Goal: Transaction & Acquisition: Book appointment/travel/reservation

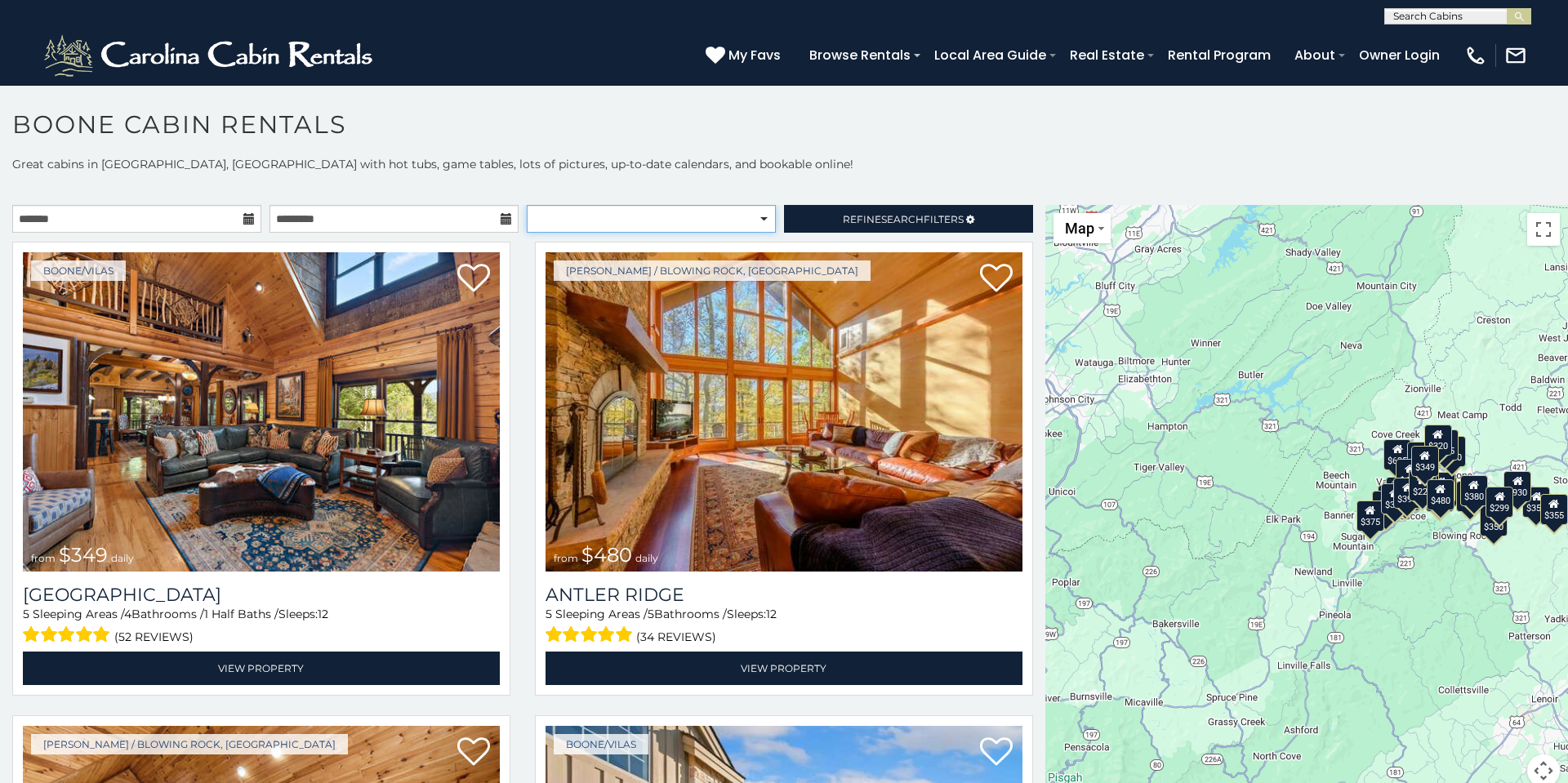
click at [720, 209] on select "**********" at bounding box center [651, 219] width 249 height 28
click at [870, 226] on link "Refine Search Filters" at bounding box center [908, 219] width 249 height 28
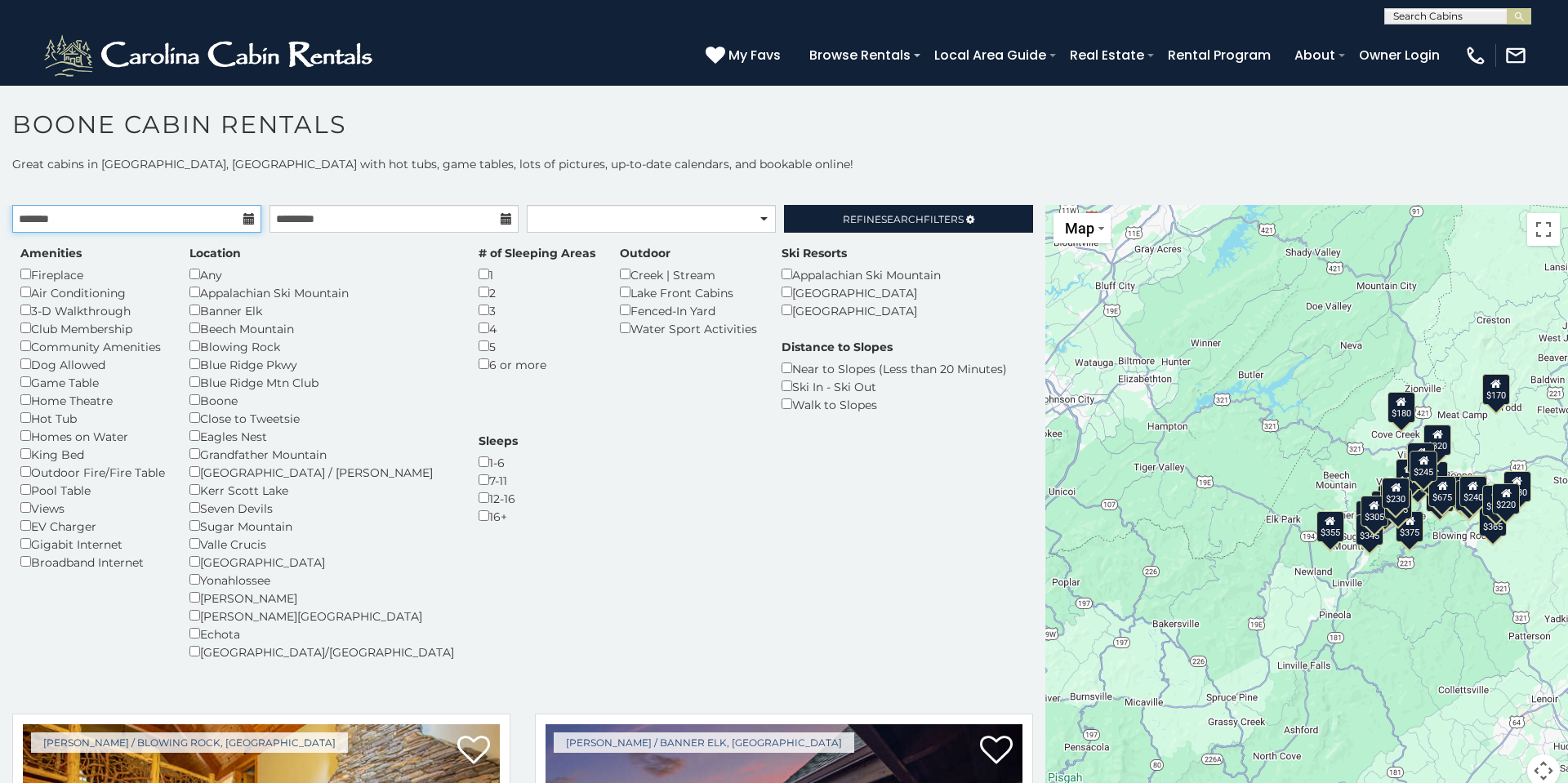
click at [134, 223] on input "text" at bounding box center [137, 219] width 249 height 28
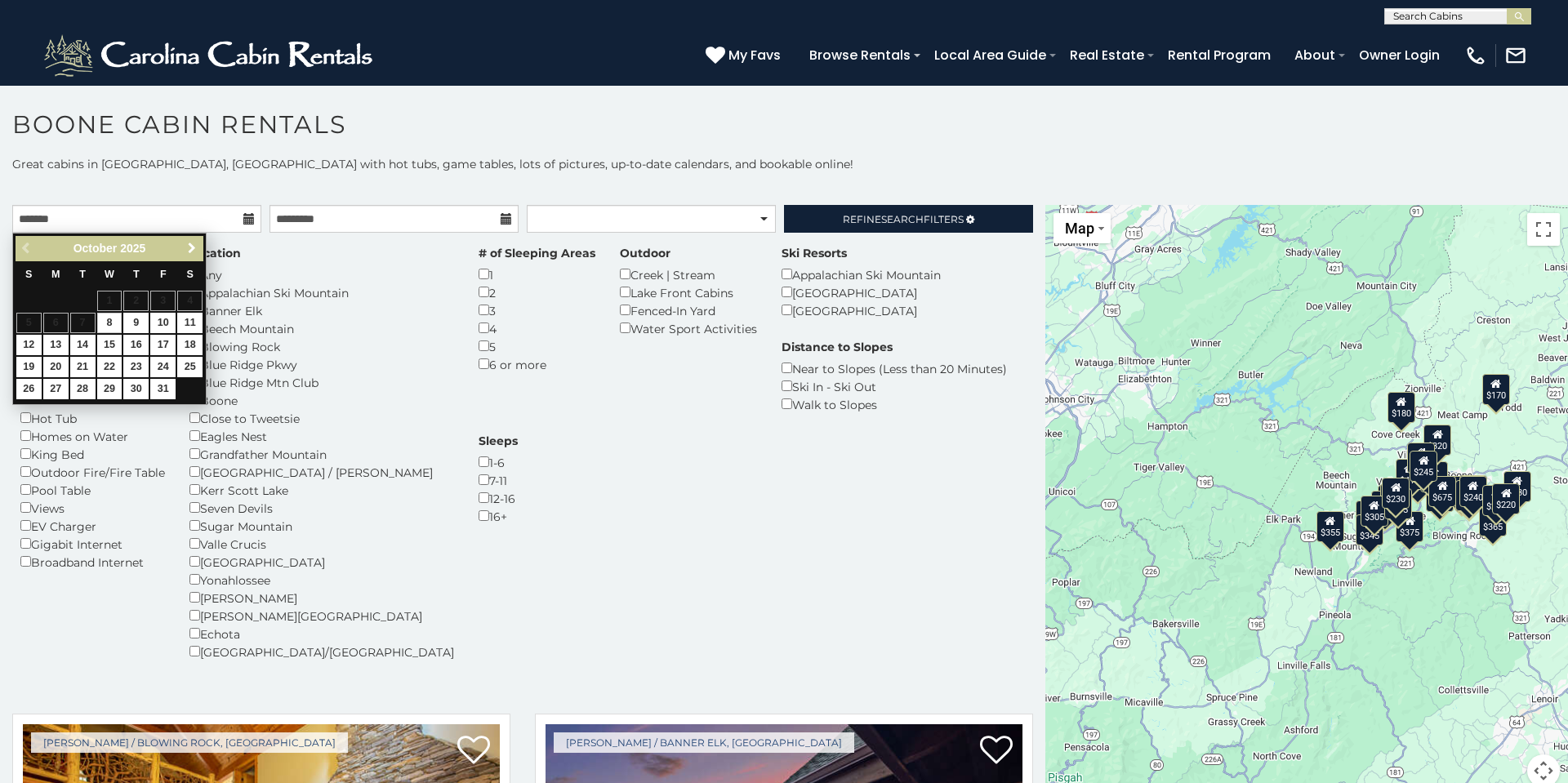
click at [190, 245] on span "Next" at bounding box center [192, 248] width 13 height 13
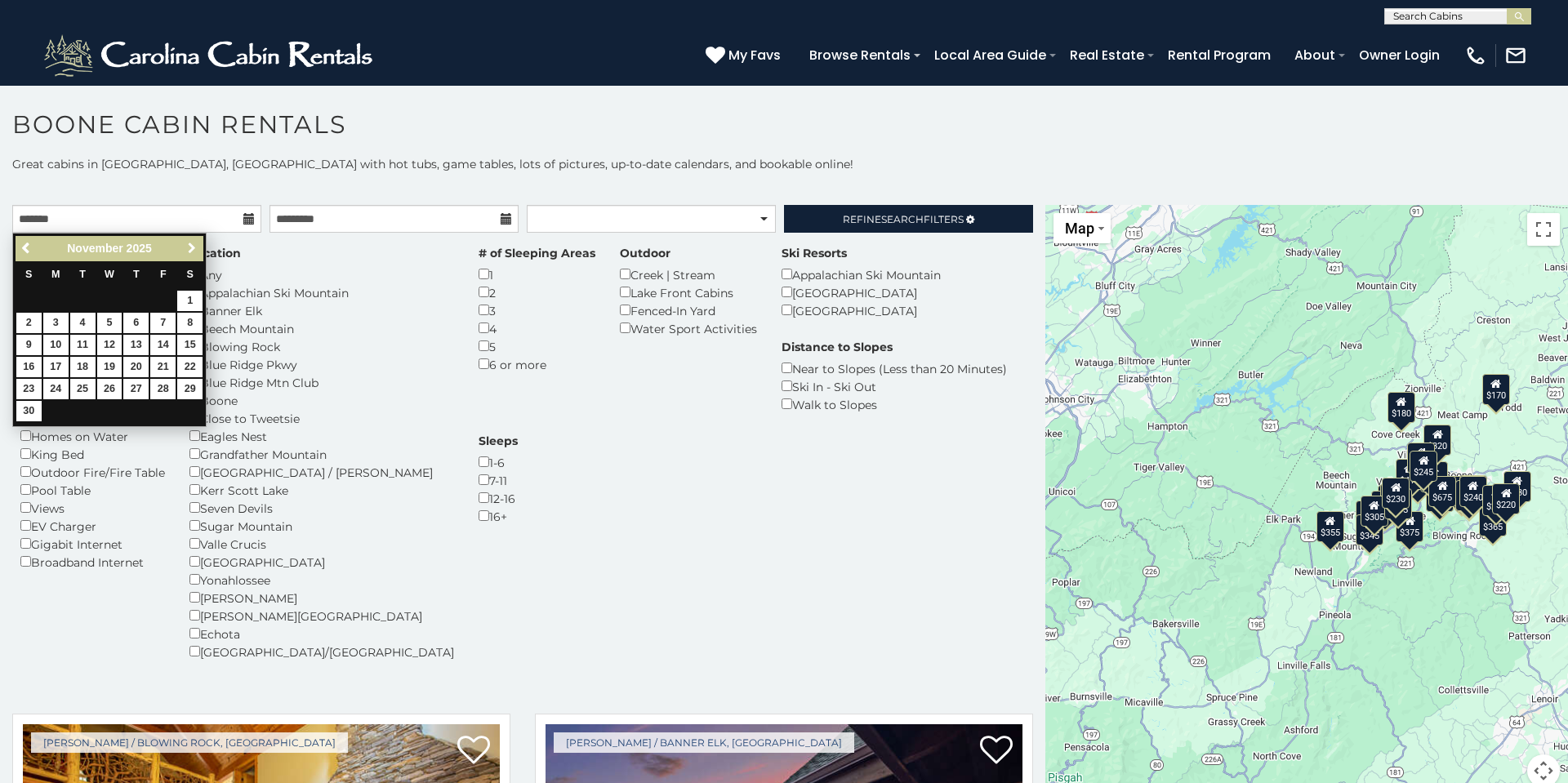
click at [190, 245] on span "Next" at bounding box center [192, 248] width 13 height 13
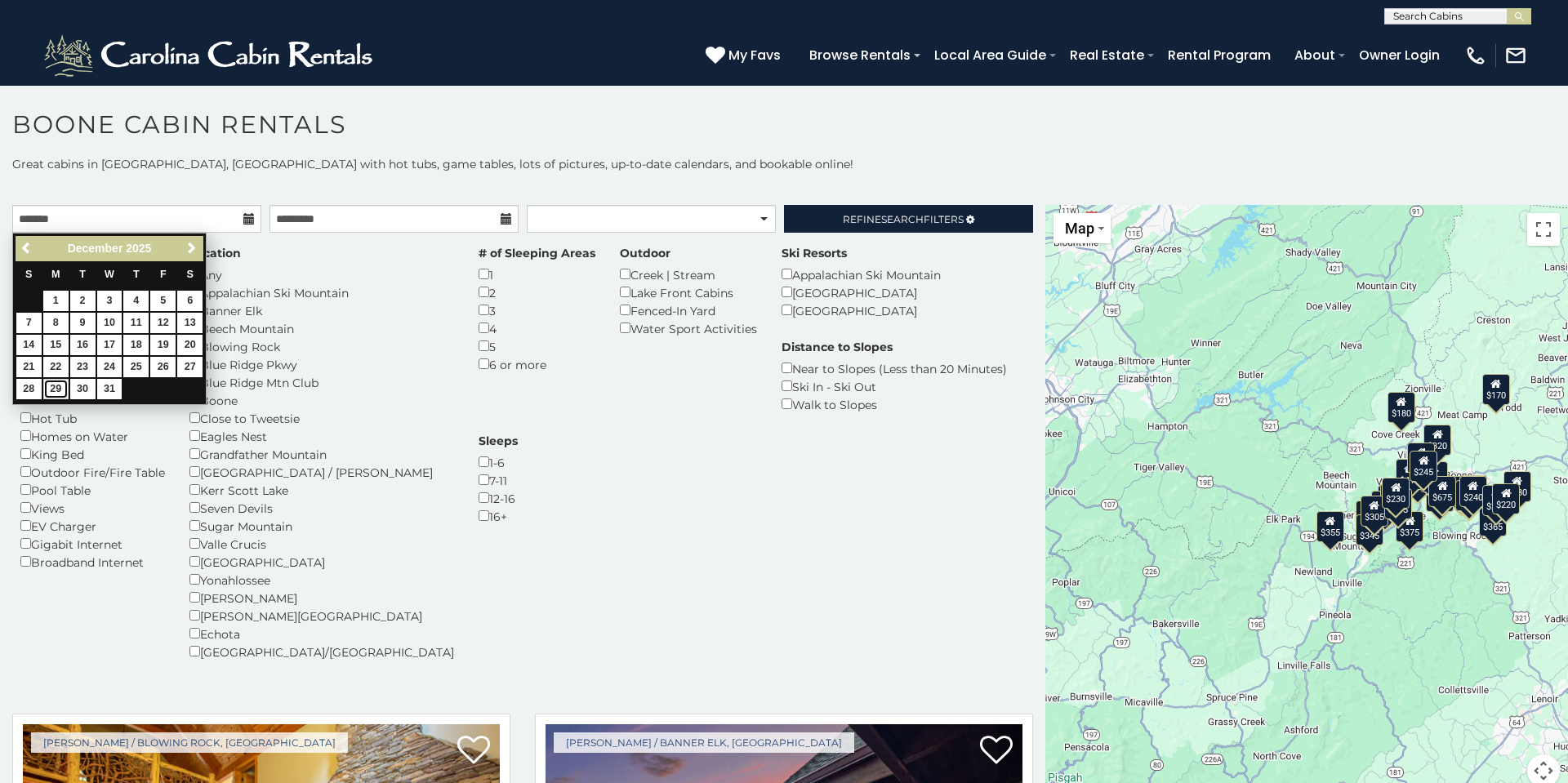
click at [54, 394] on link "29" at bounding box center [56, 389] width 26 height 21
type input "**********"
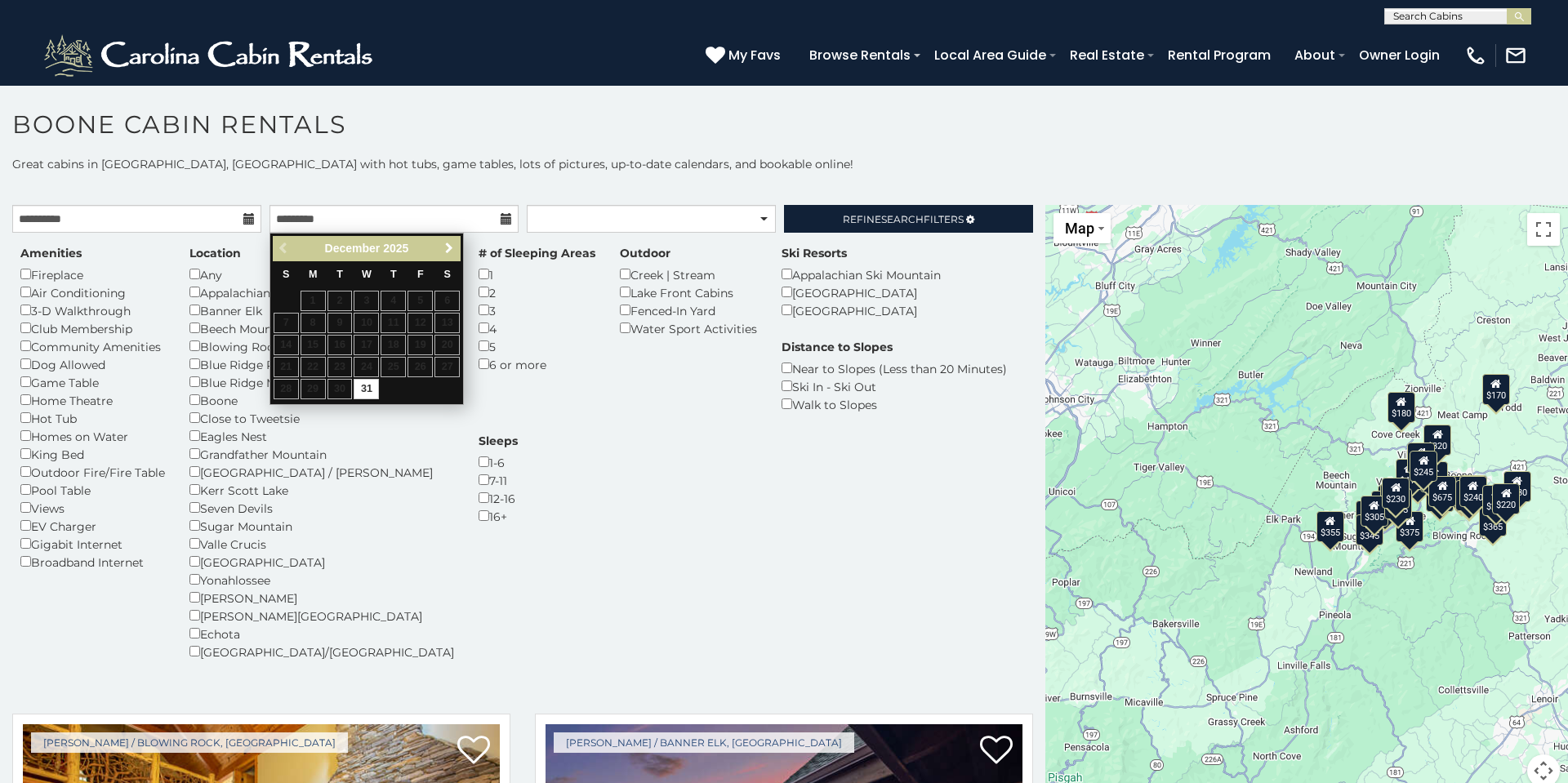
click at [448, 251] on span "Next" at bounding box center [449, 248] width 13 height 13
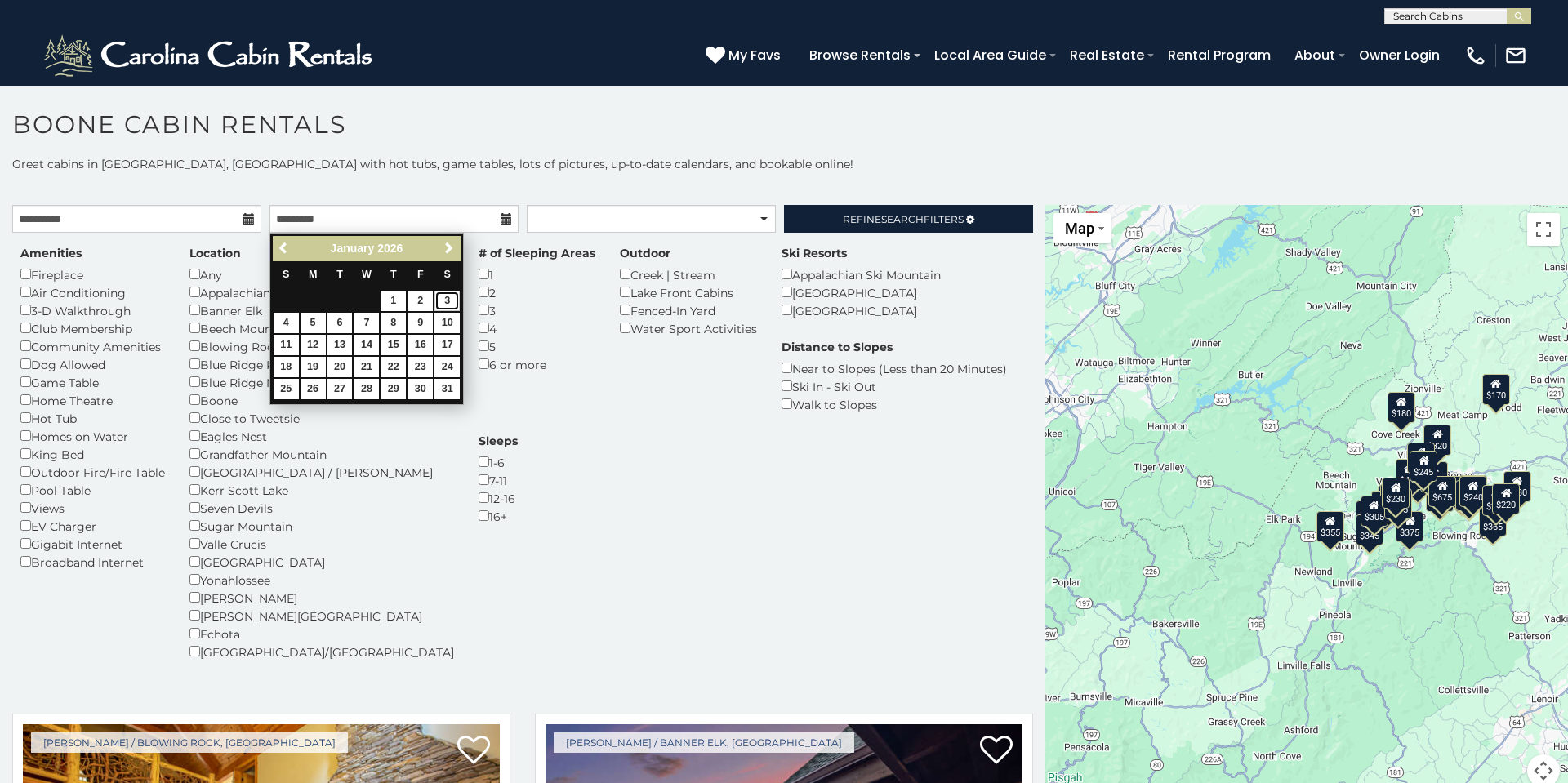
click at [435, 299] on link "3" at bounding box center [446, 301] width 26 height 21
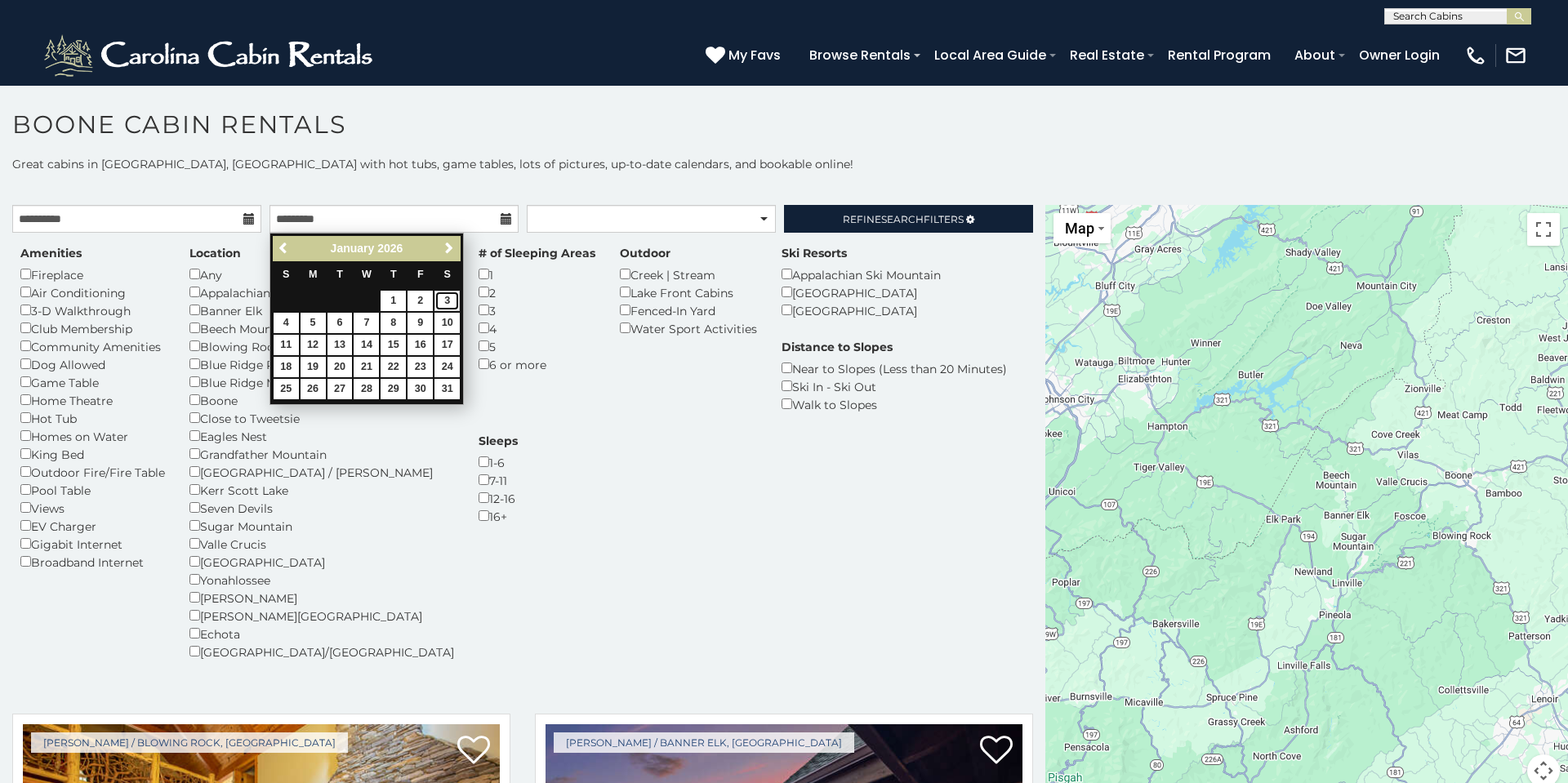
type input "**********"
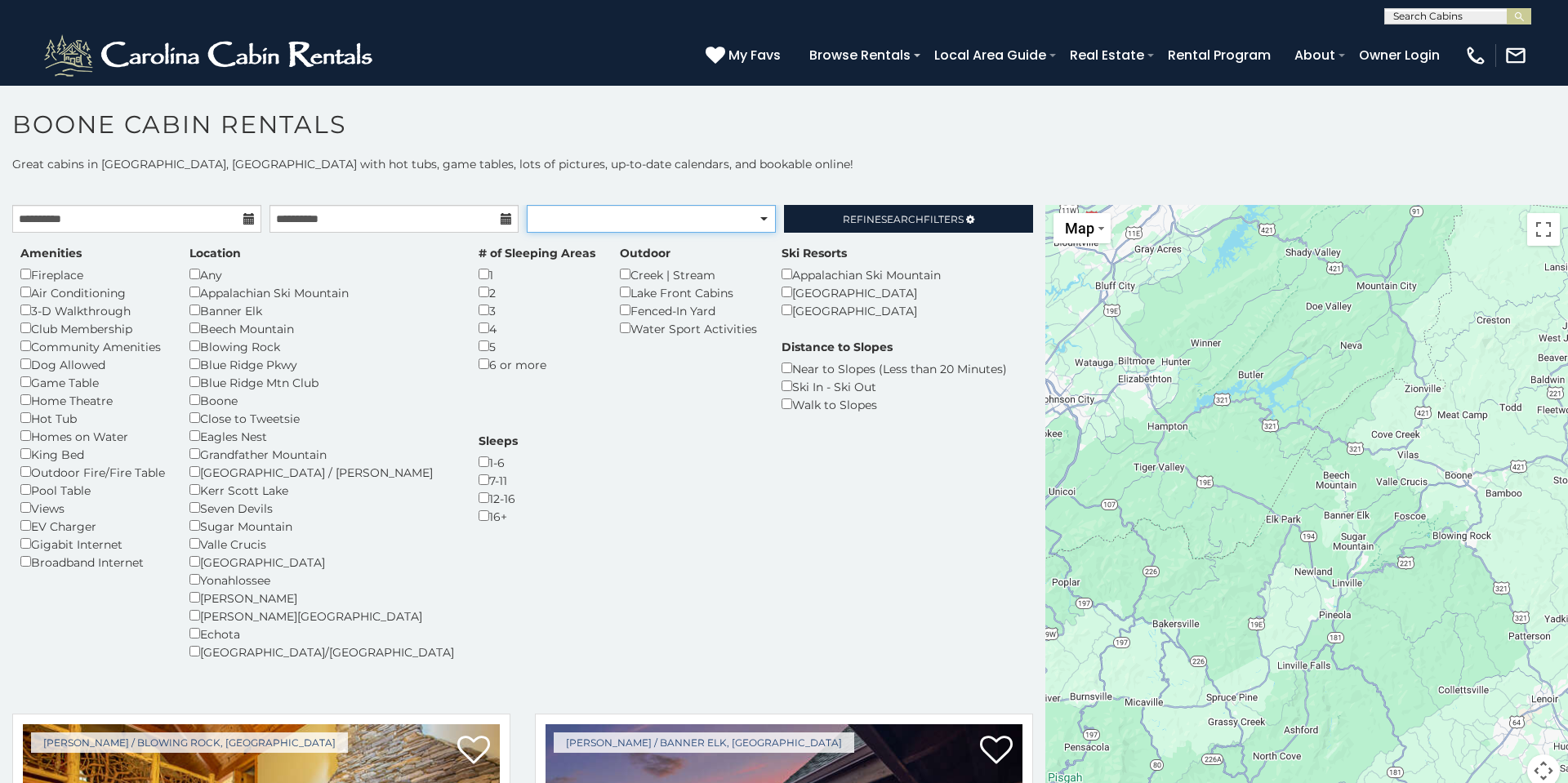
click at [567, 224] on select "**********" at bounding box center [651, 219] width 249 height 28
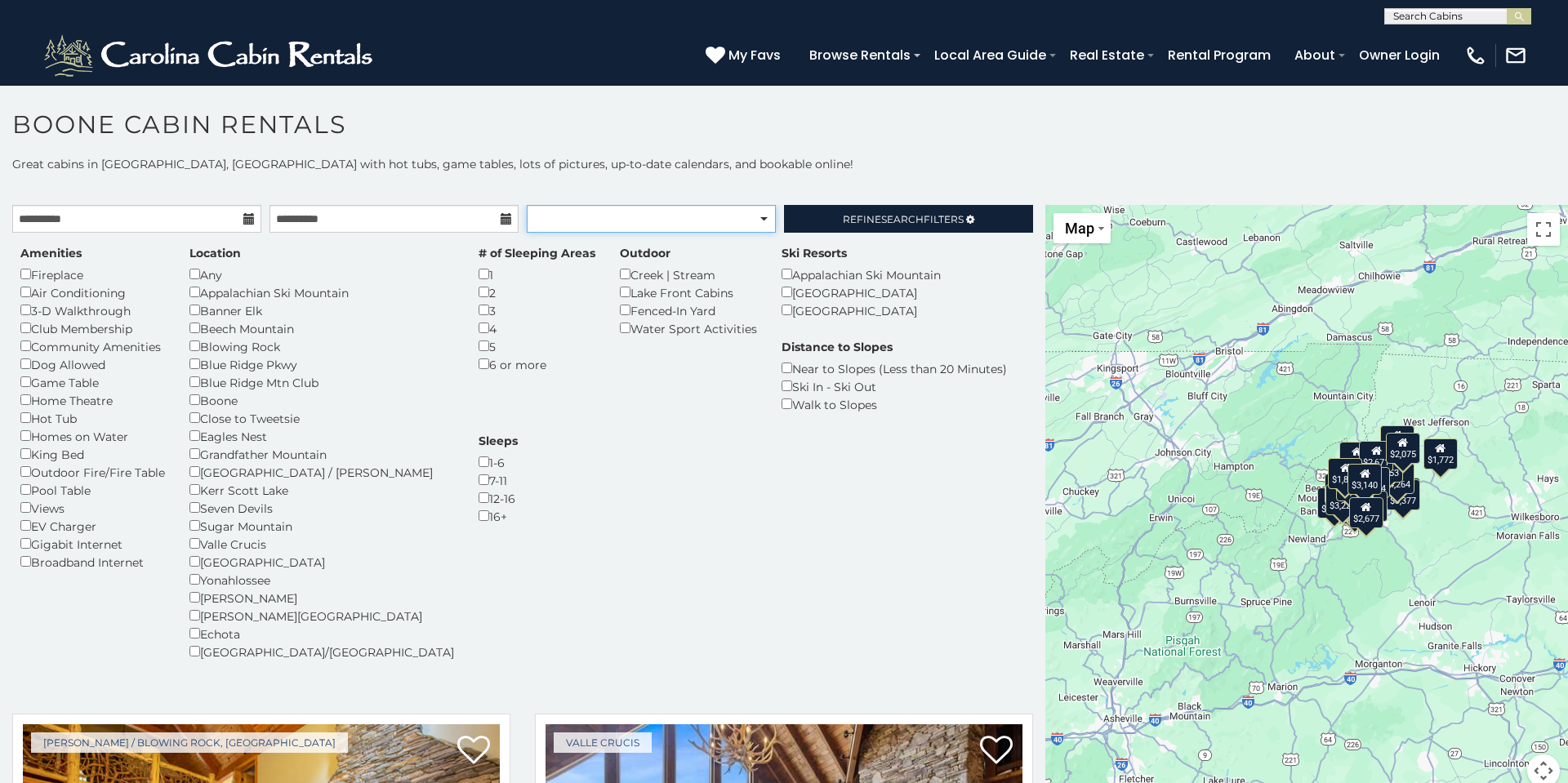
select select "*********"
click at [526, 205] on select "**********" at bounding box center [651, 219] width 249 height 28
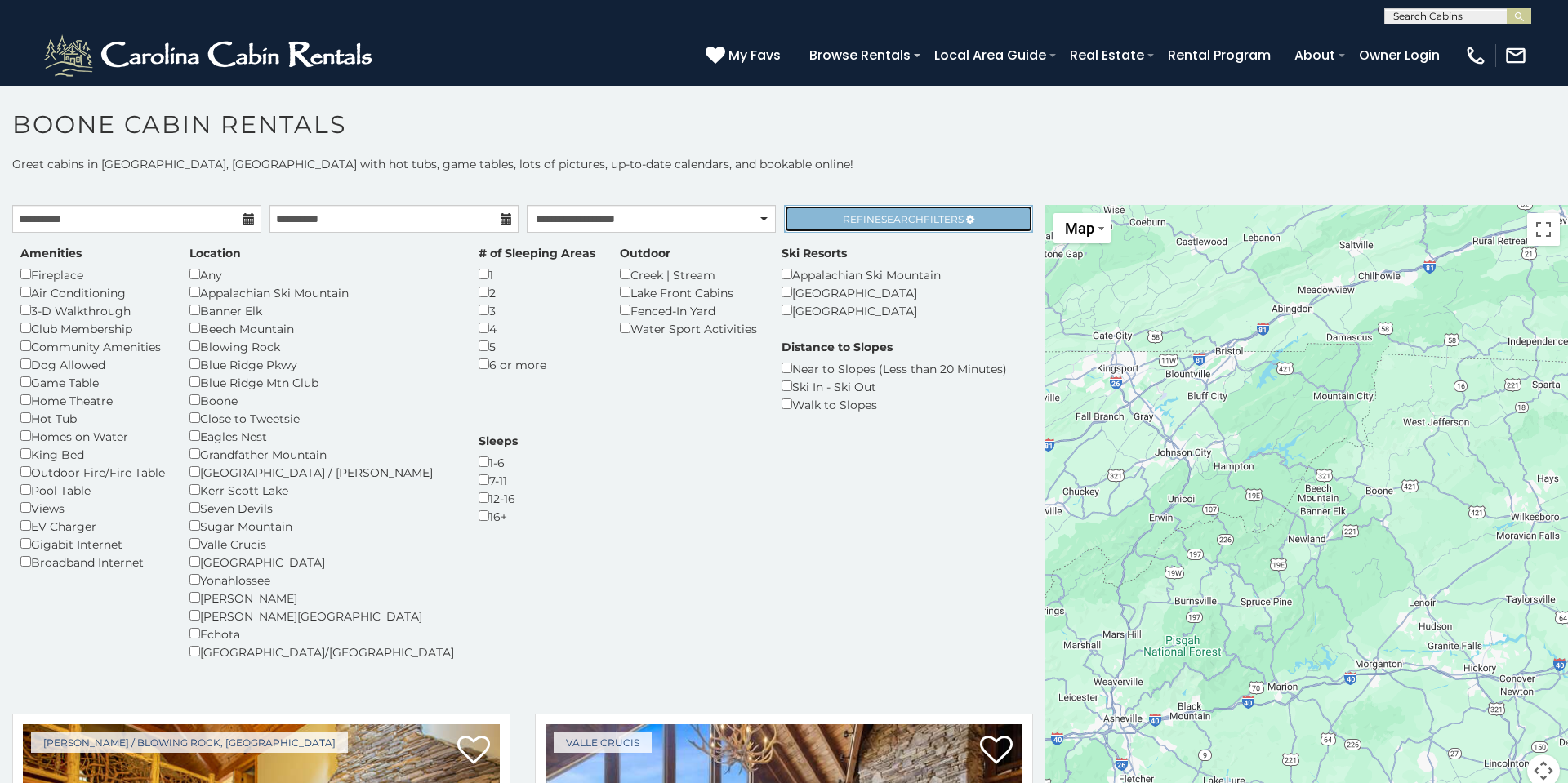
click at [882, 224] on span "Search" at bounding box center [903, 219] width 43 height 12
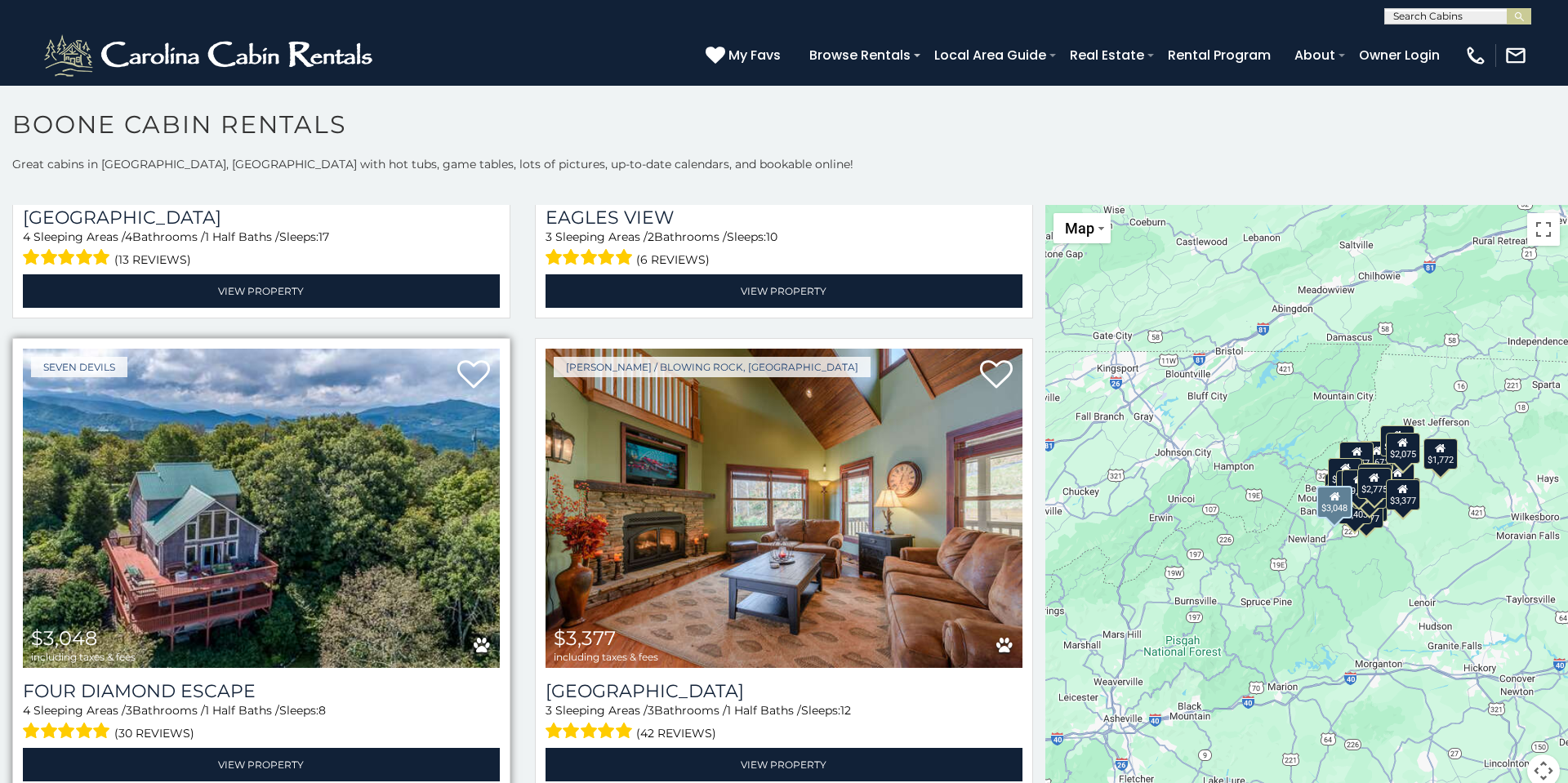
scroll to position [871, 0]
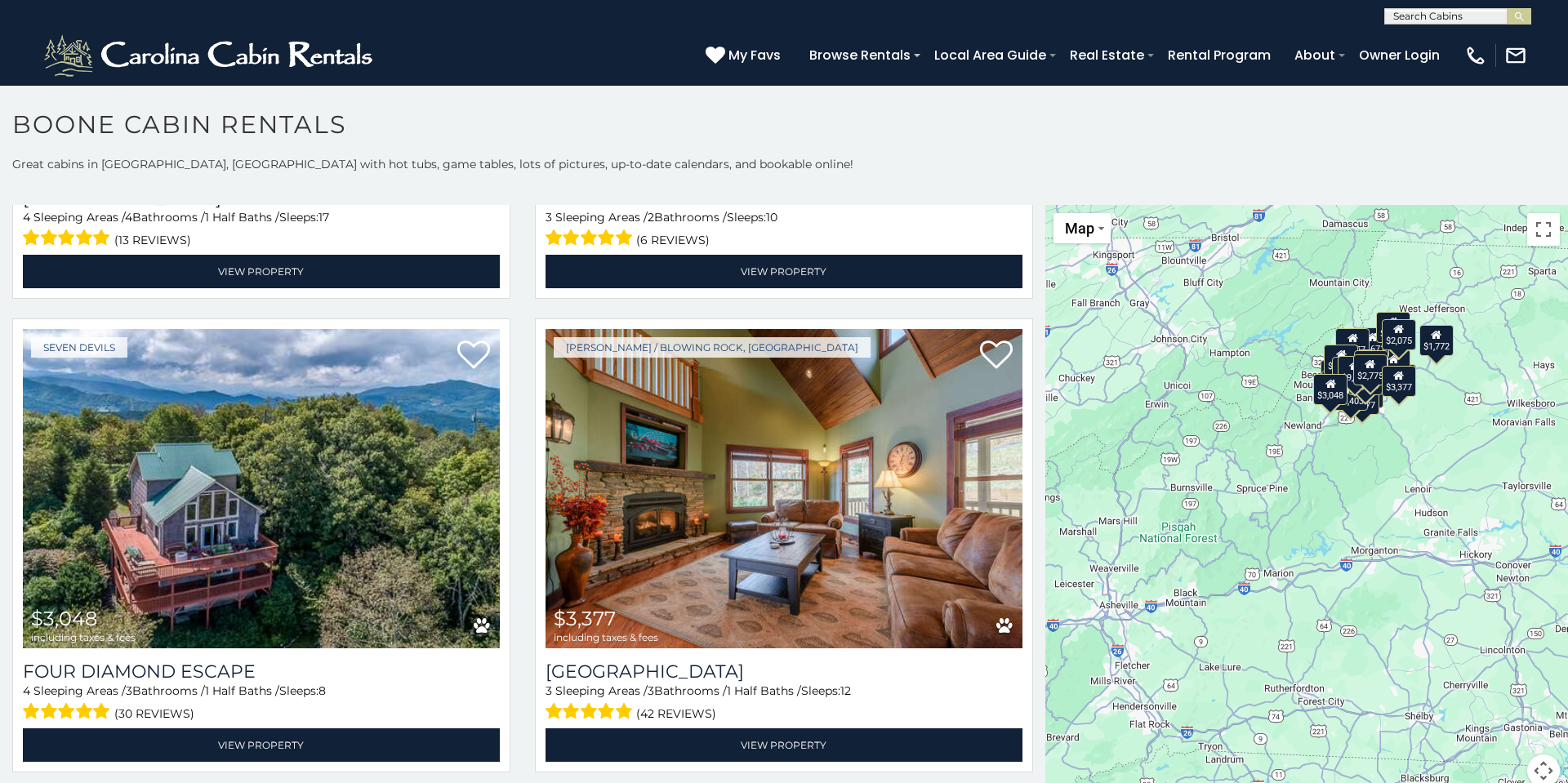
drag, startPoint x: 1248, startPoint y: 505, endPoint x: 1243, endPoint y: 389, distance: 116.1
click at [1243, 389] on div "$5,403 $5,665 $9,140 $2,775 $3,048 $3,377 $3,513 $3,553 $4,264 $4,675 $5,695 $1…" at bounding box center [1306, 506] width 523 height 602
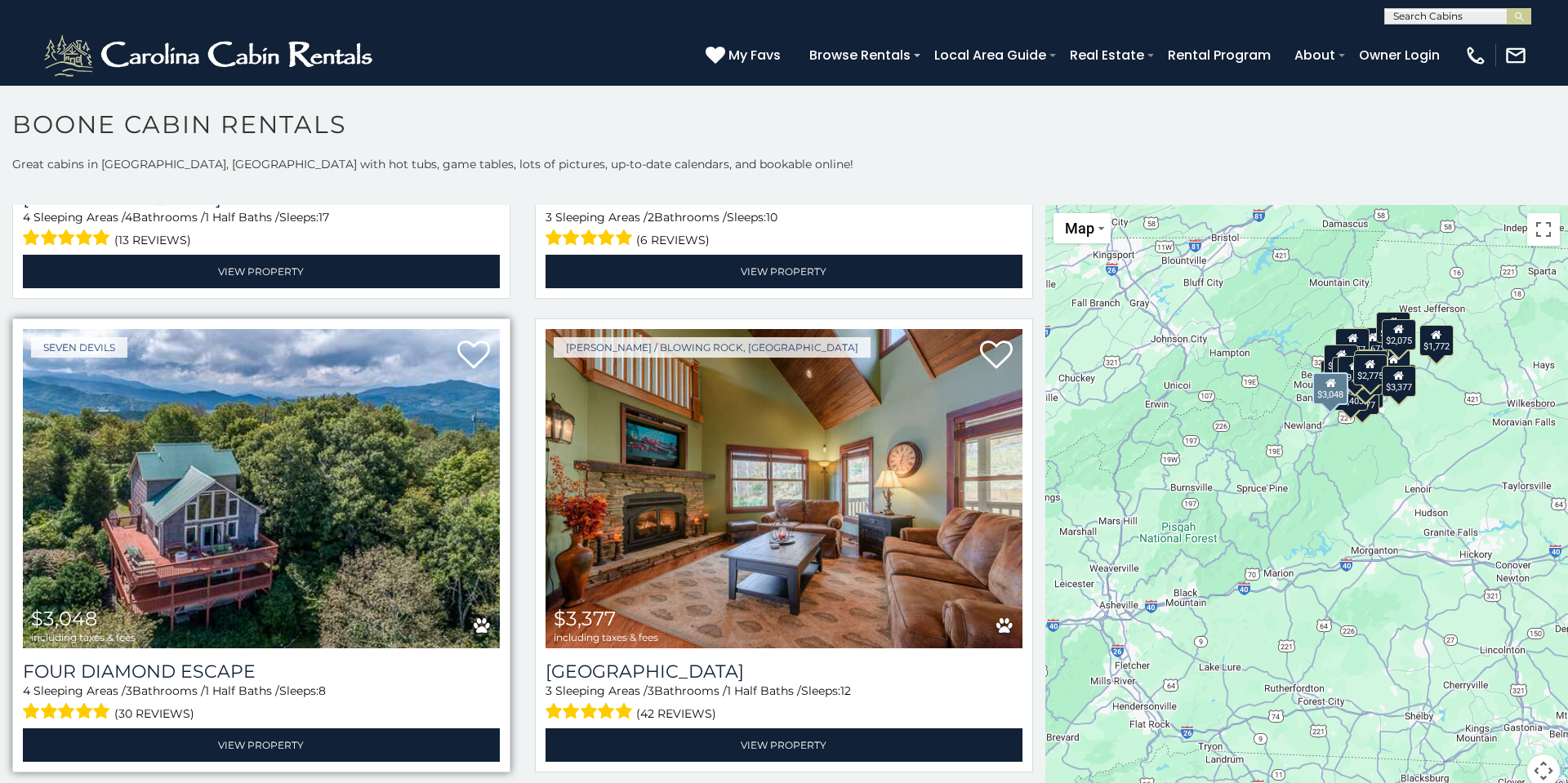
click at [375, 539] on img at bounding box center [261, 489] width 477 height 319
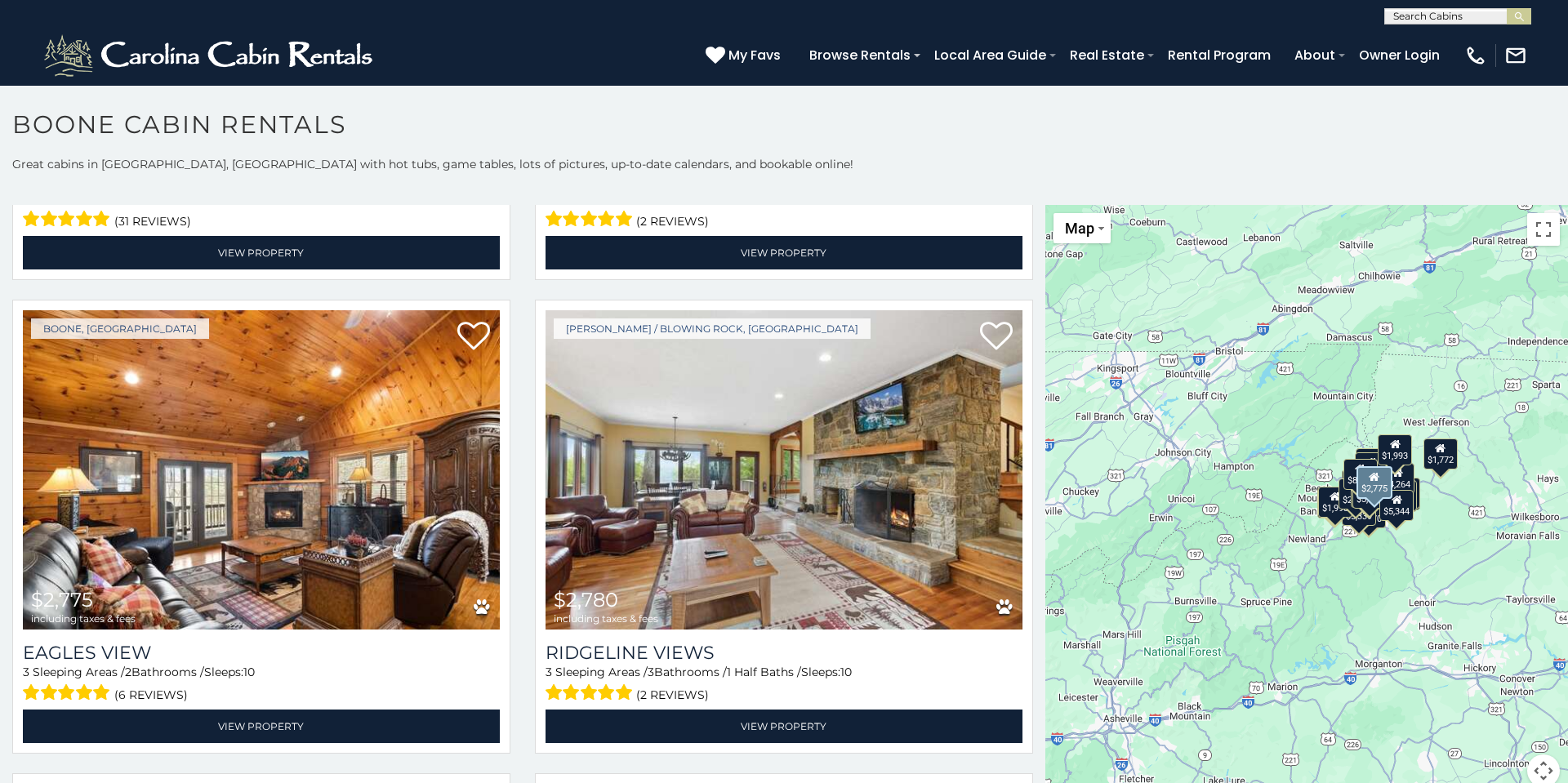
scroll to position [2328, 0]
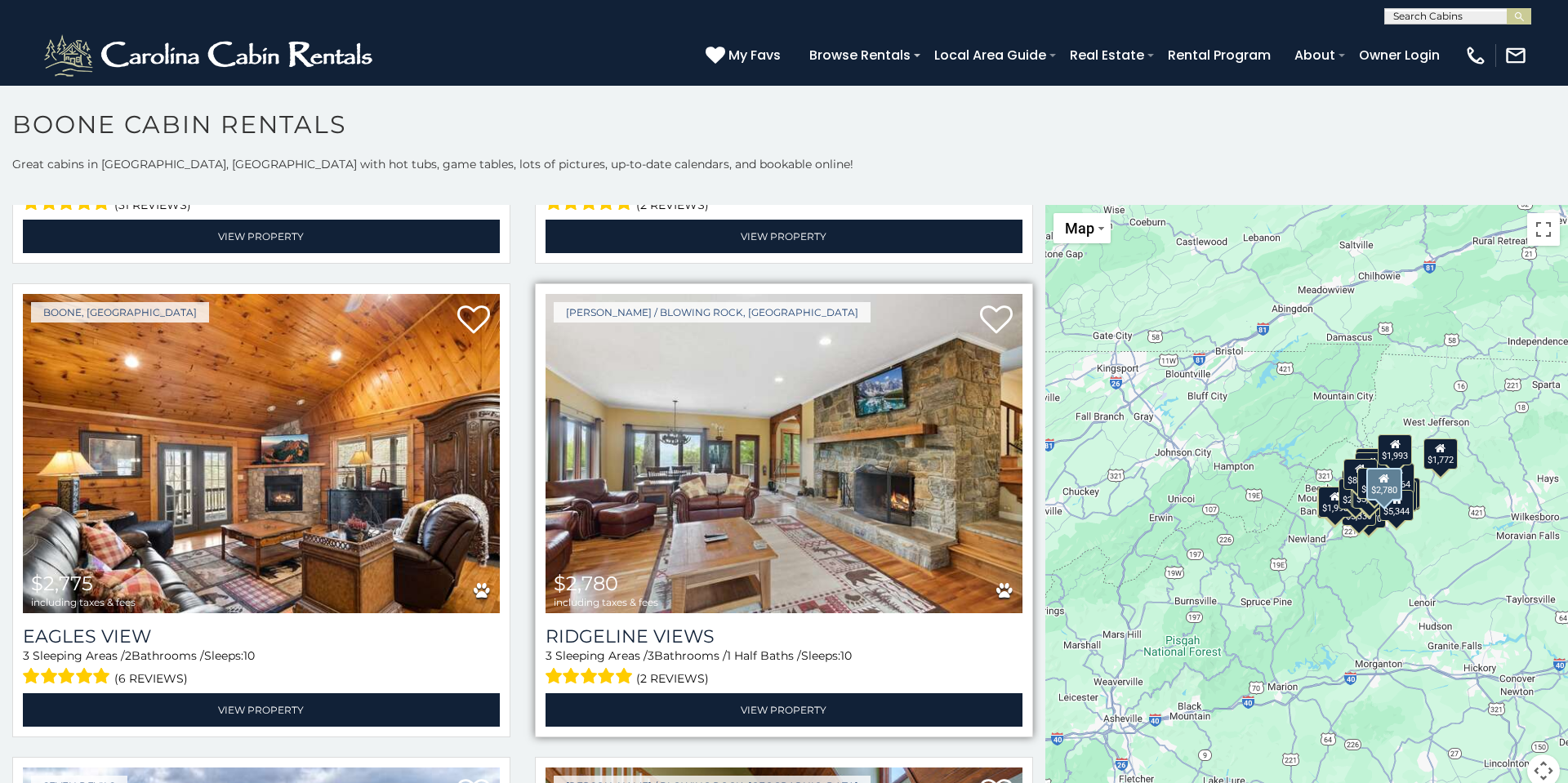
click at [728, 467] on img at bounding box center [783, 454] width 477 height 319
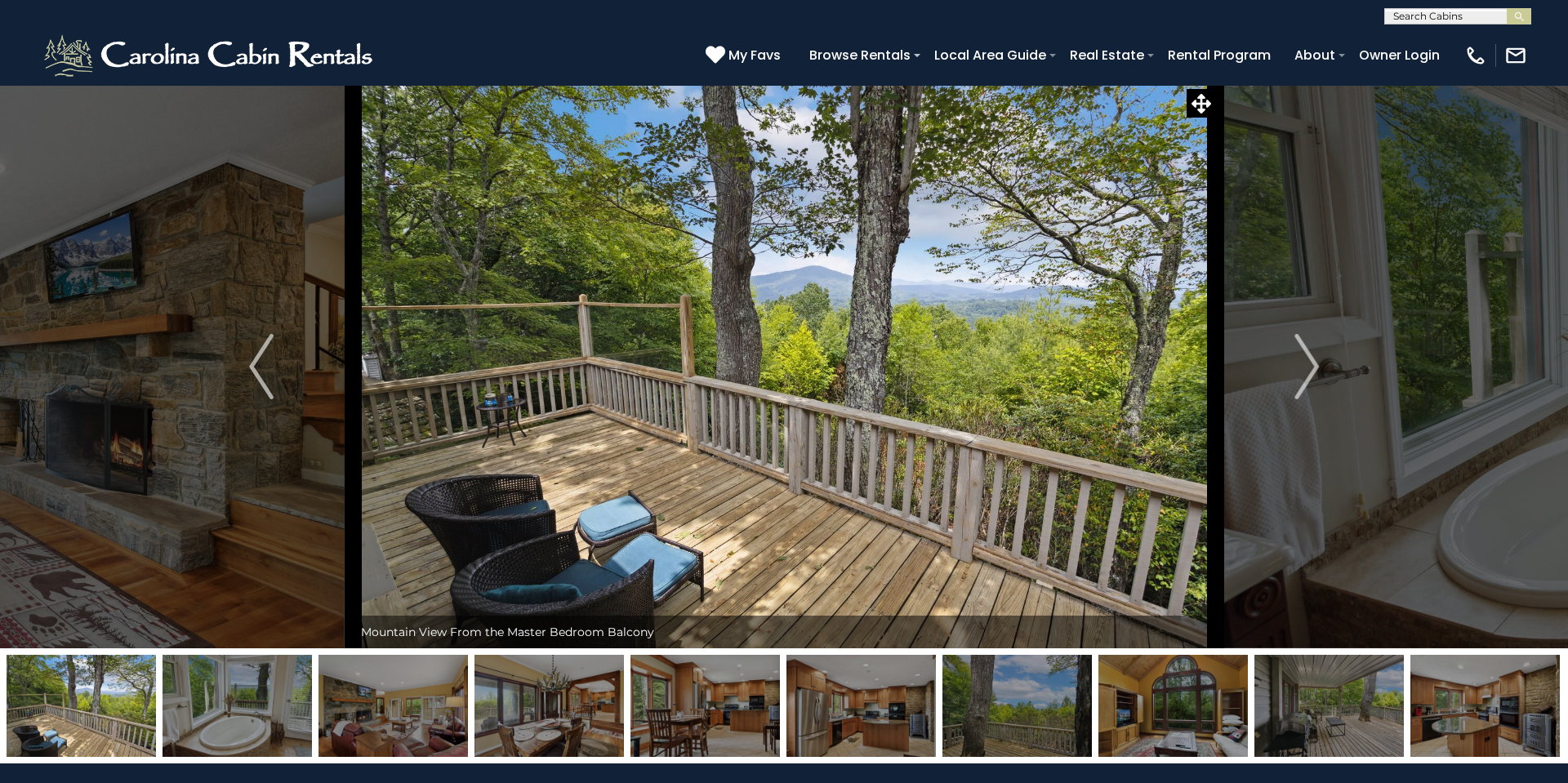
click at [1314, 366] on img "Next" at bounding box center [1306, 366] width 25 height 65
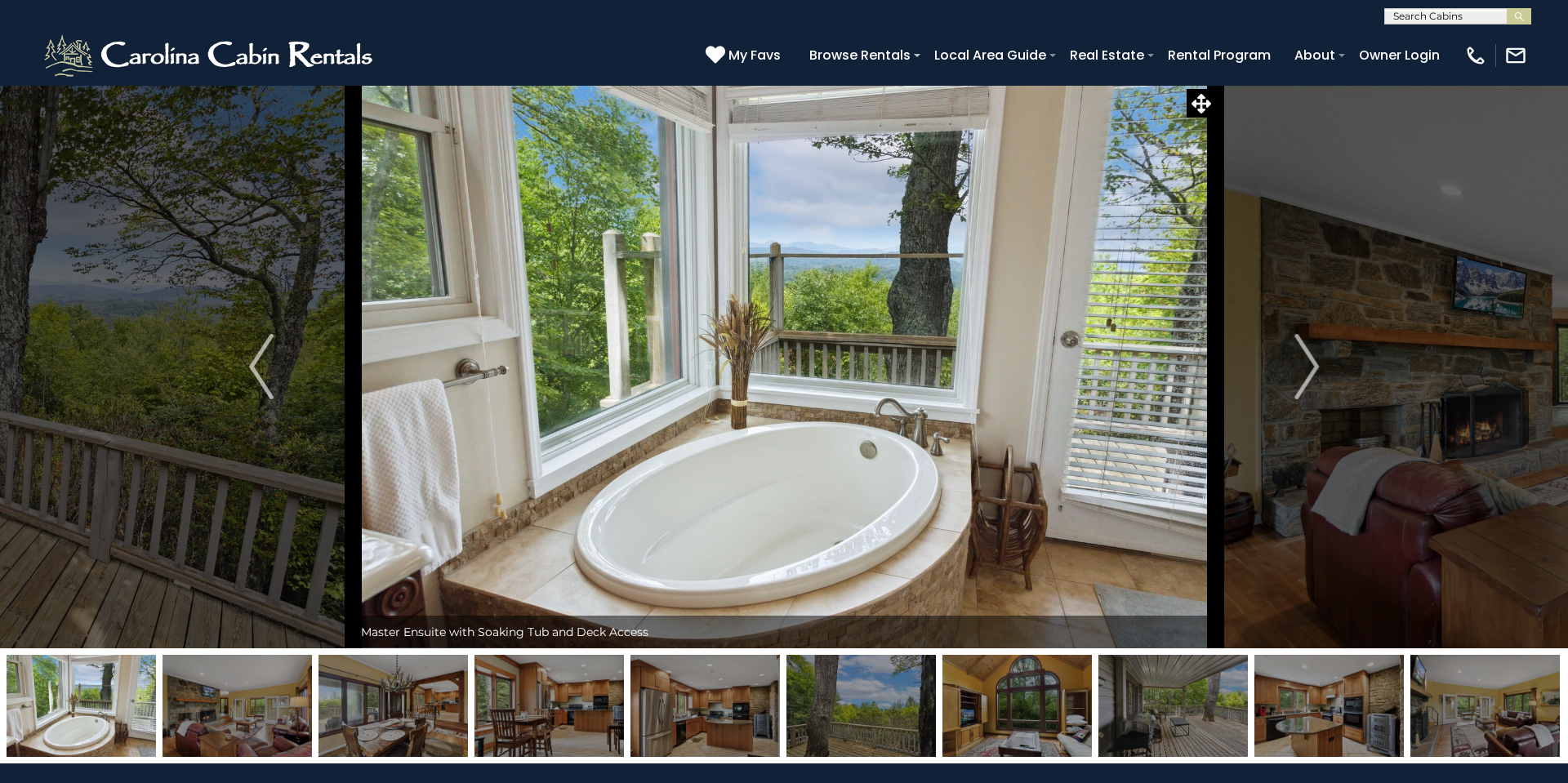
click at [1314, 366] on img "Next" at bounding box center [1306, 366] width 25 height 65
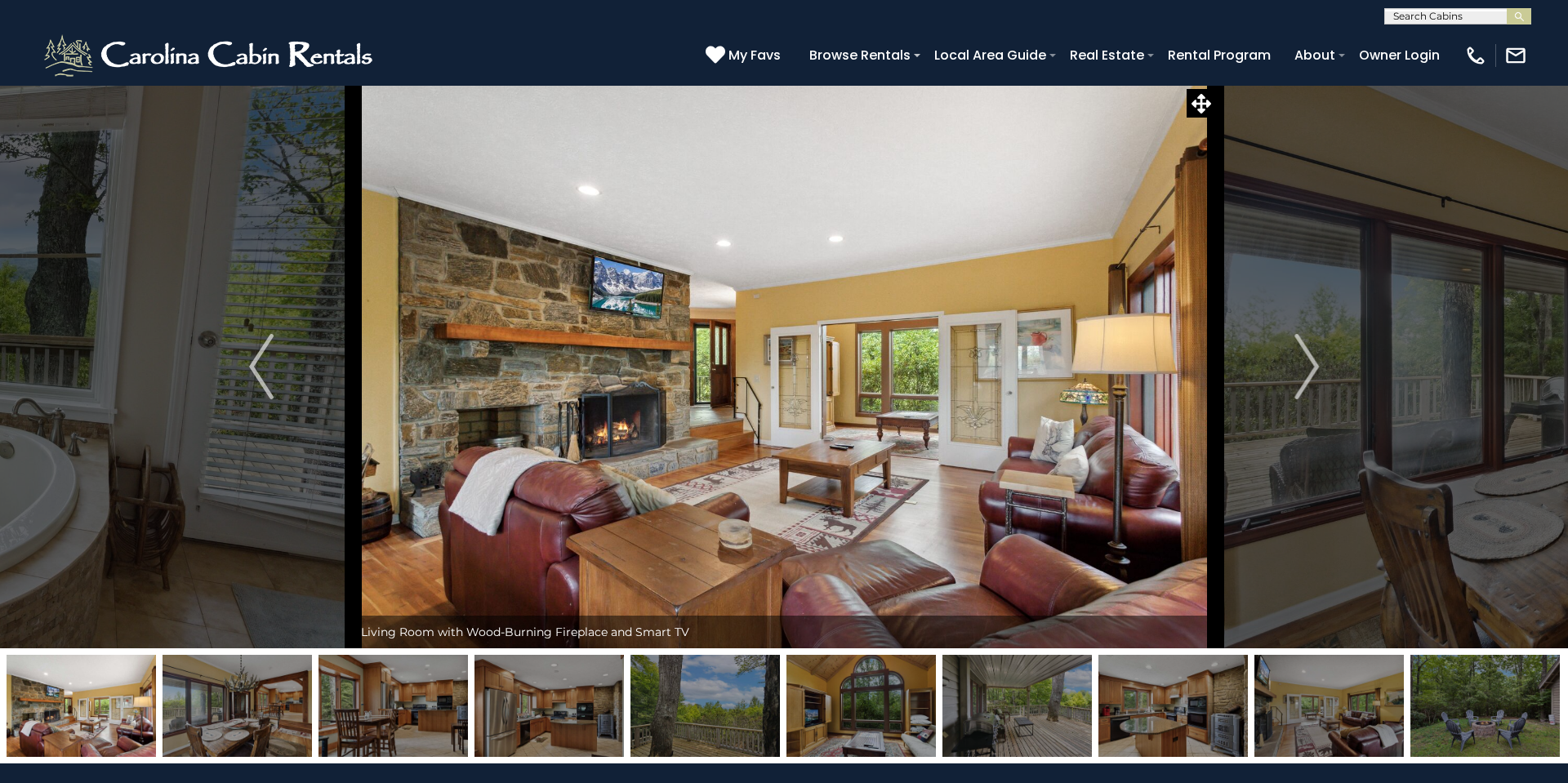
click at [1314, 366] on img "Next" at bounding box center [1306, 366] width 25 height 65
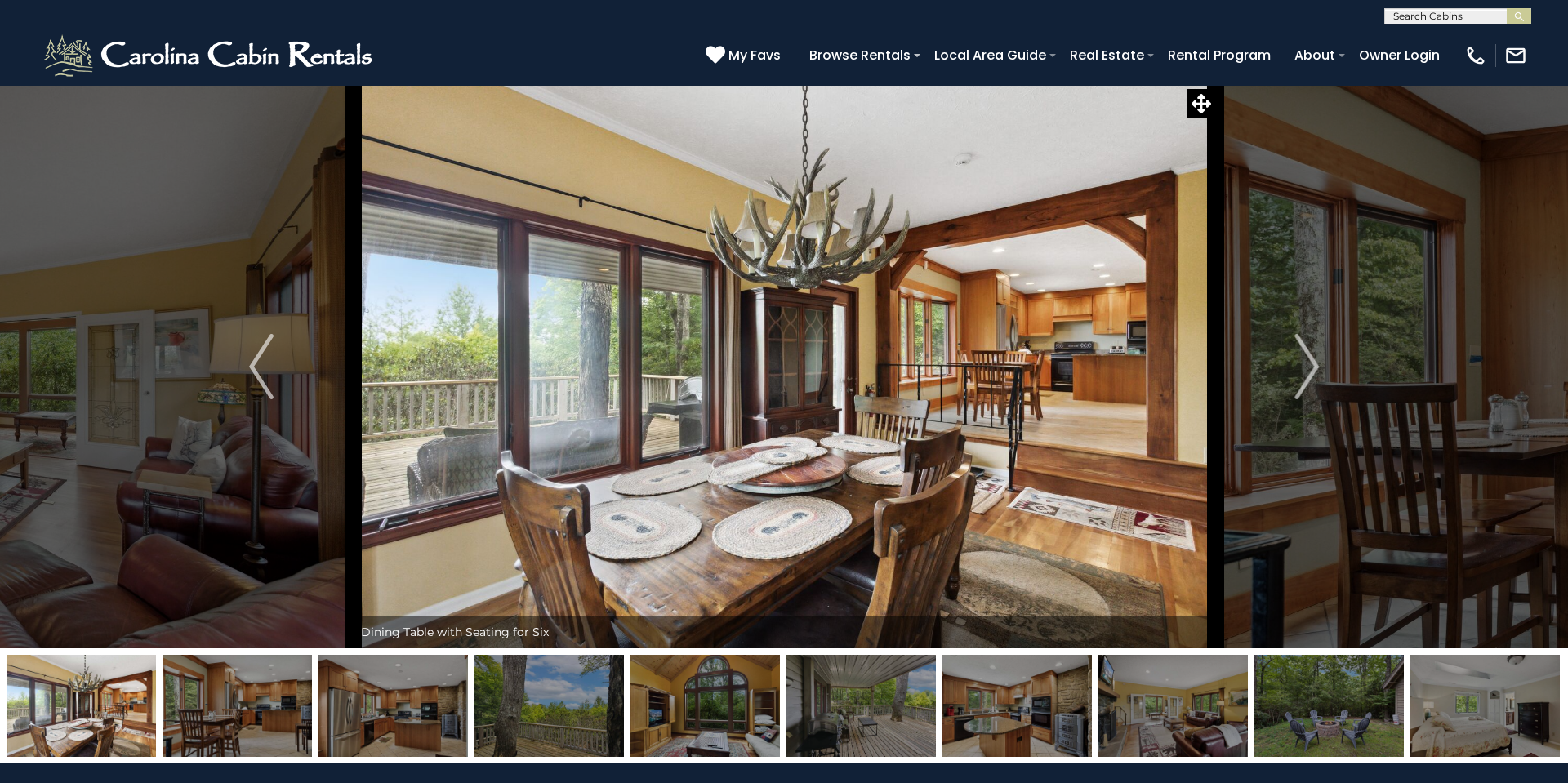
click at [1314, 366] on img "Next" at bounding box center [1306, 366] width 25 height 65
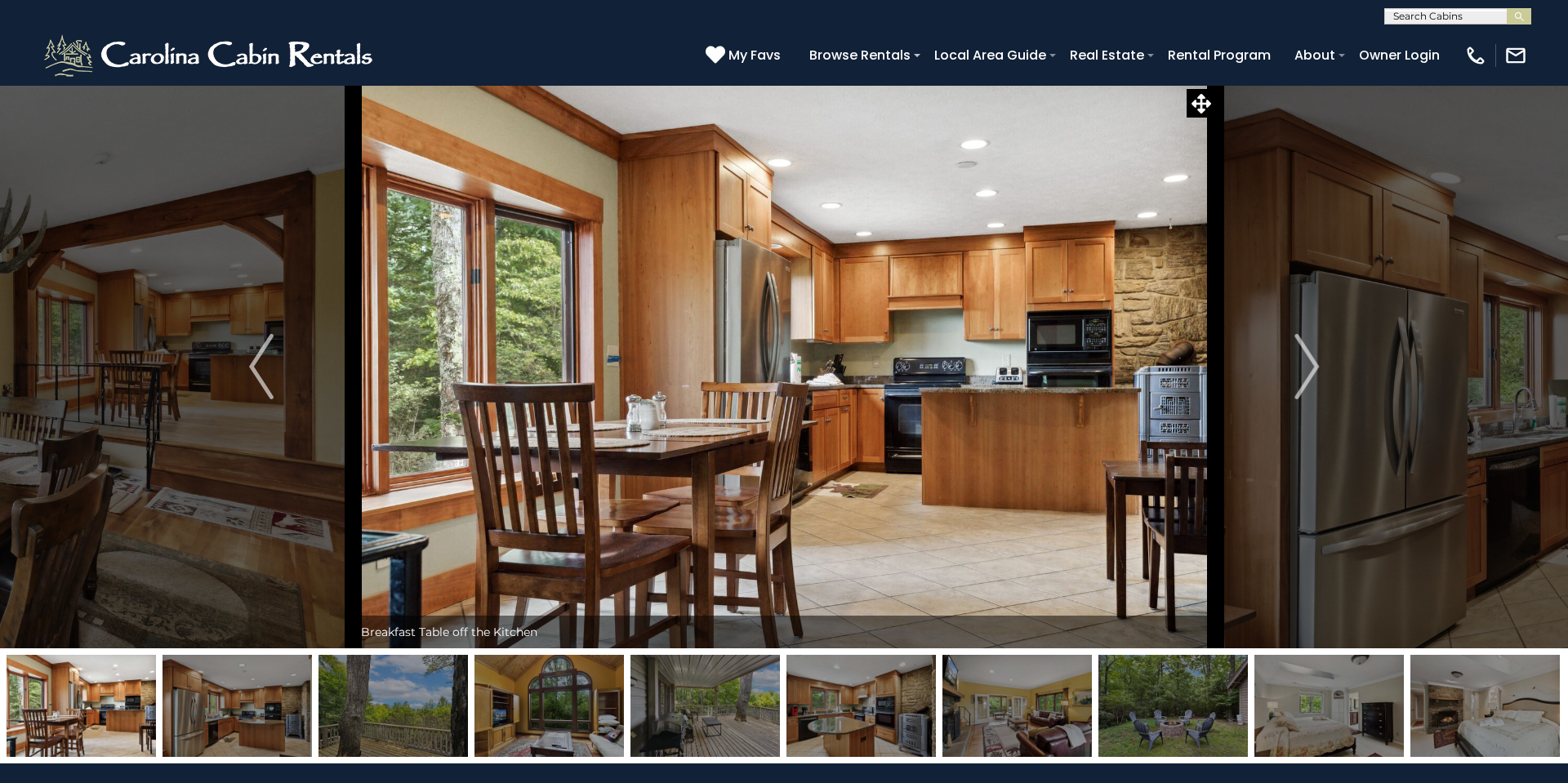
click at [1314, 366] on img "Next" at bounding box center [1306, 366] width 25 height 65
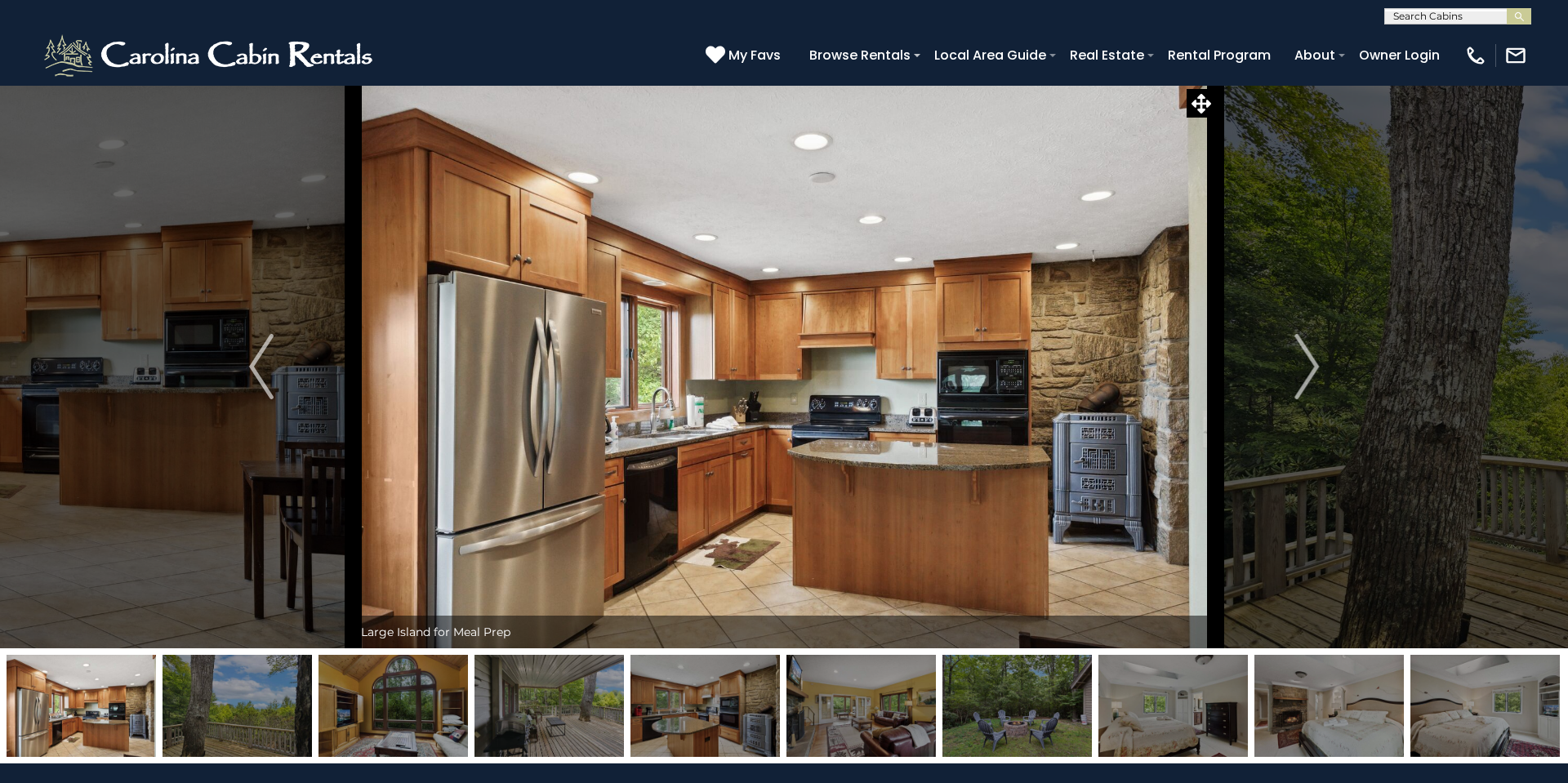
click at [1314, 366] on img "Next" at bounding box center [1306, 366] width 25 height 65
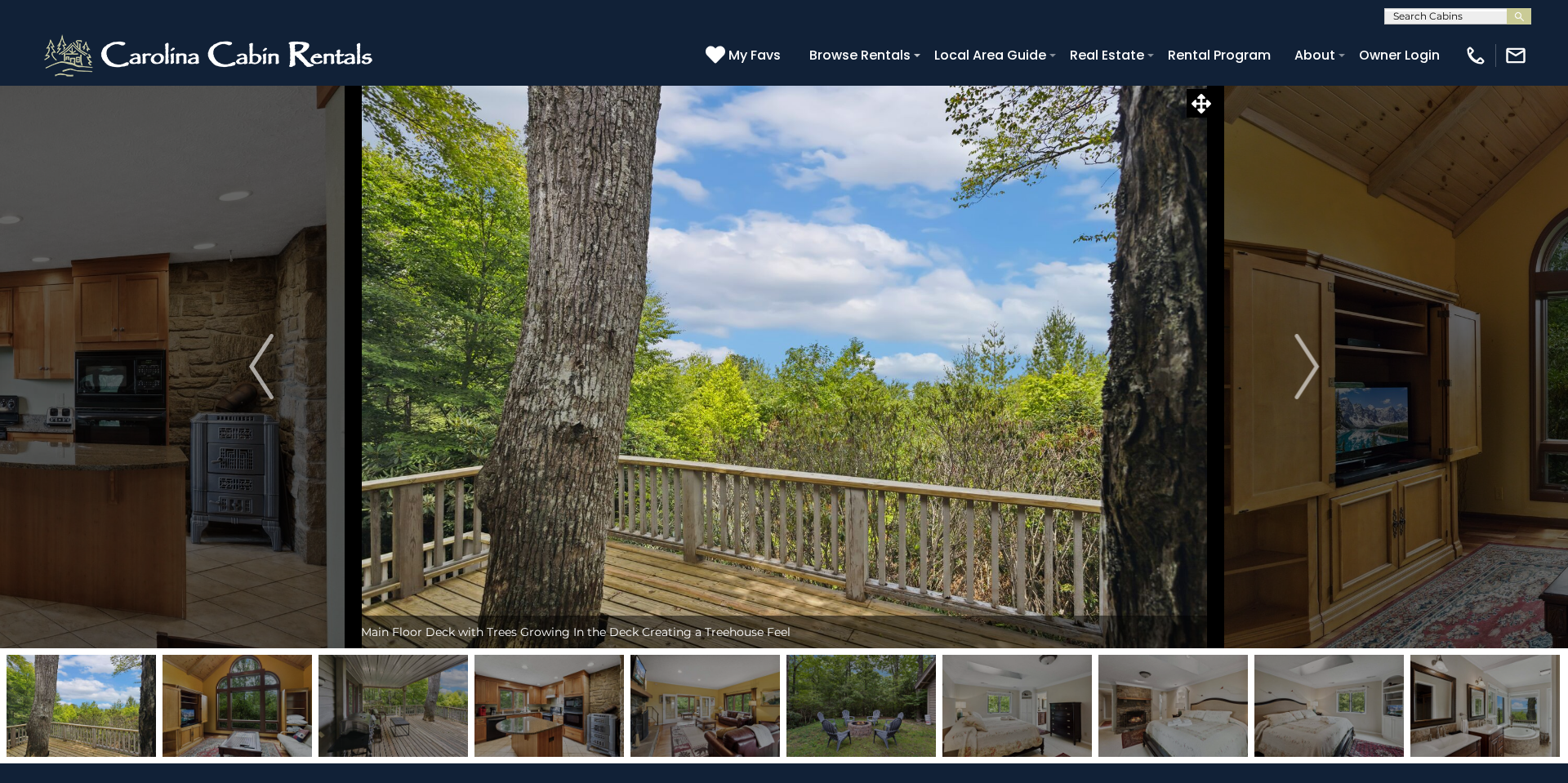
click at [1314, 366] on img "Next" at bounding box center [1306, 366] width 25 height 65
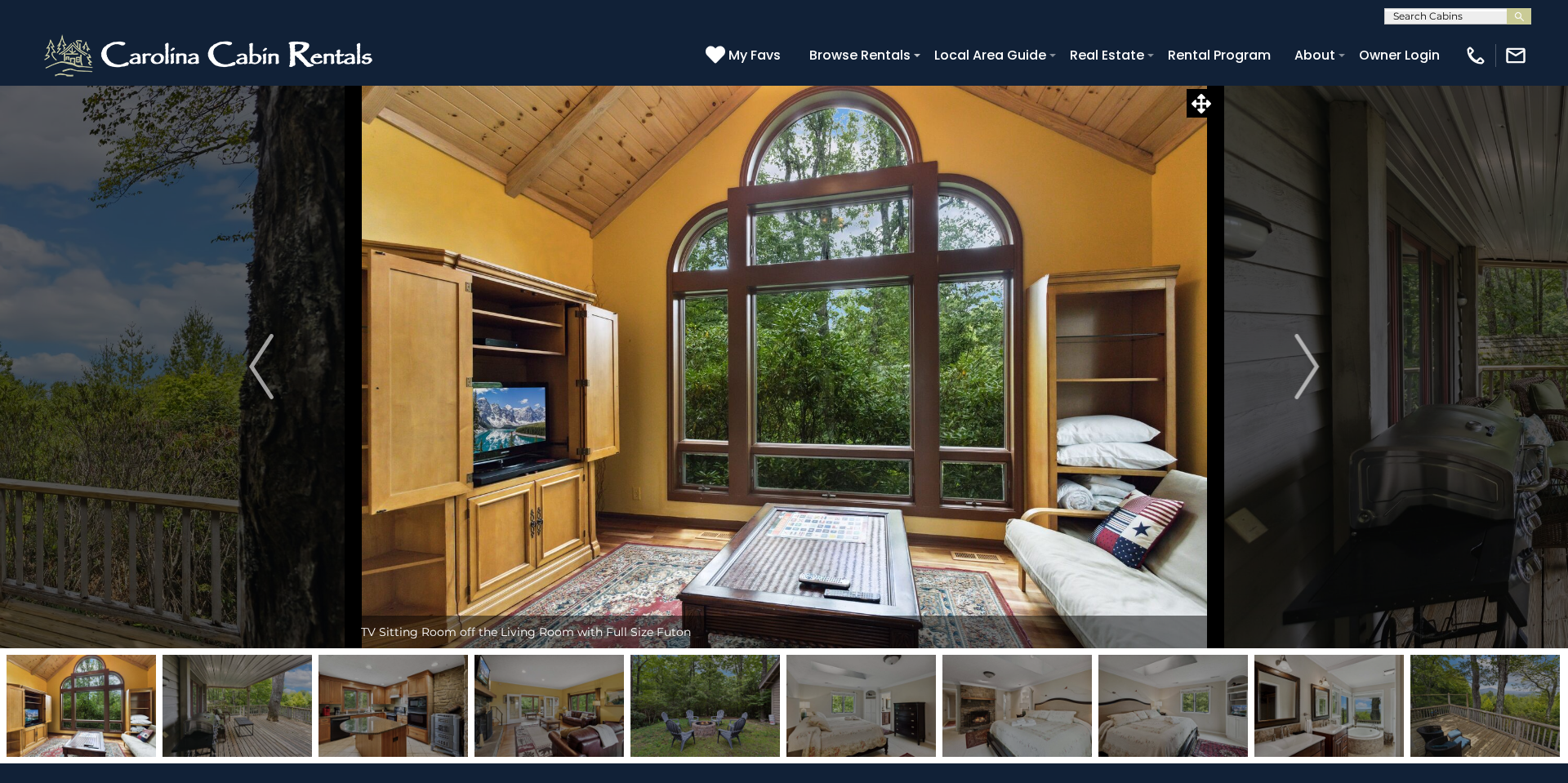
click at [1314, 366] on img "Next" at bounding box center [1306, 366] width 25 height 65
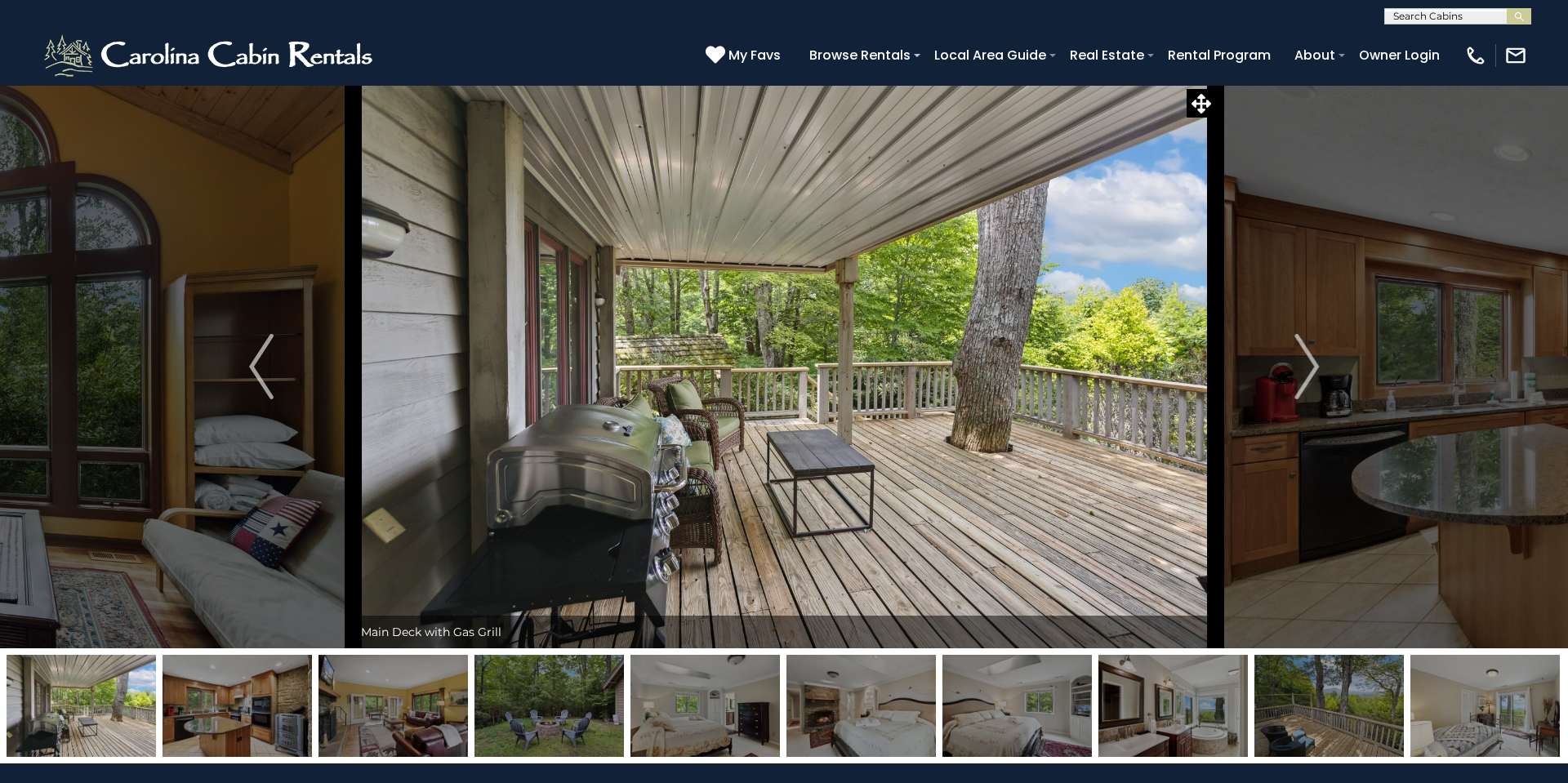
click at [1314, 366] on img "Next" at bounding box center [1306, 366] width 25 height 65
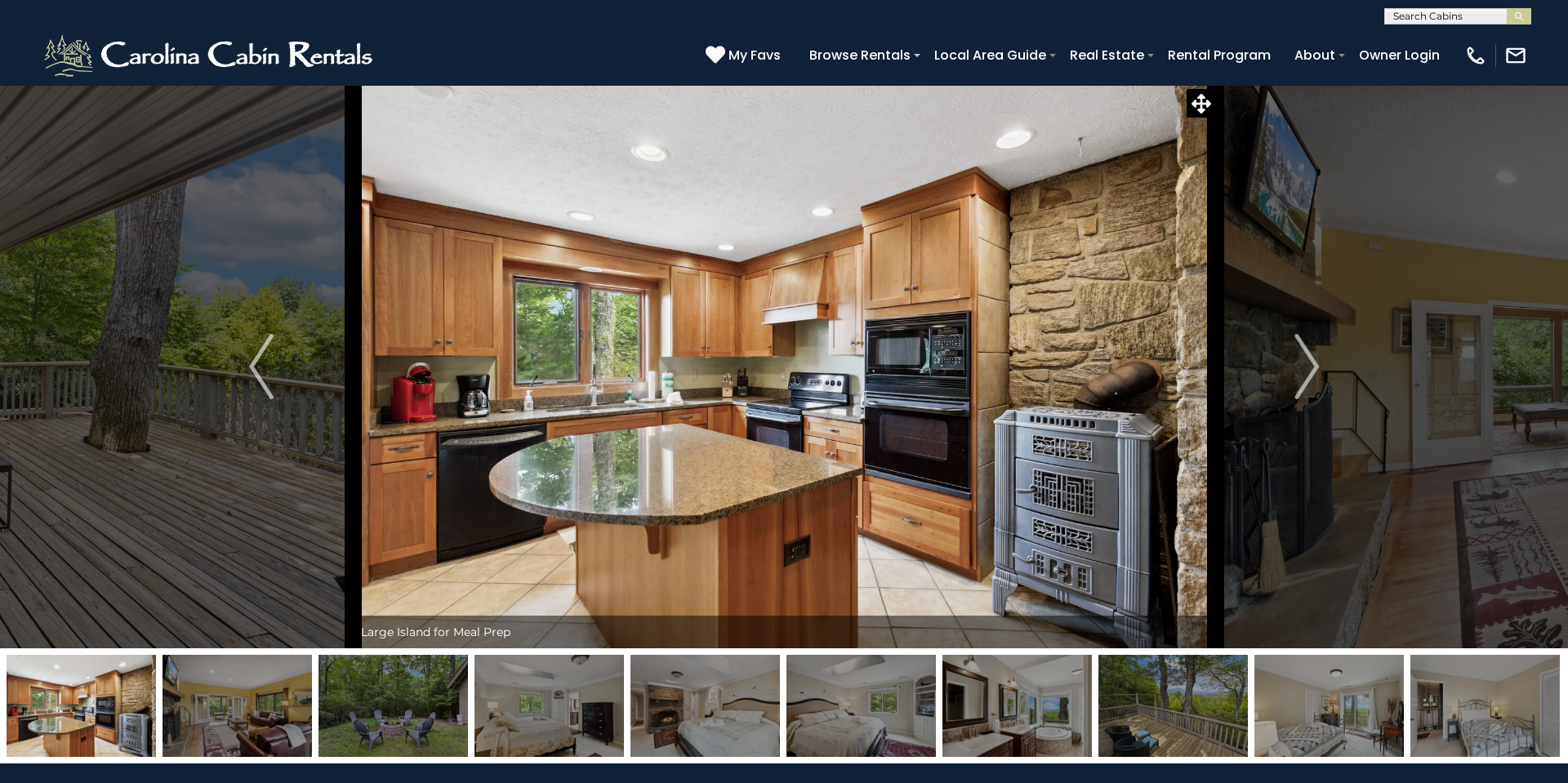
click at [1314, 366] on img "Next" at bounding box center [1306, 366] width 25 height 65
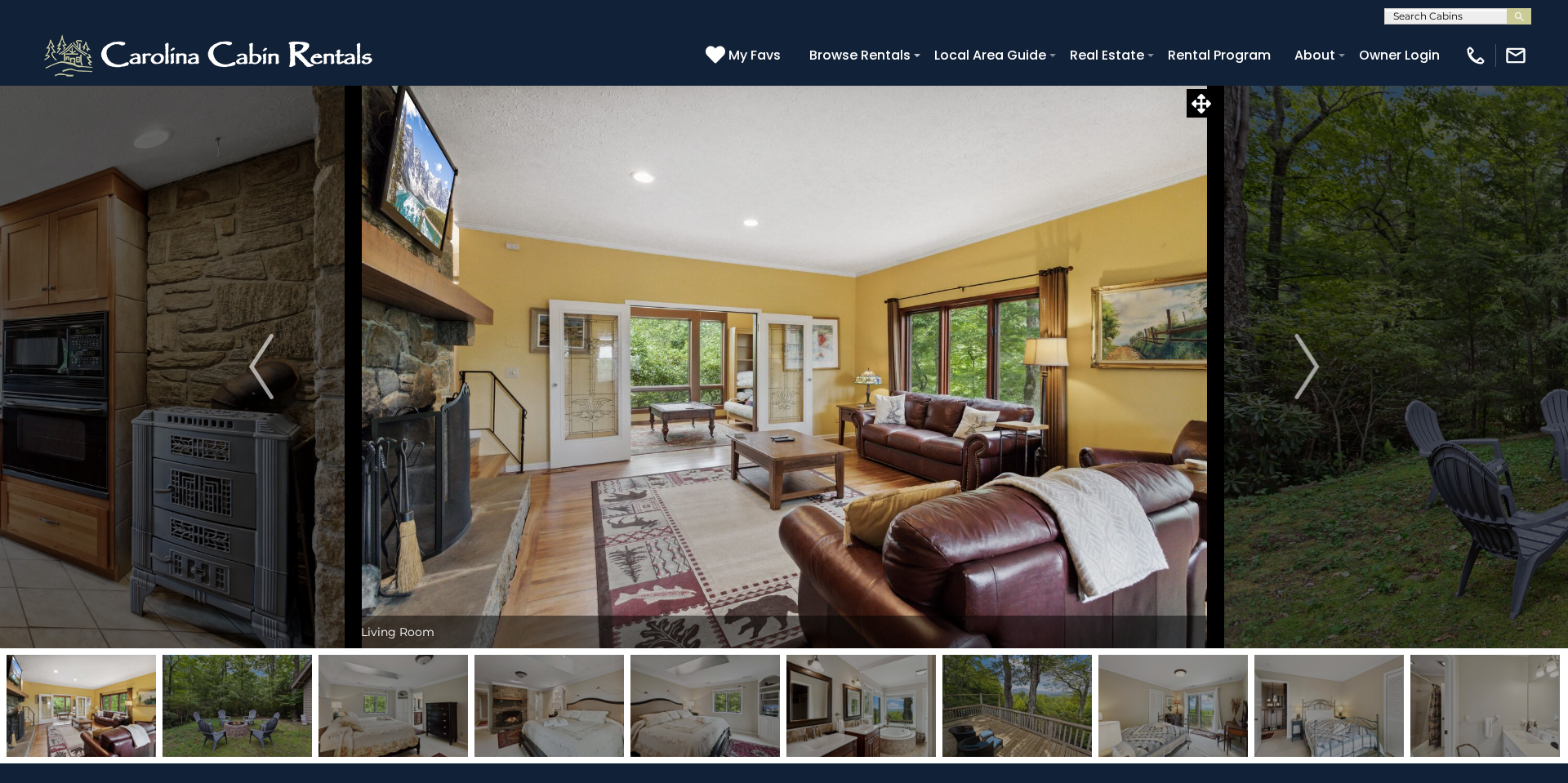
click at [1314, 366] on img "Next" at bounding box center [1306, 366] width 25 height 65
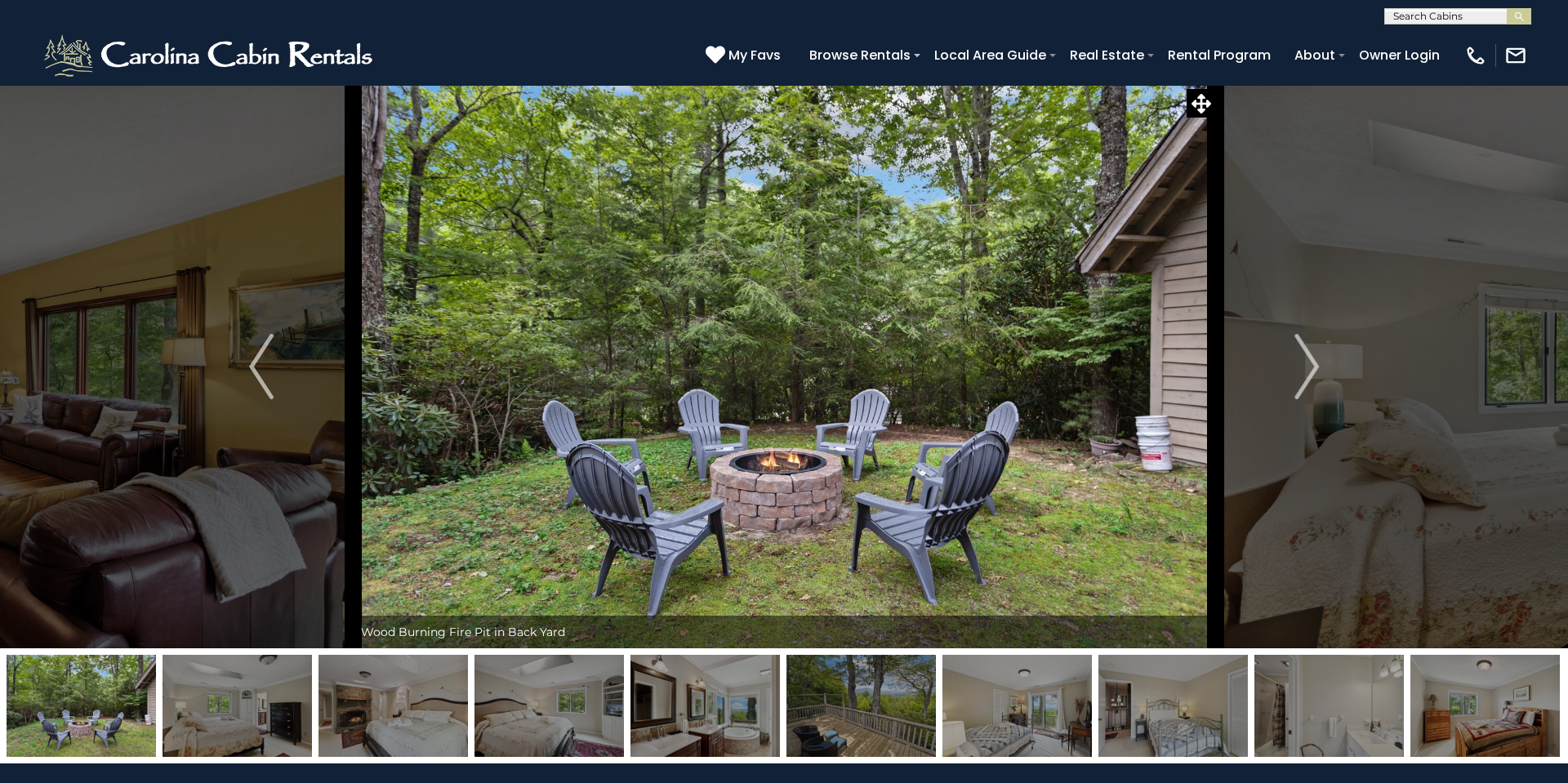
click at [1314, 366] on img "Next" at bounding box center [1306, 366] width 25 height 65
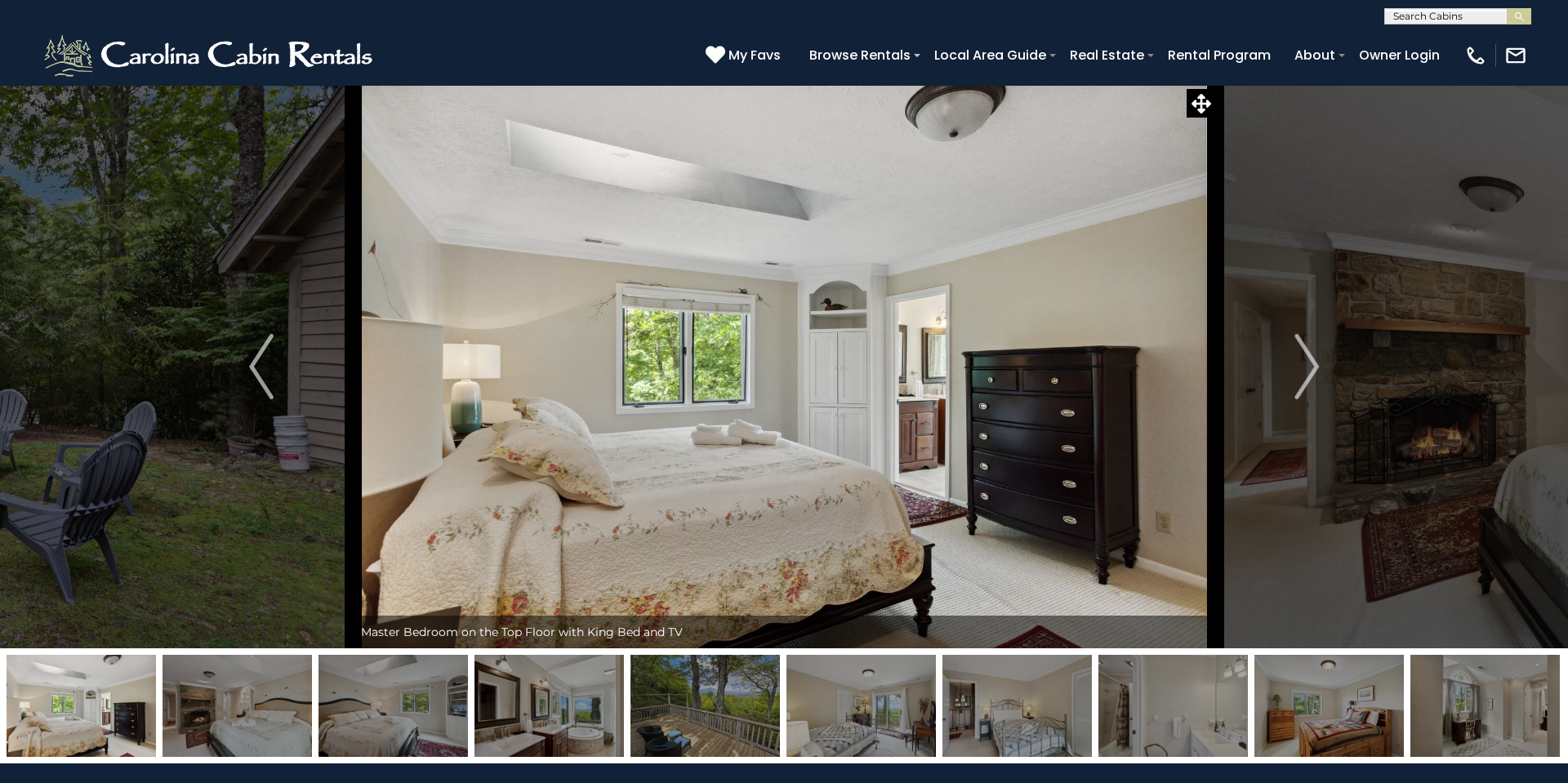
click at [1314, 366] on img "Next" at bounding box center [1306, 366] width 25 height 65
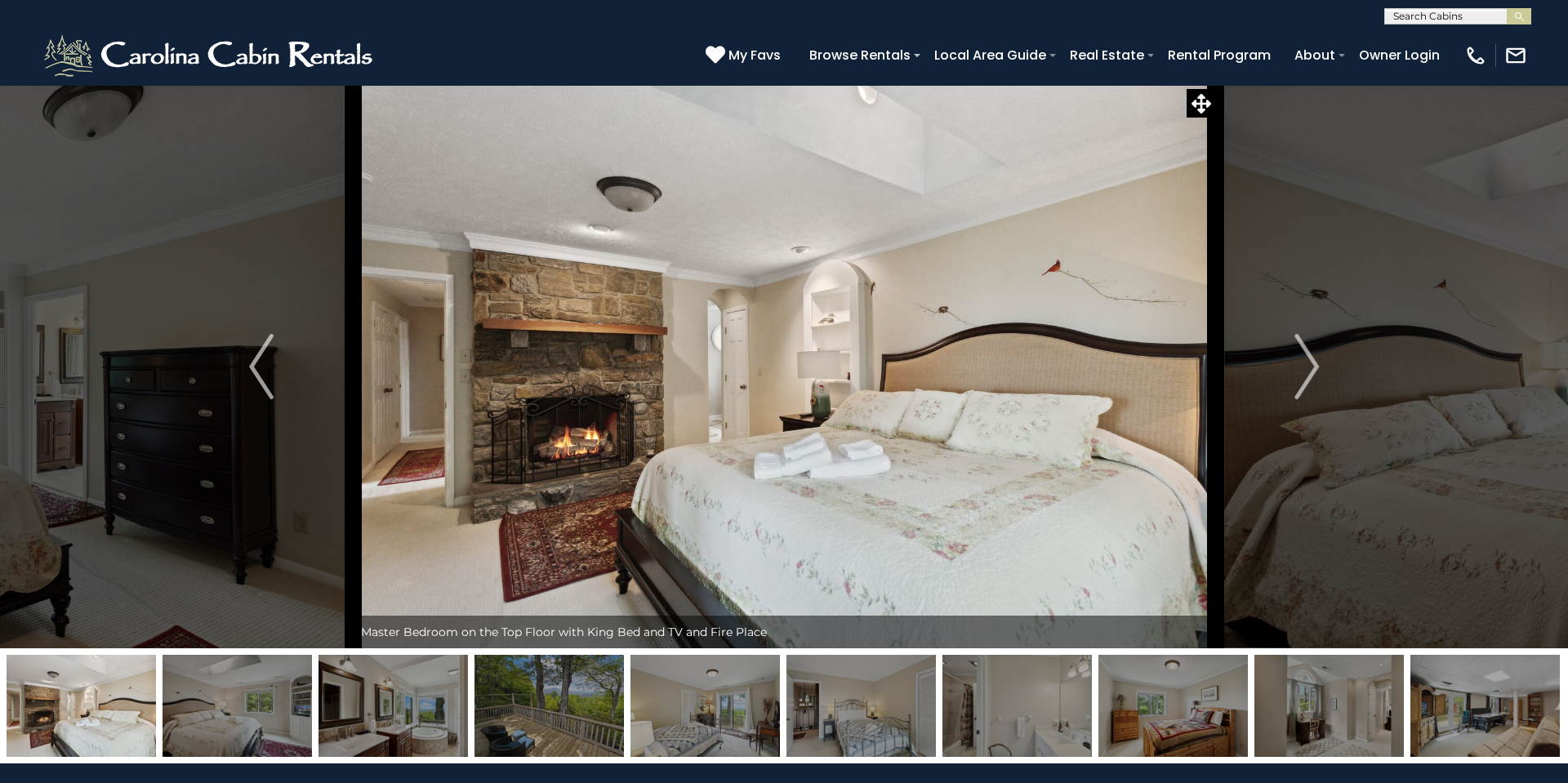
click at [1314, 366] on img "Next" at bounding box center [1306, 366] width 25 height 65
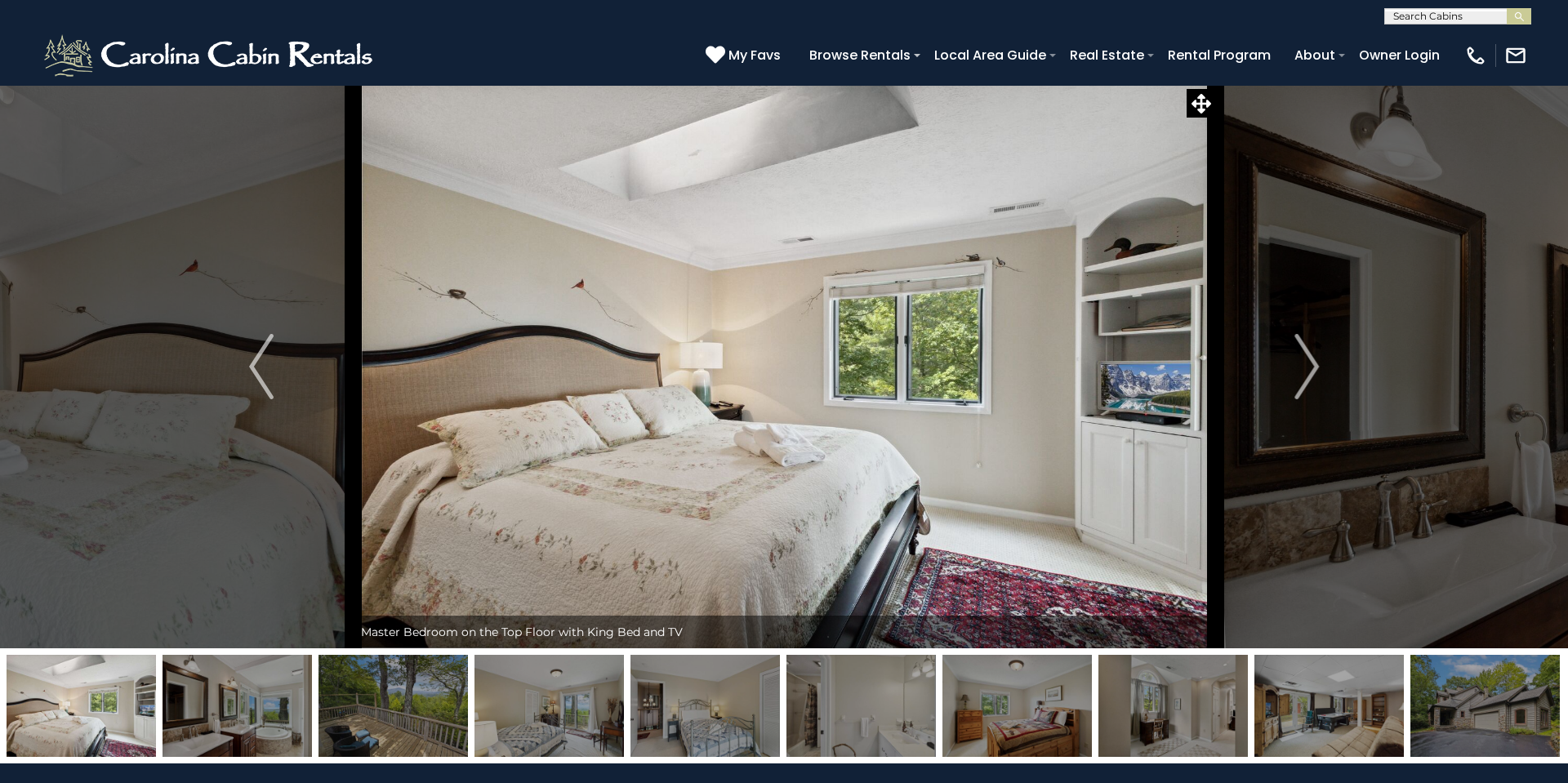
click at [1314, 366] on img "Next" at bounding box center [1306, 366] width 25 height 65
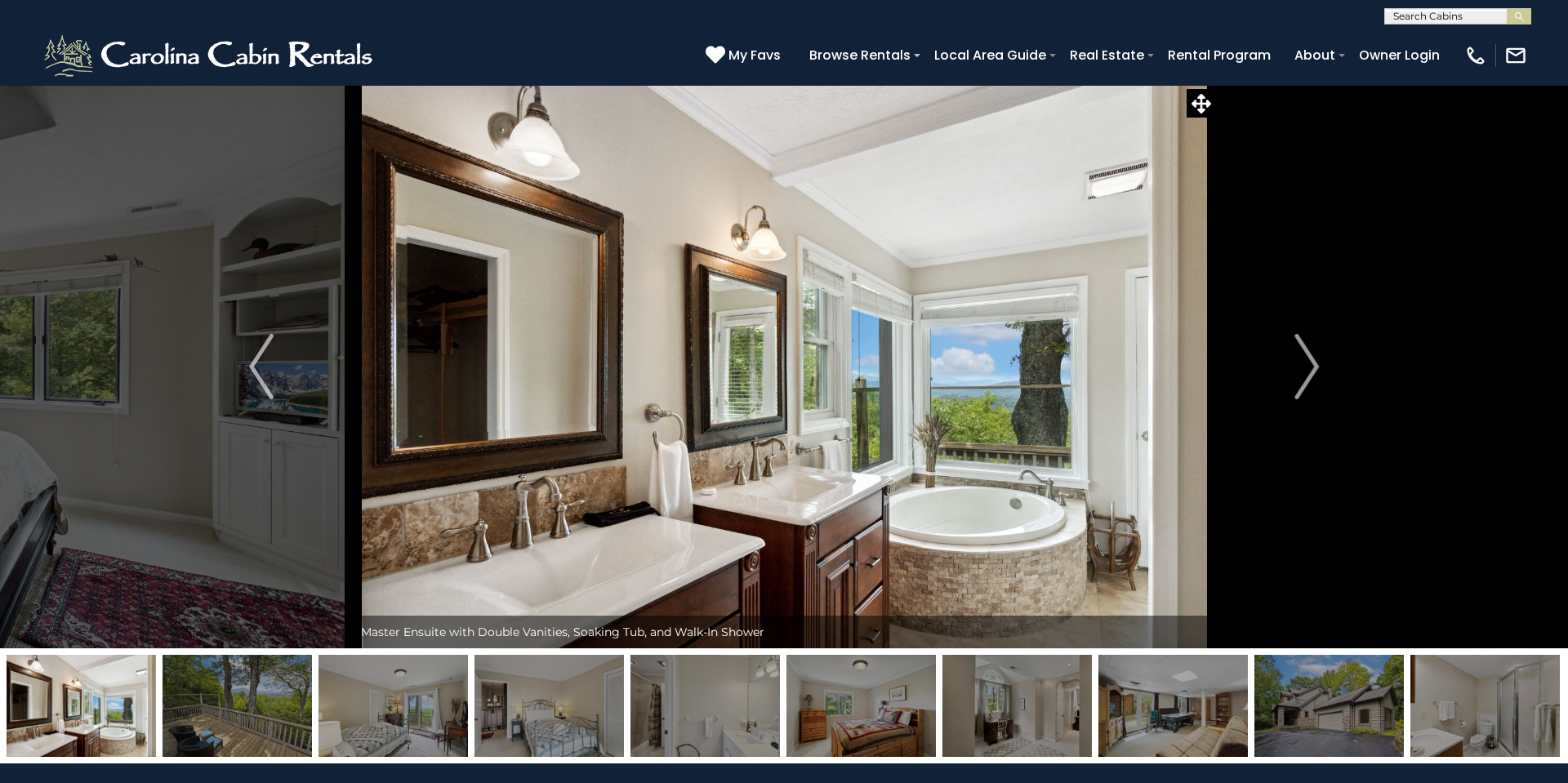
click at [1314, 366] on img "Next" at bounding box center [1306, 366] width 25 height 65
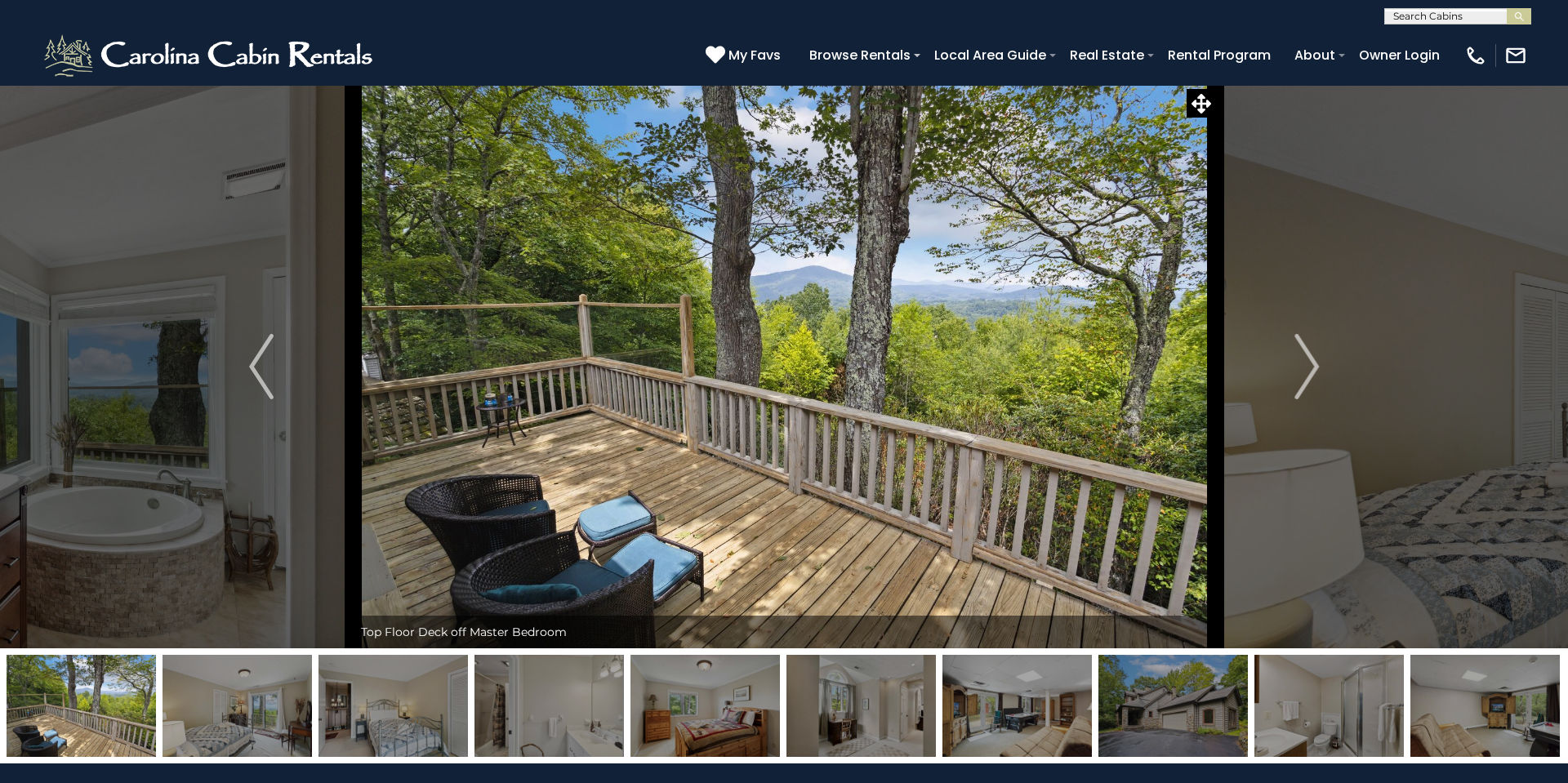
click at [1314, 366] on img "Next" at bounding box center [1306, 366] width 25 height 65
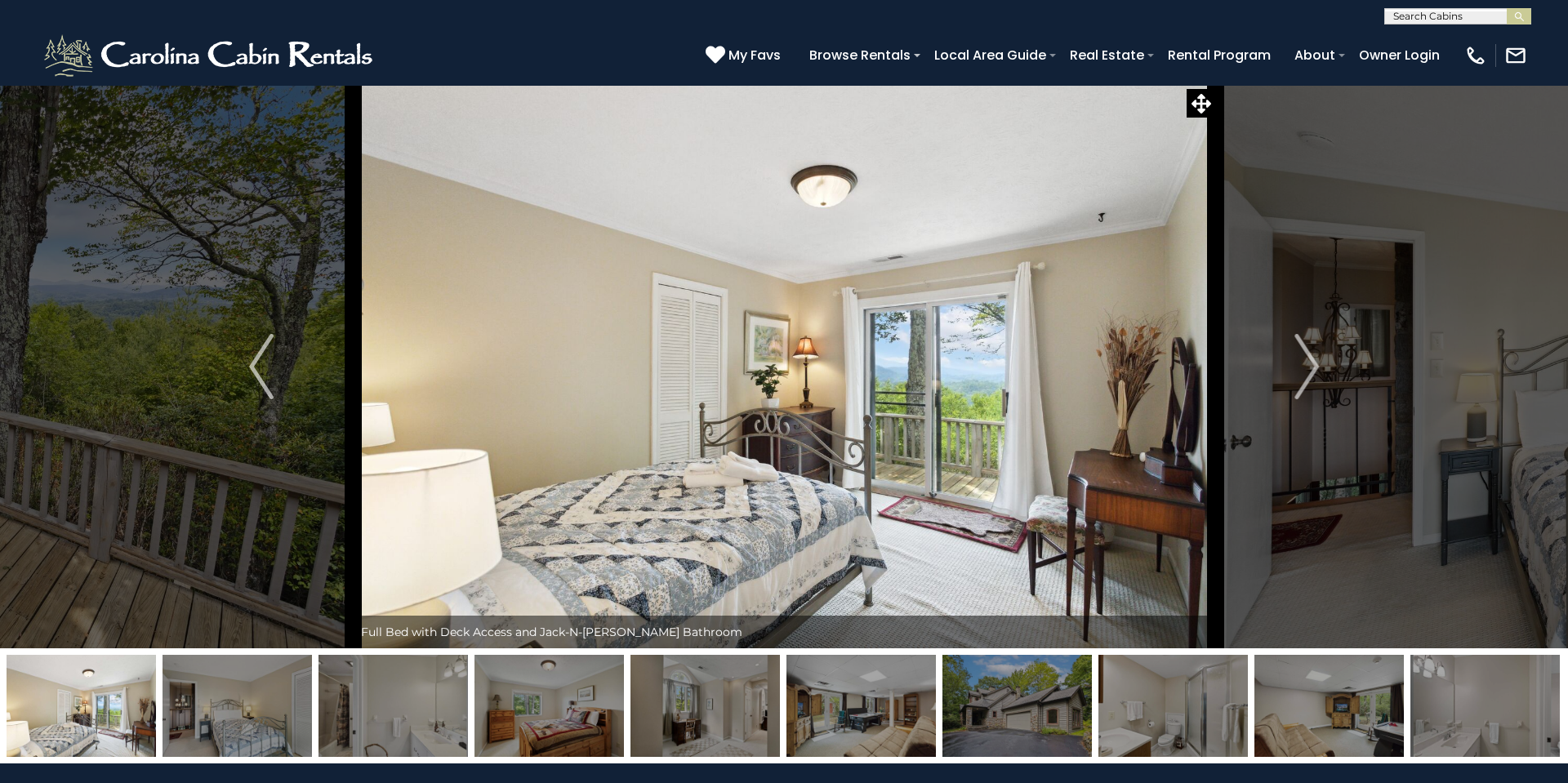
click at [1314, 366] on img "Next" at bounding box center [1306, 366] width 25 height 65
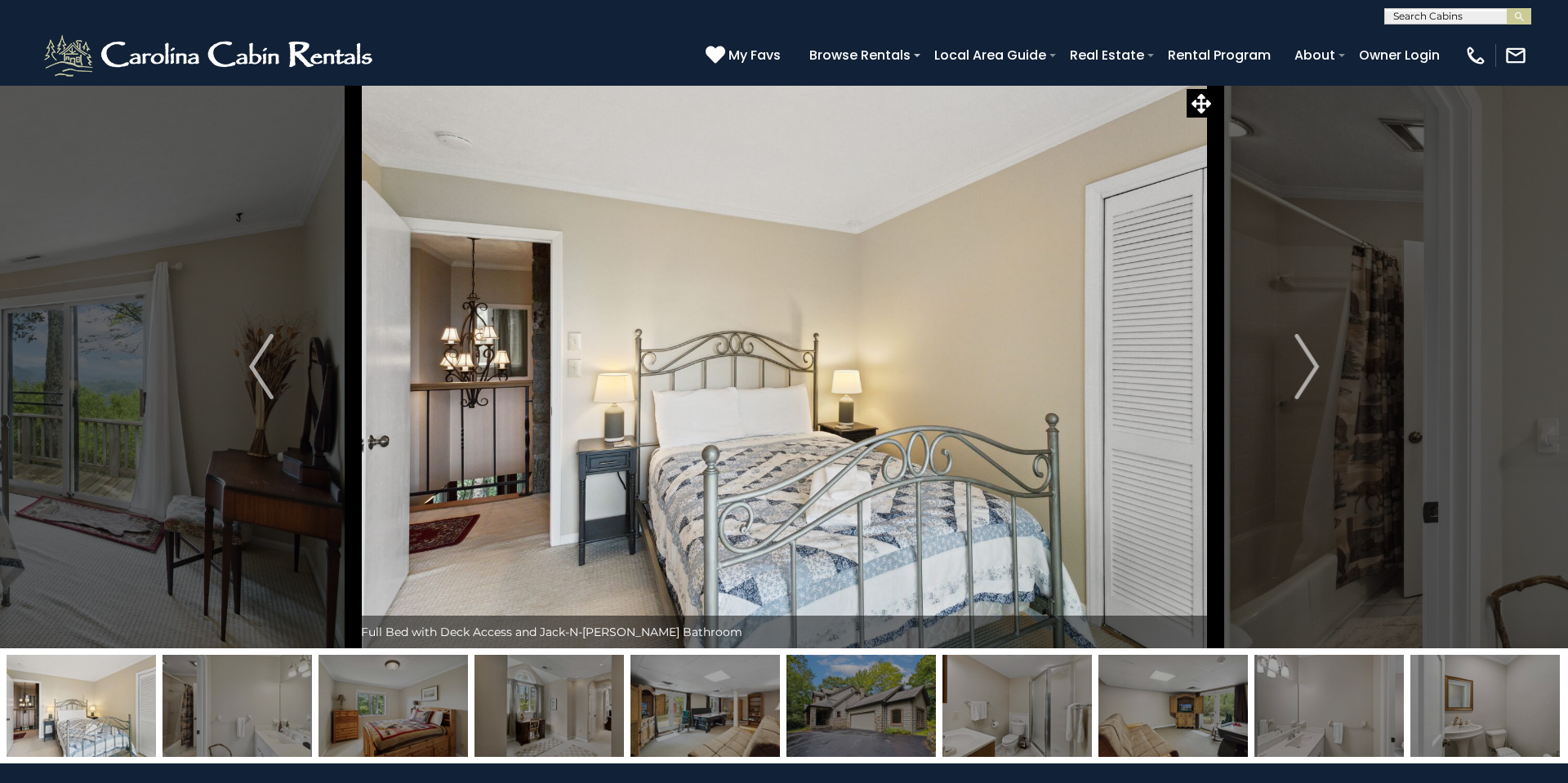
click at [1314, 366] on img "Next" at bounding box center [1306, 366] width 25 height 65
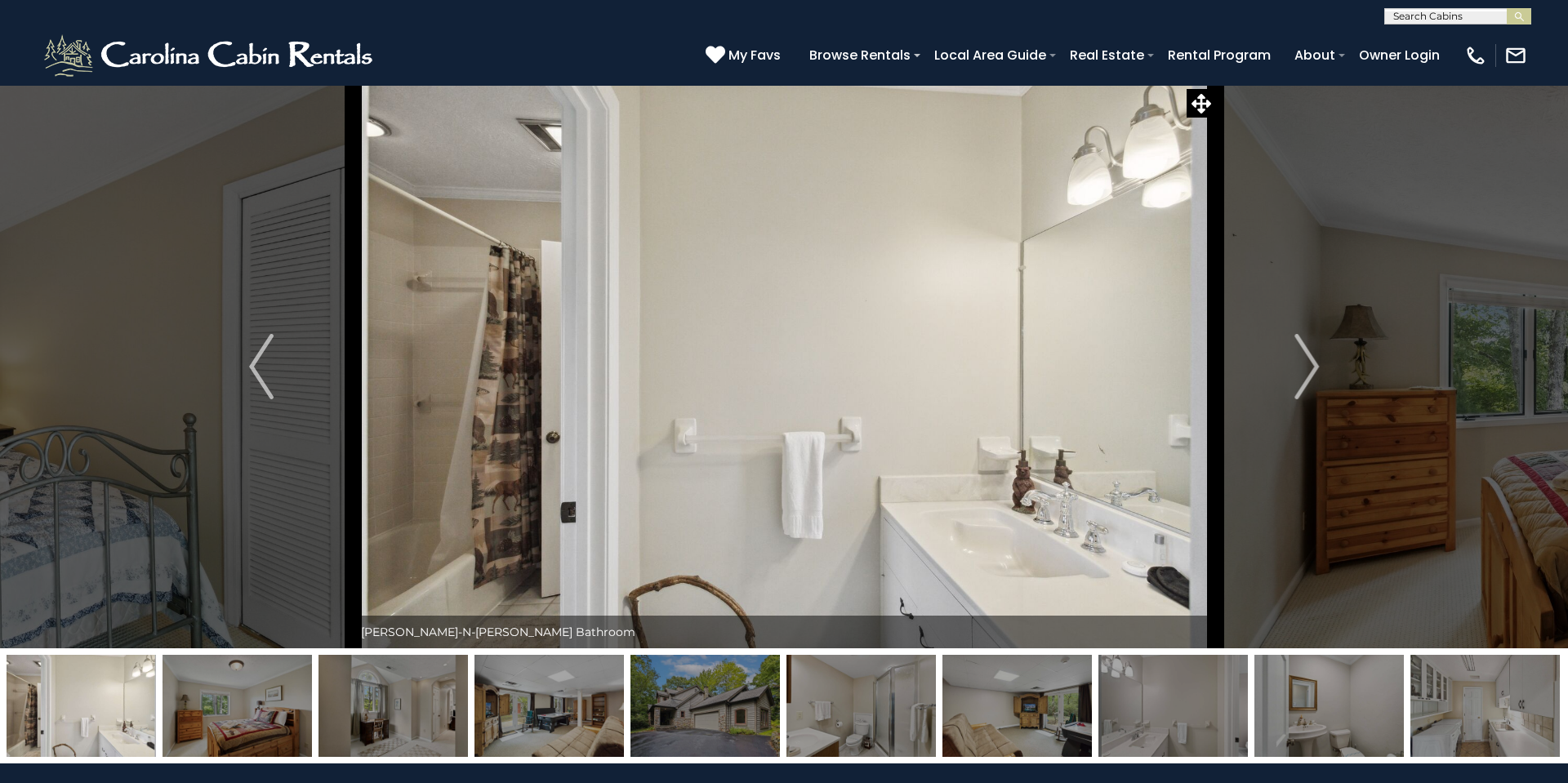
click at [1314, 366] on img "Next" at bounding box center [1306, 366] width 25 height 65
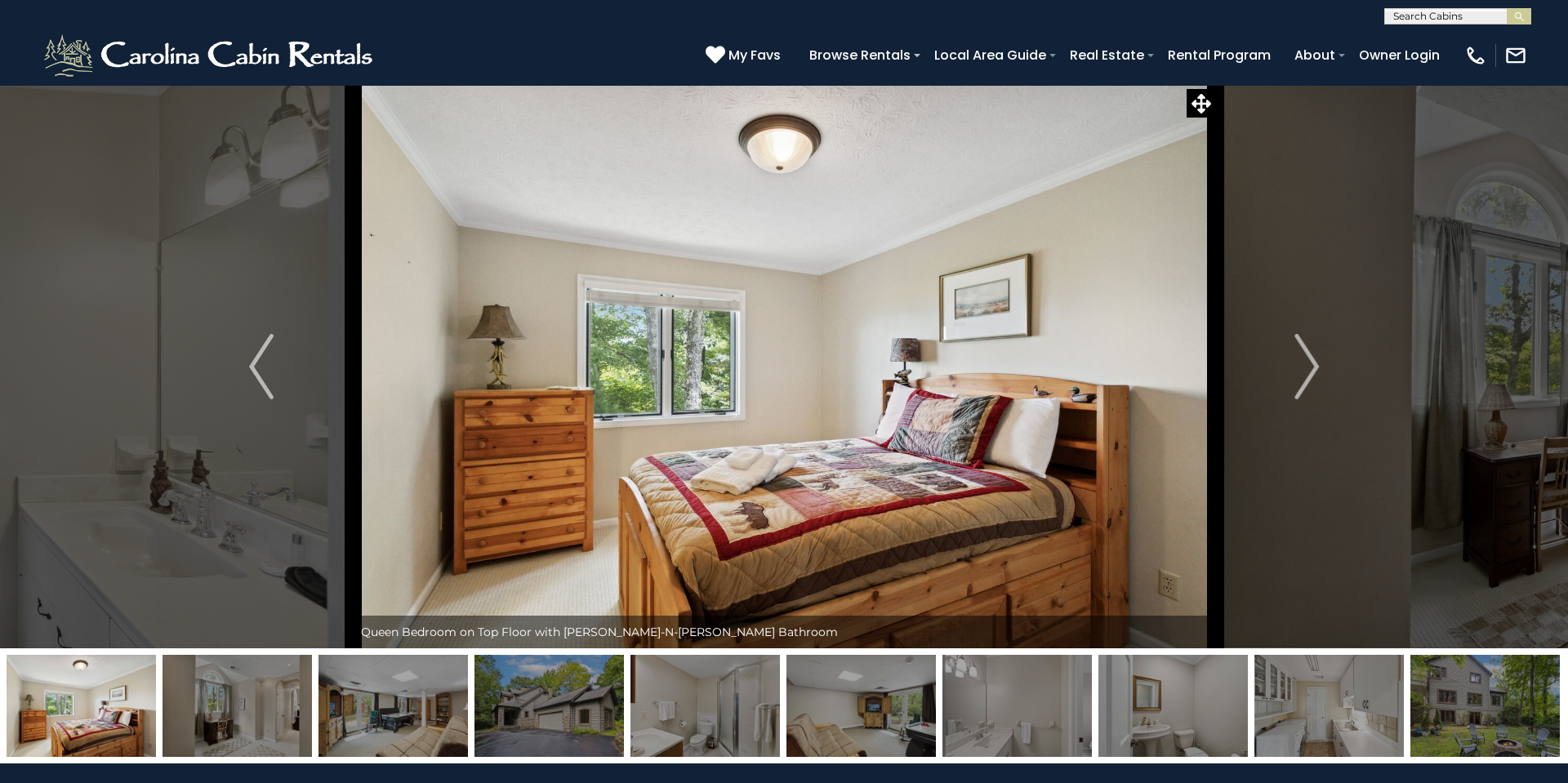
click at [1314, 366] on img "Next" at bounding box center [1306, 366] width 25 height 65
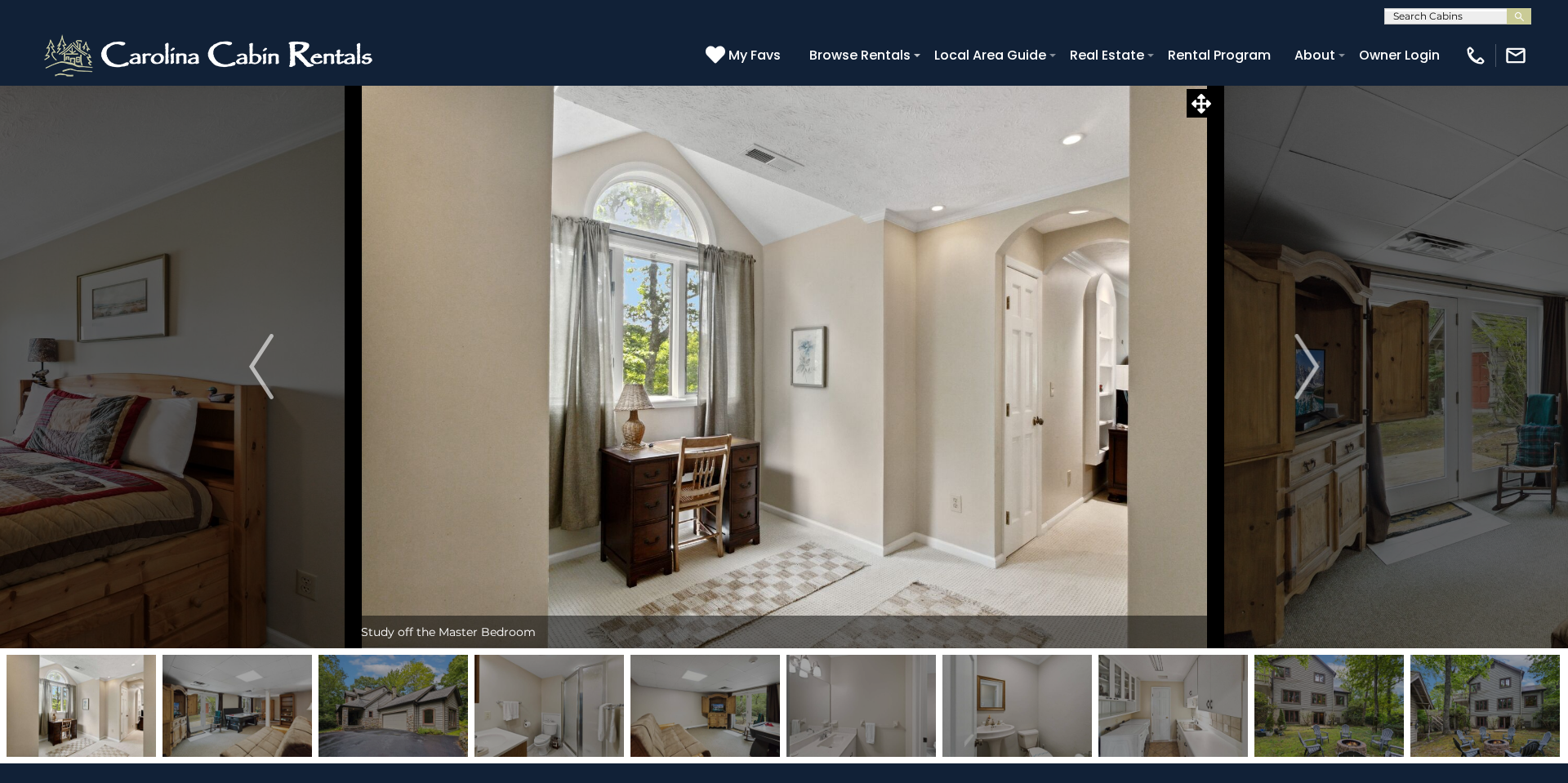
click at [1314, 366] on img "Next" at bounding box center [1306, 366] width 25 height 65
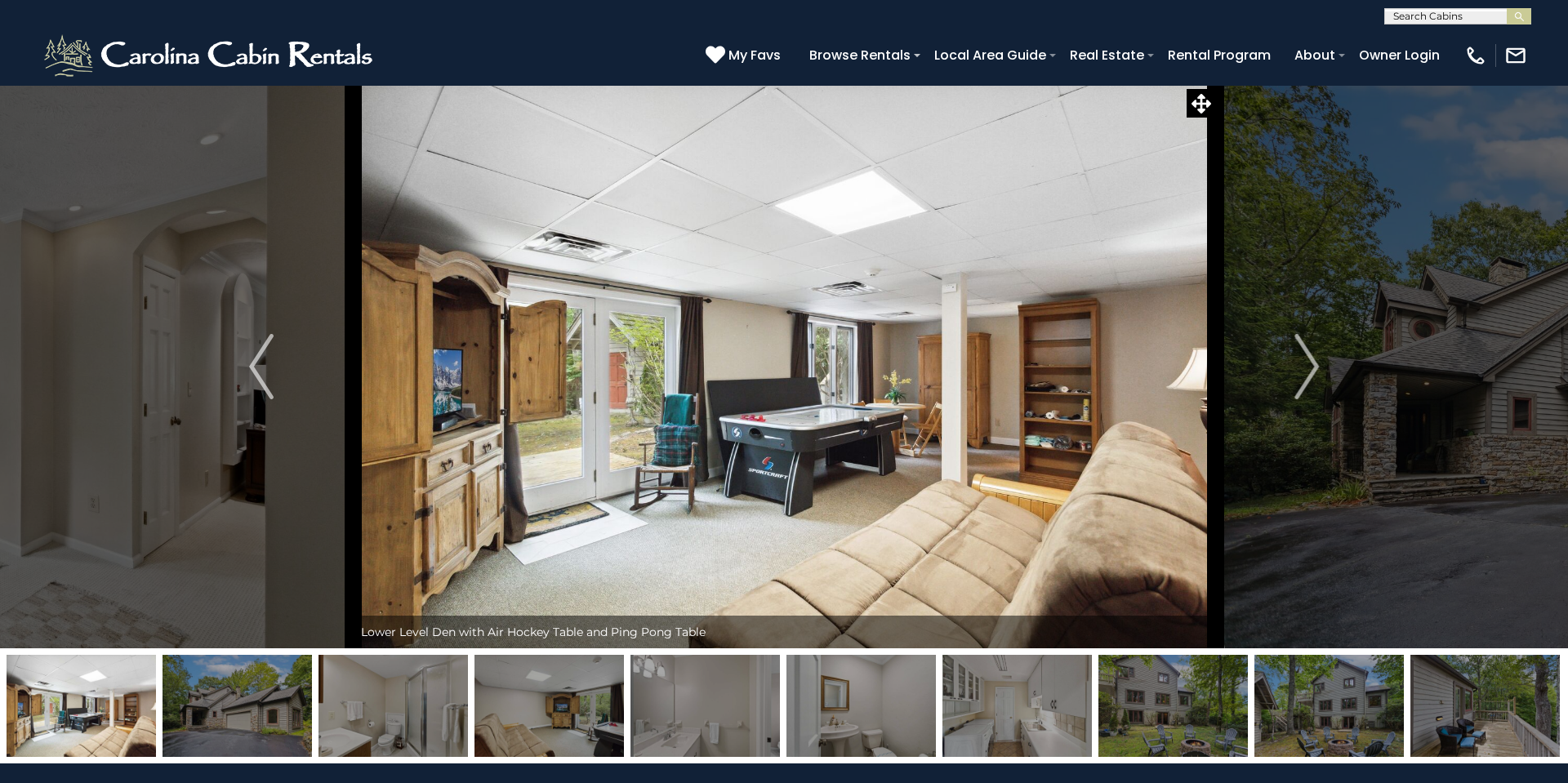
click at [1314, 366] on img "Next" at bounding box center [1306, 366] width 25 height 65
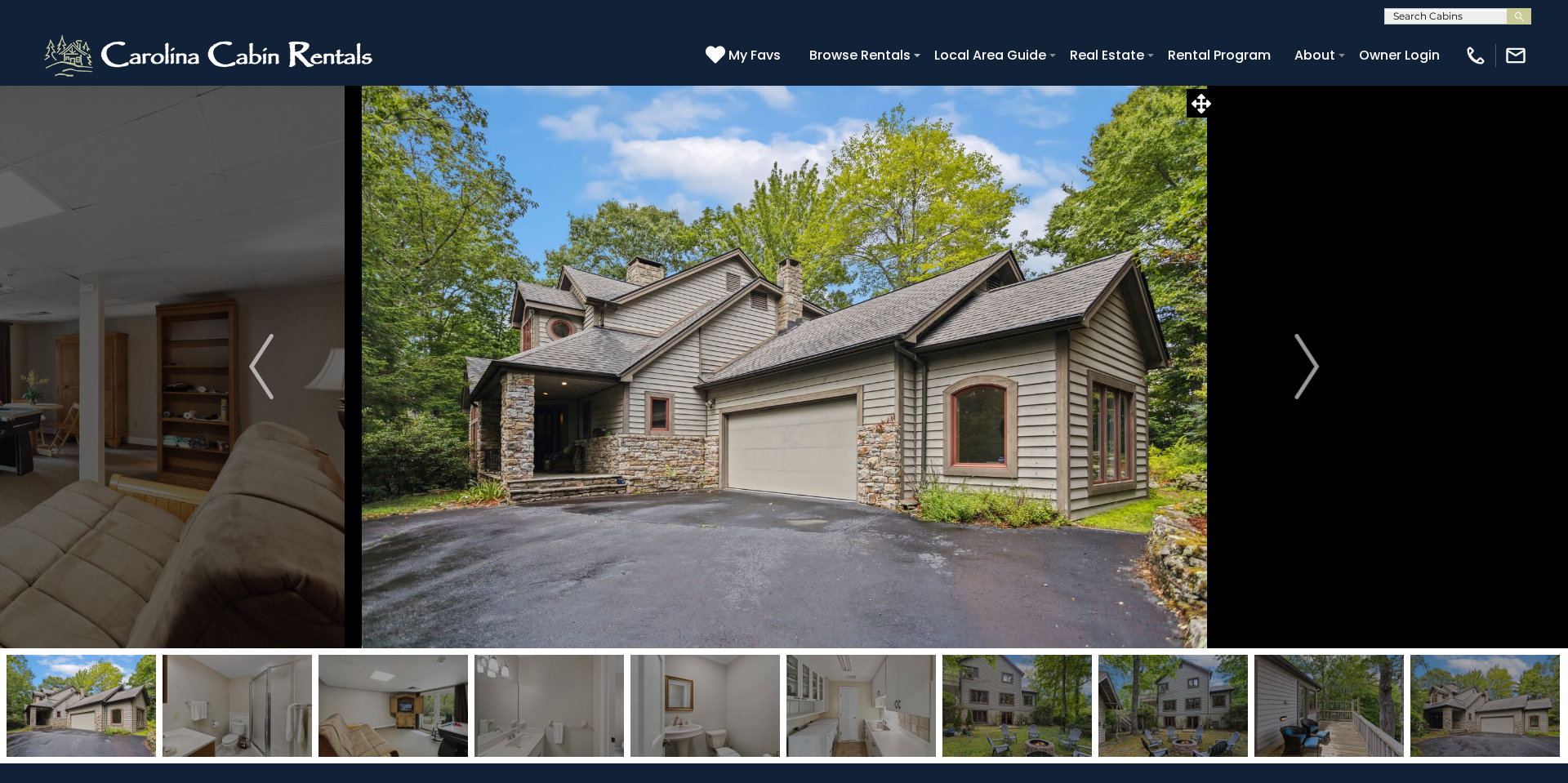
click at [1314, 366] on img "Next" at bounding box center [1306, 366] width 25 height 65
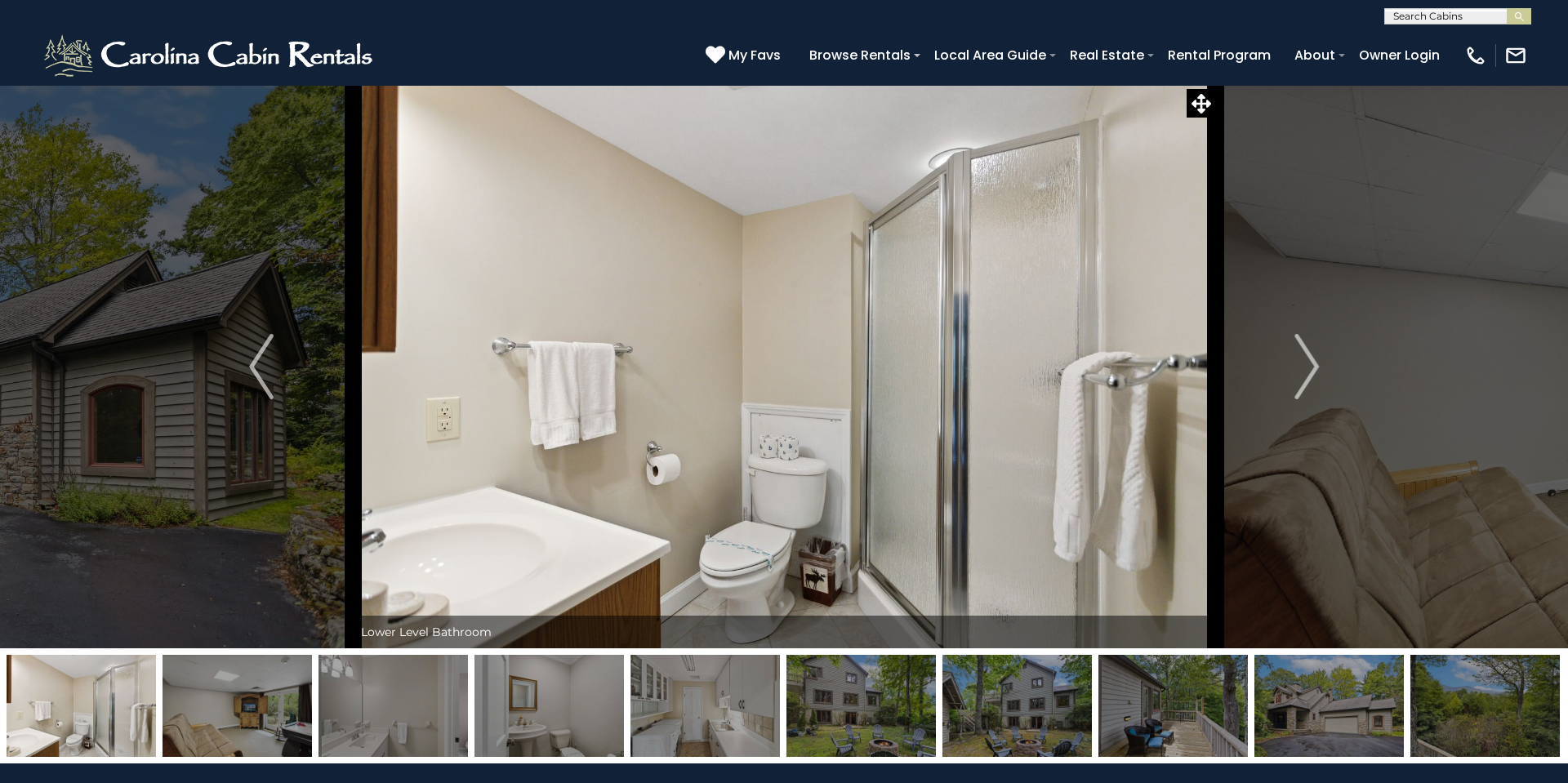
click at [1314, 366] on img "Next" at bounding box center [1306, 366] width 25 height 65
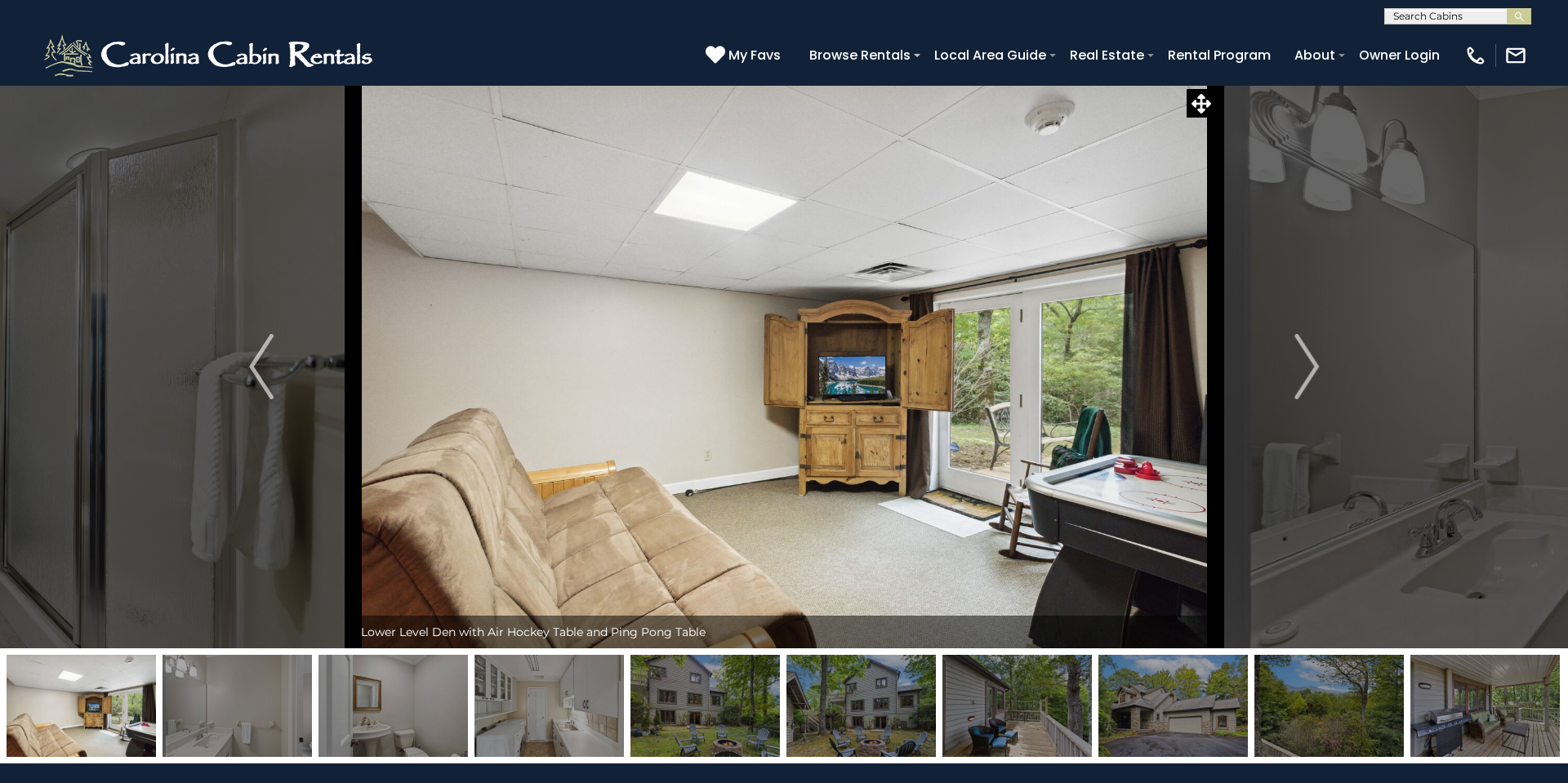
click at [1314, 366] on img "Next" at bounding box center [1306, 366] width 25 height 65
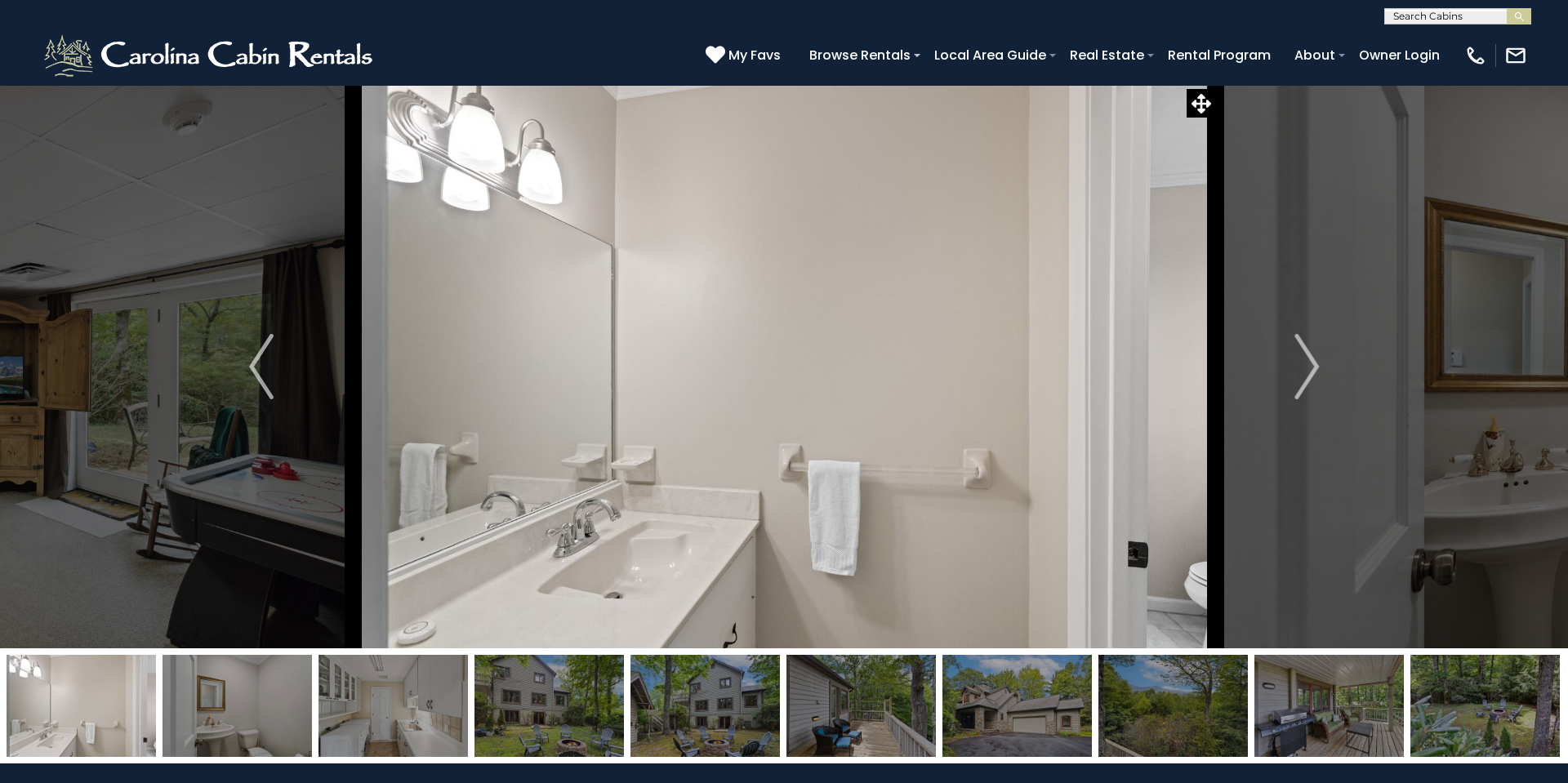
click at [1314, 366] on img "Next" at bounding box center [1306, 366] width 25 height 65
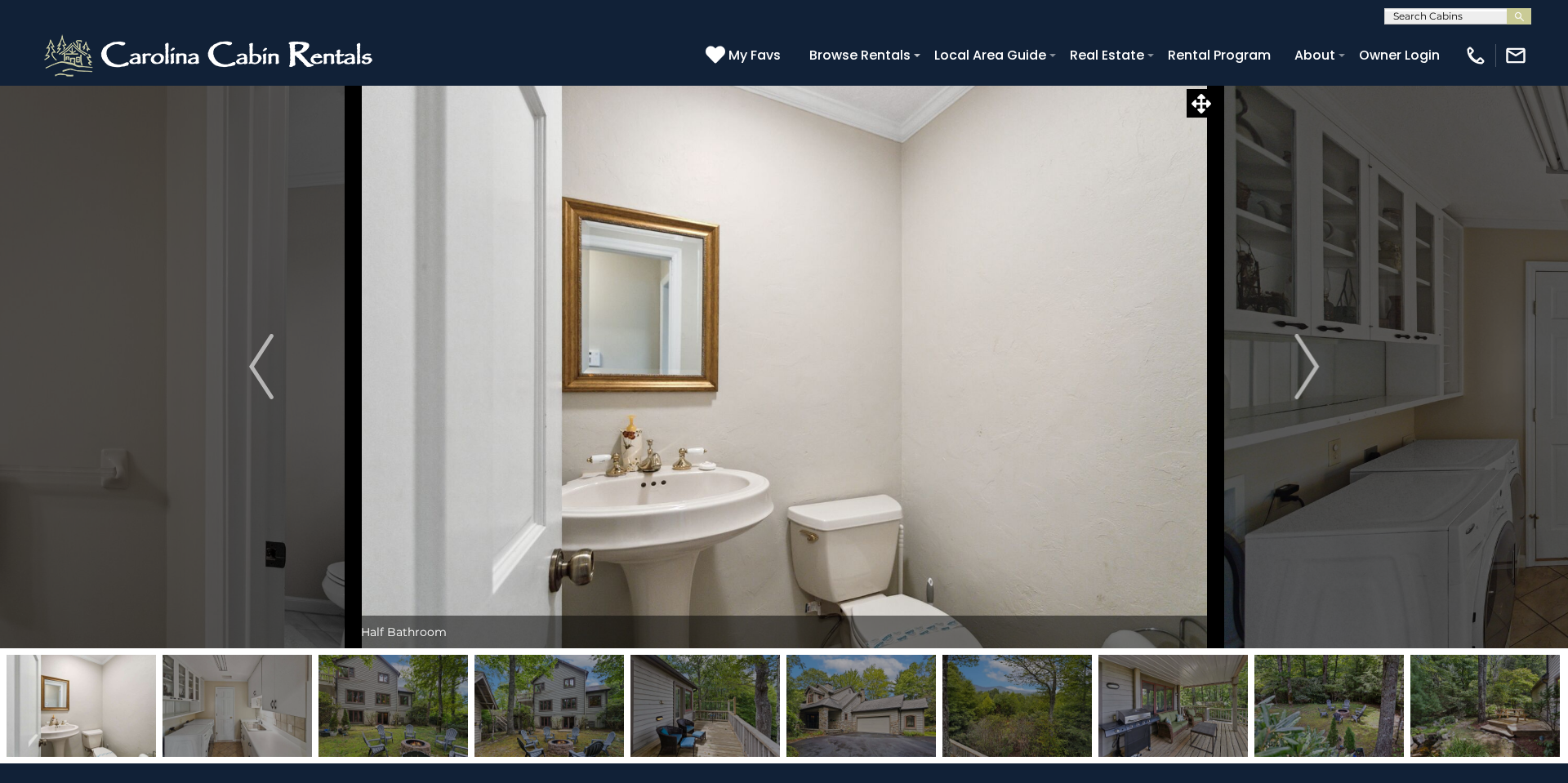
click at [1314, 366] on img "Next" at bounding box center [1306, 366] width 25 height 65
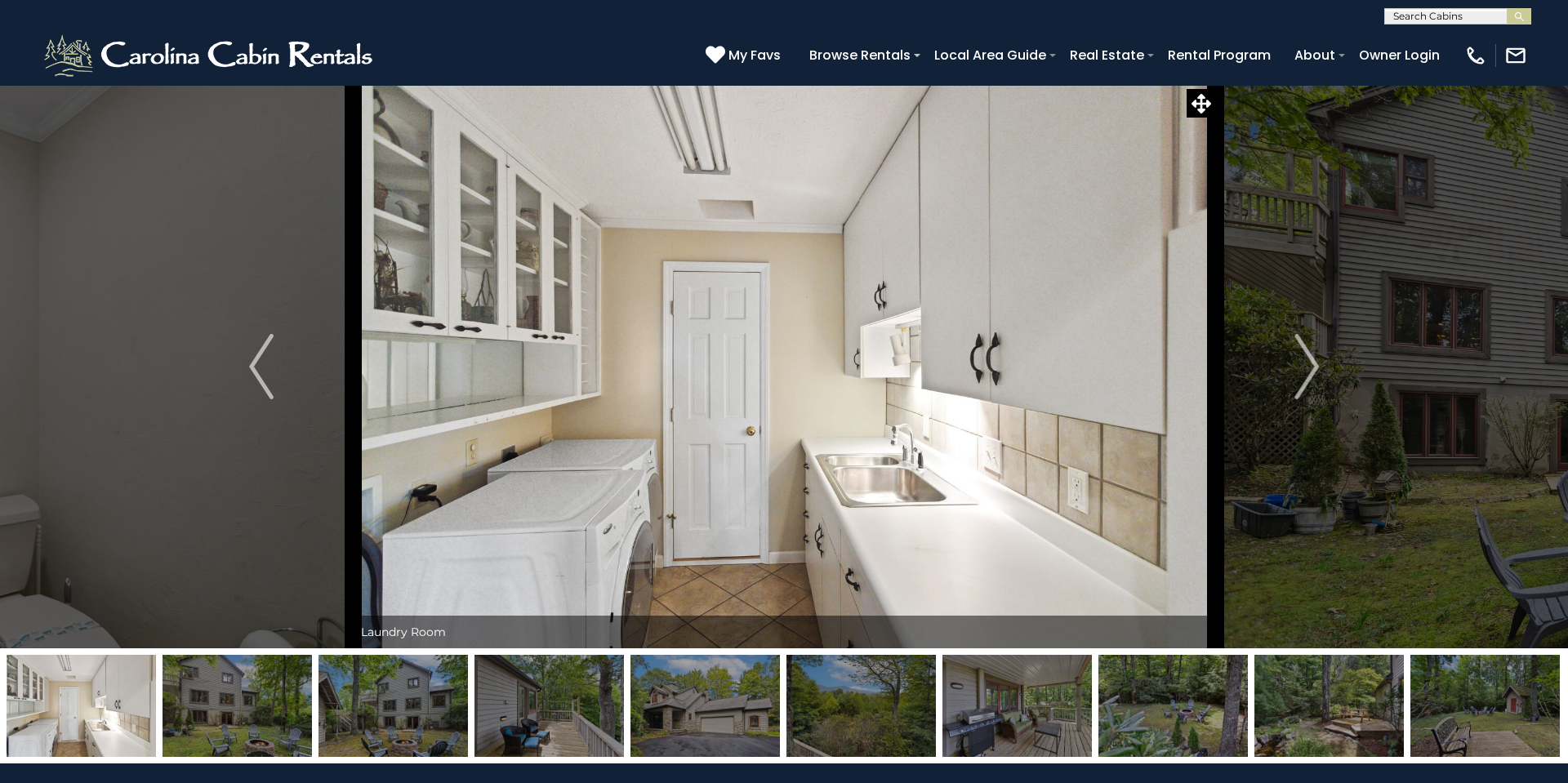
click at [1314, 366] on img "Next" at bounding box center [1306, 366] width 25 height 65
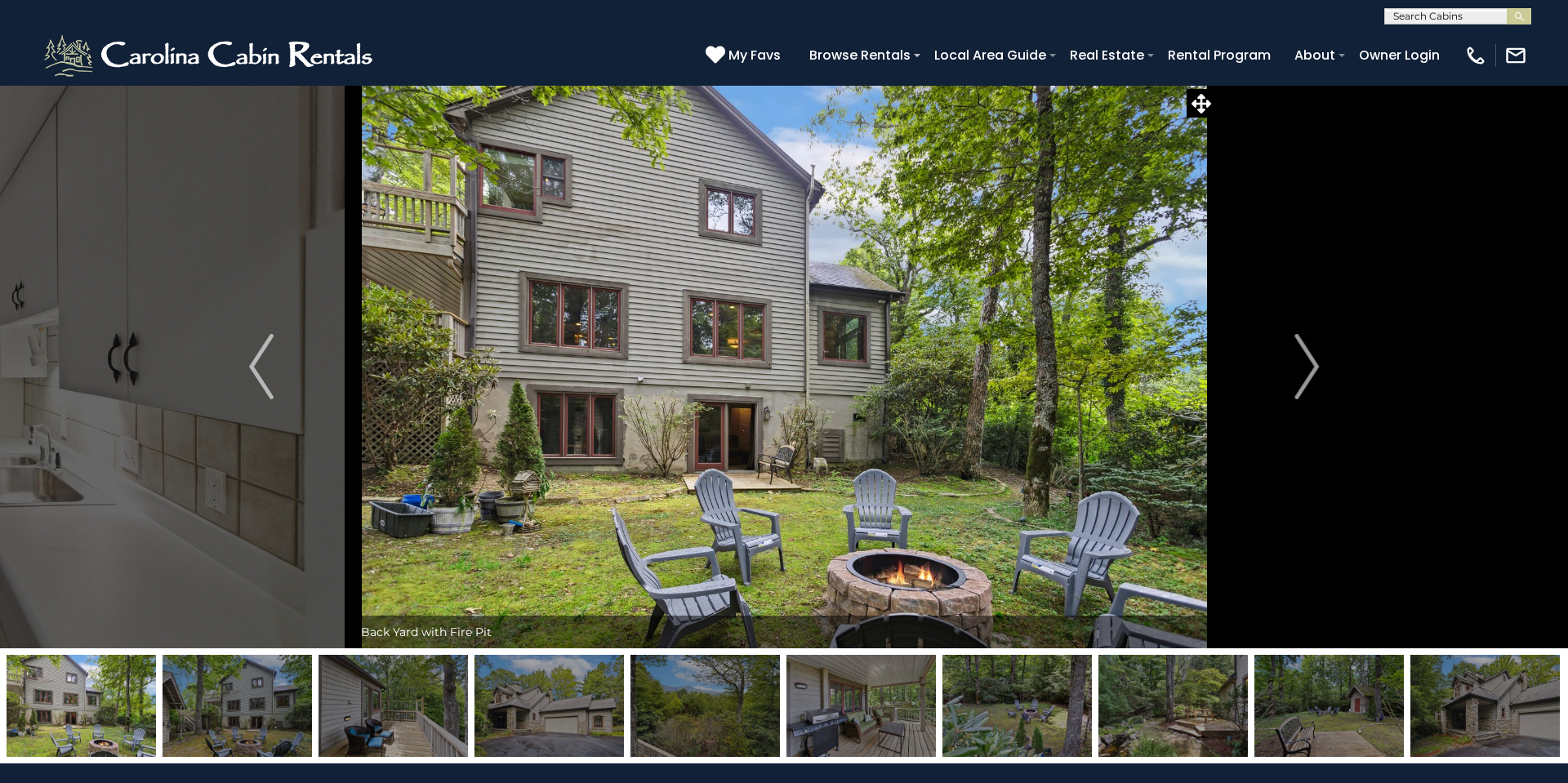
click at [1314, 366] on img "Next" at bounding box center [1306, 366] width 25 height 65
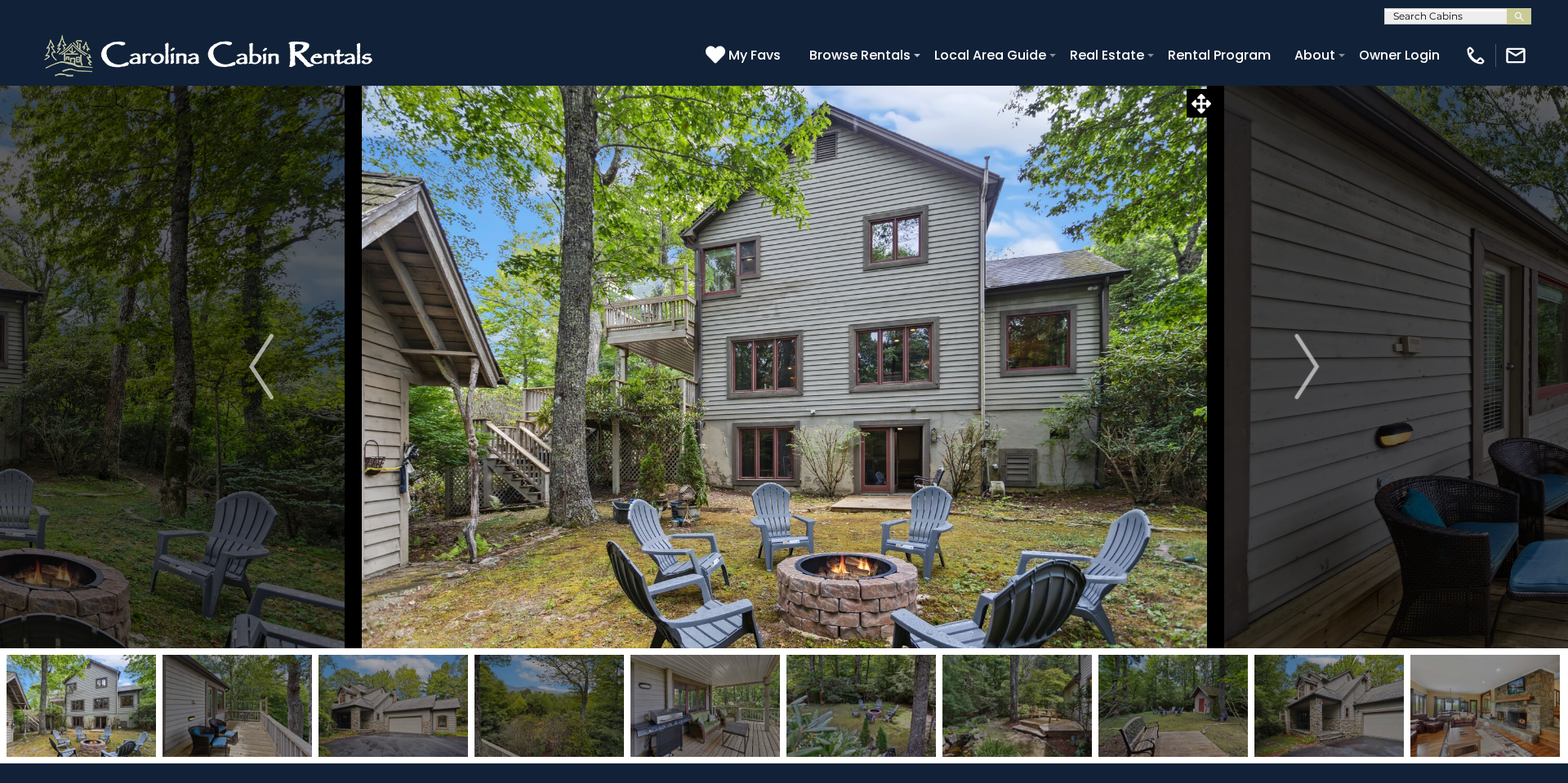
click at [1314, 366] on img "Next" at bounding box center [1306, 366] width 25 height 65
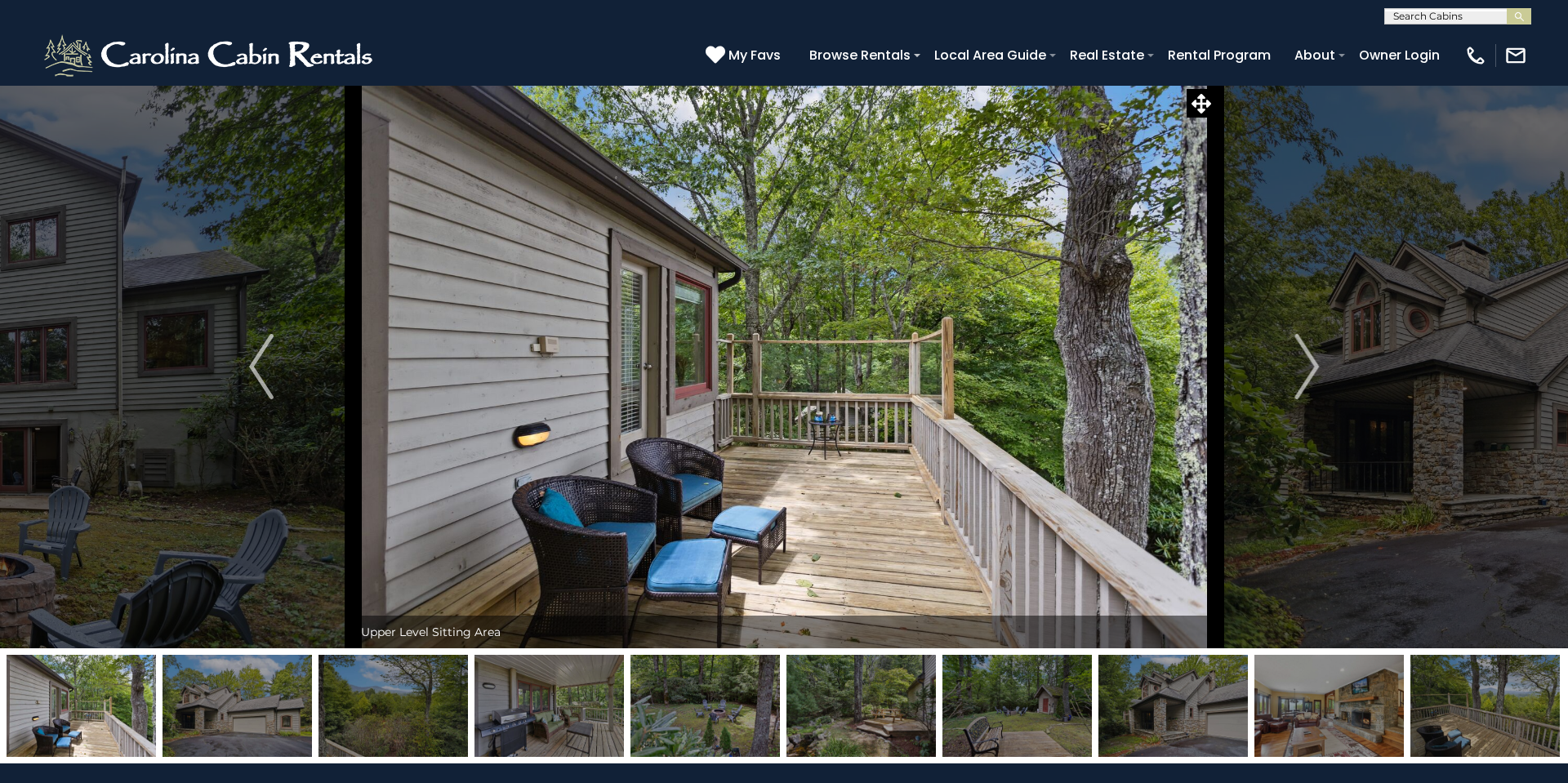
click at [1314, 366] on img "Next" at bounding box center [1306, 366] width 25 height 65
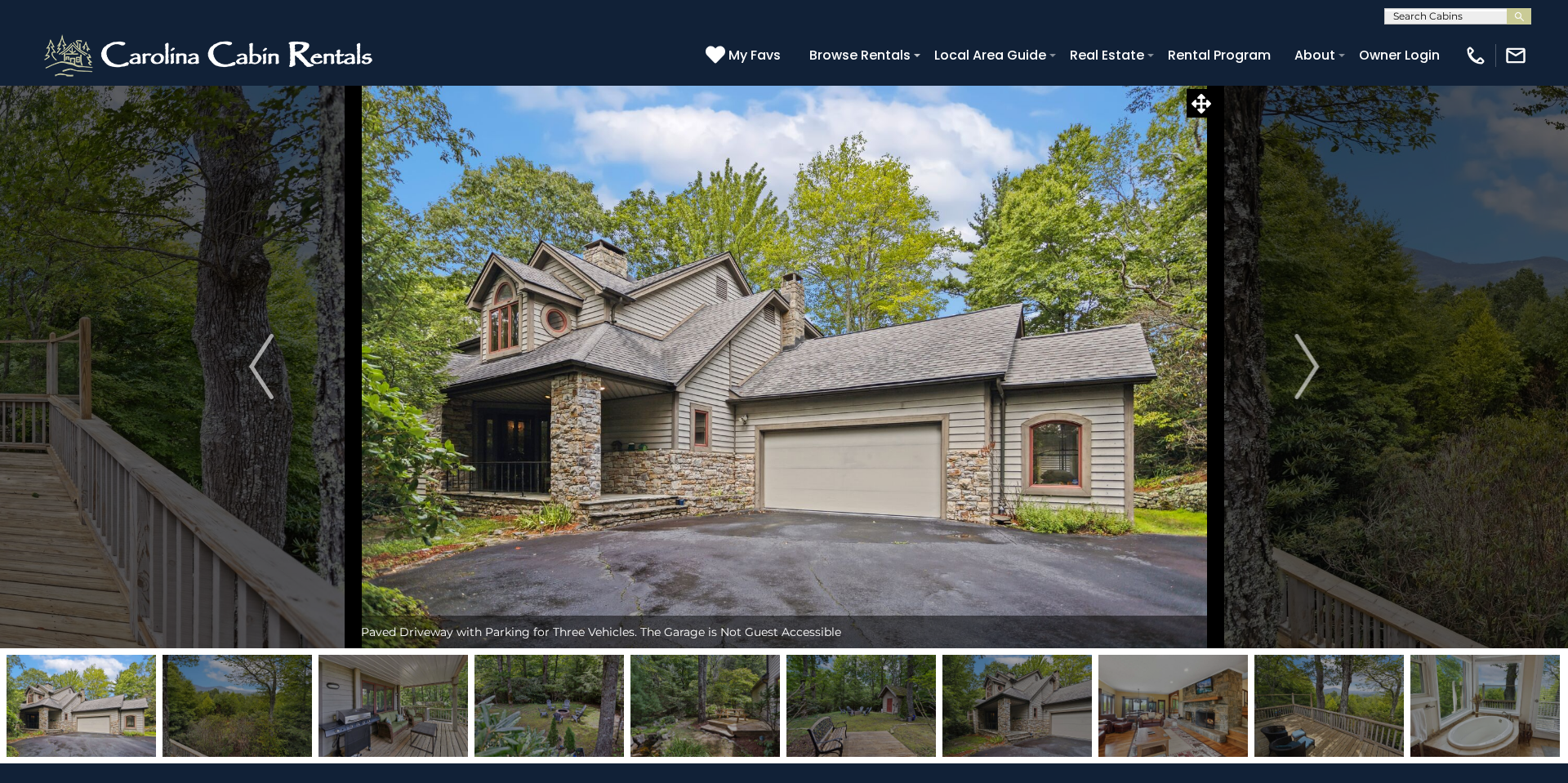
click at [1314, 366] on img "Next" at bounding box center [1306, 366] width 25 height 65
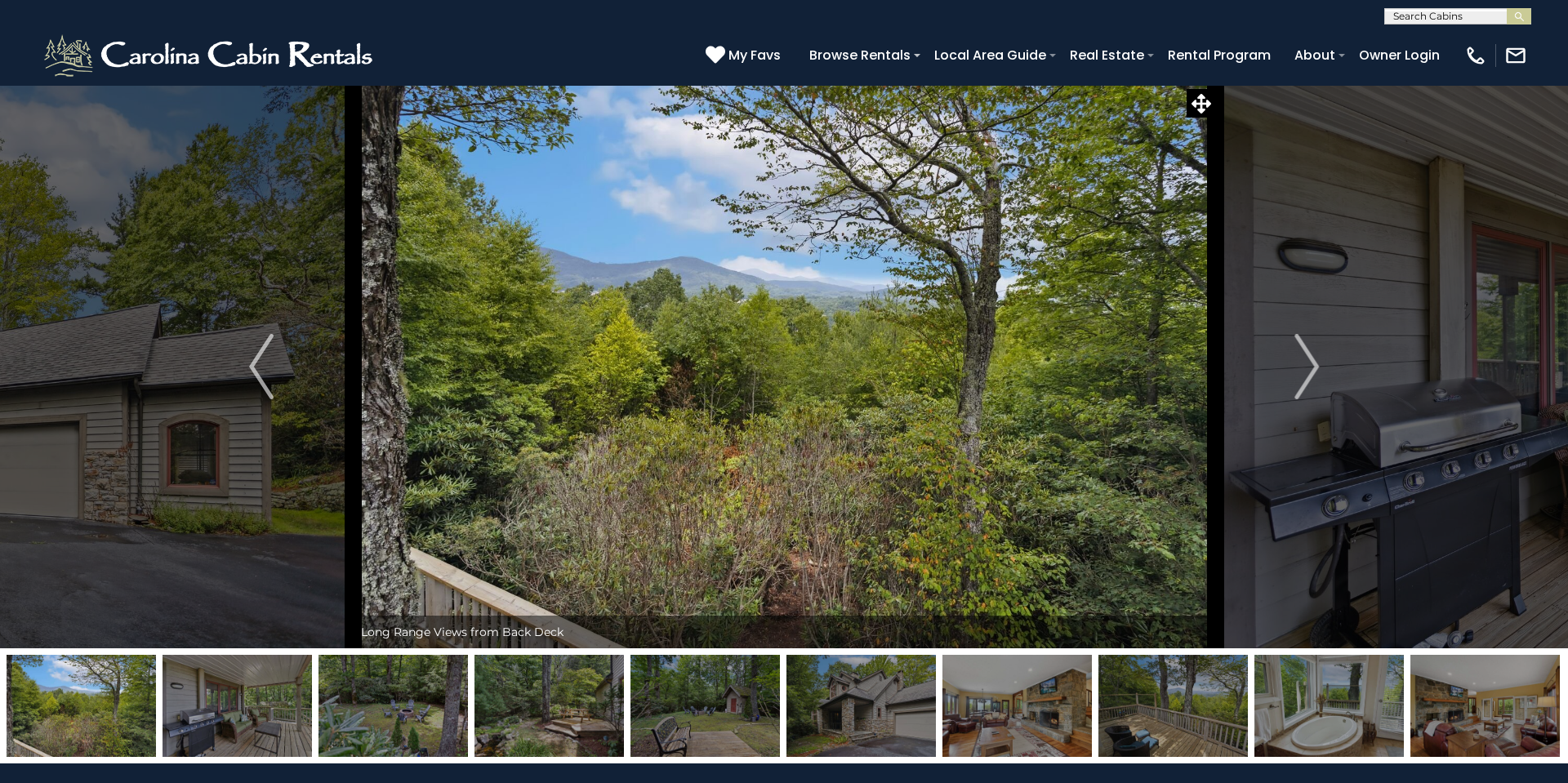
click at [1314, 366] on img "Next" at bounding box center [1306, 366] width 25 height 65
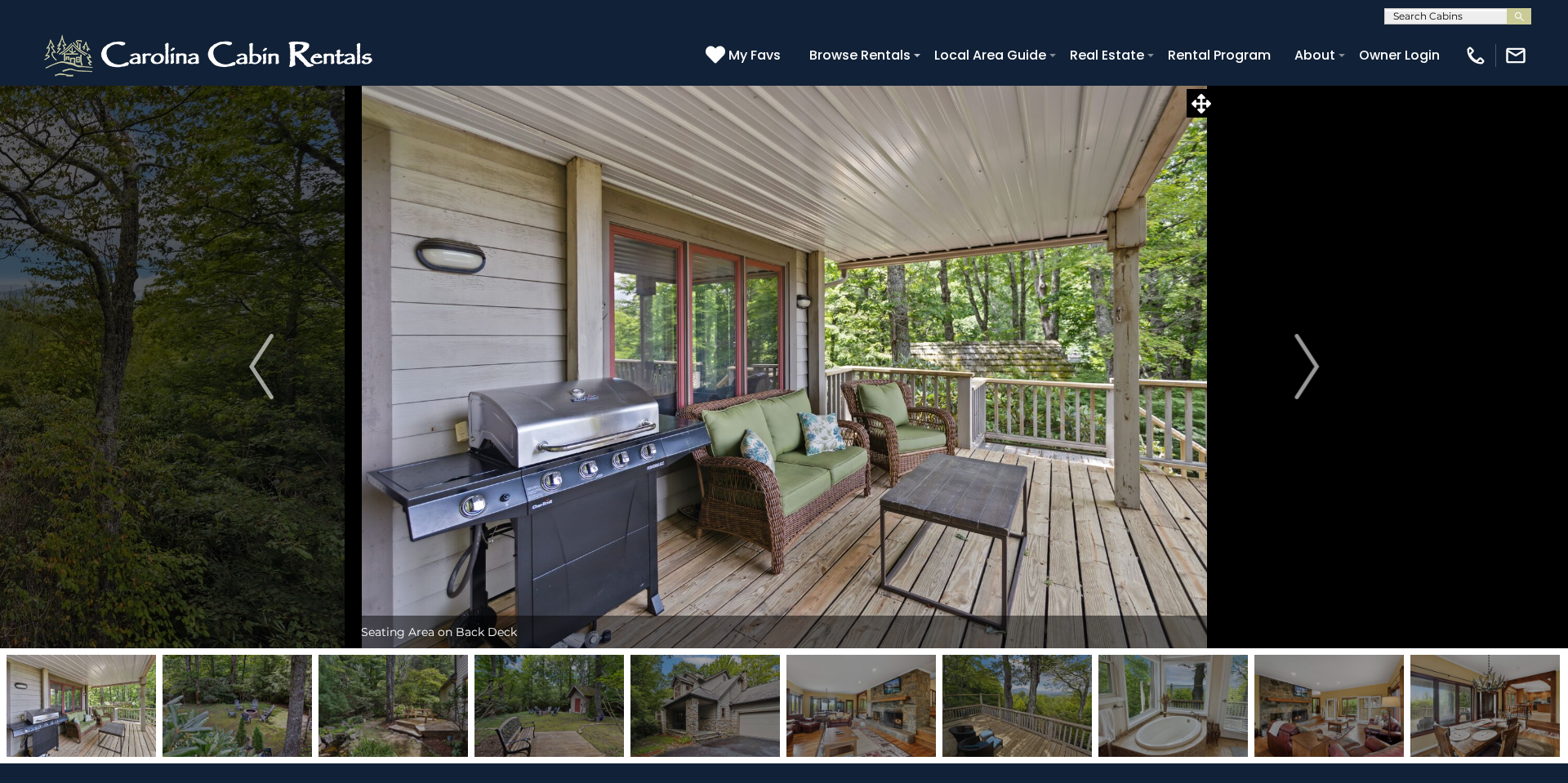
click at [1314, 366] on img "Next" at bounding box center [1306, 366] width 25 height 65
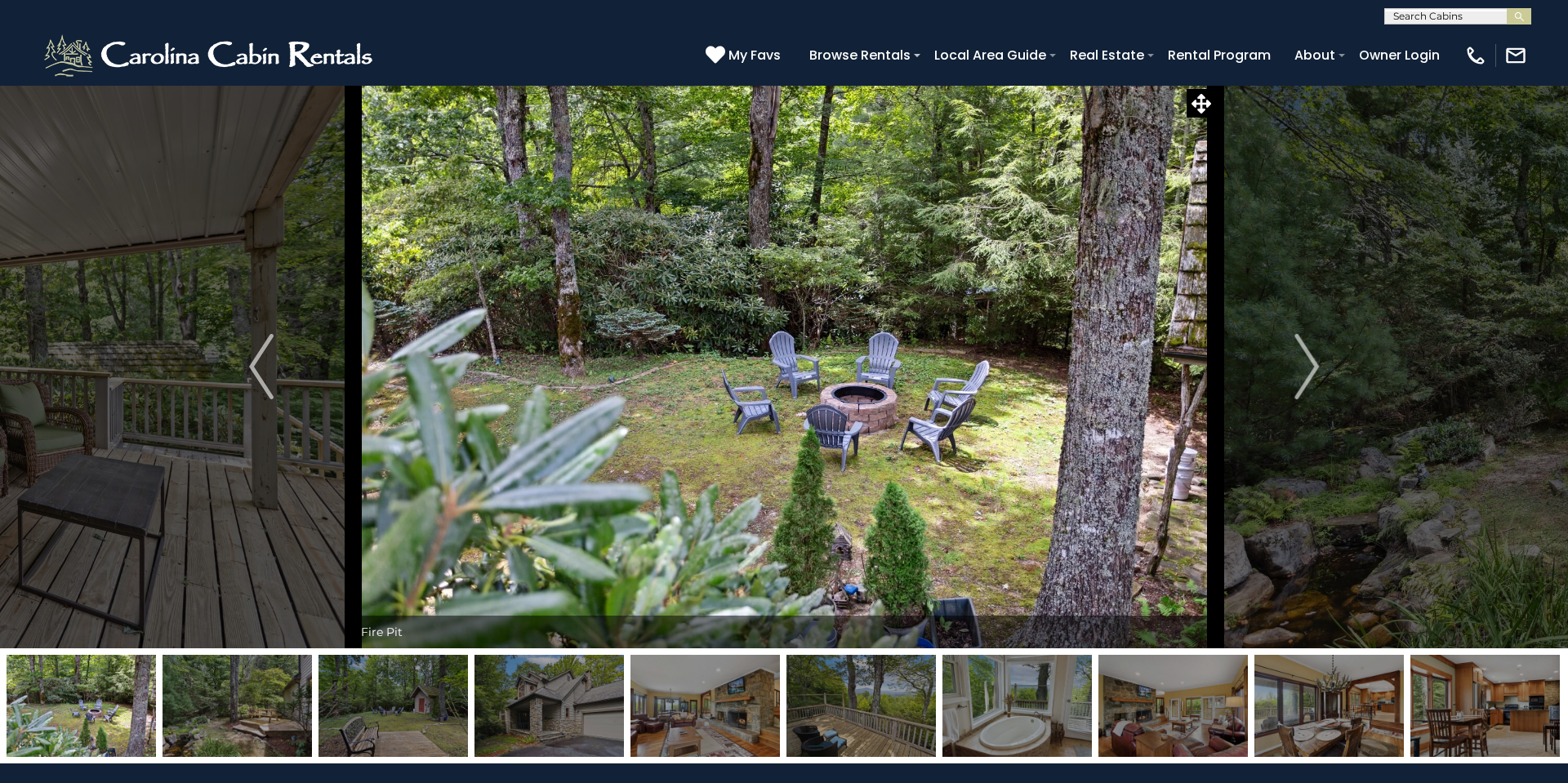
click at [1314, 366] on img "Next" at bounding box center [1306, 366] width 25 height 65
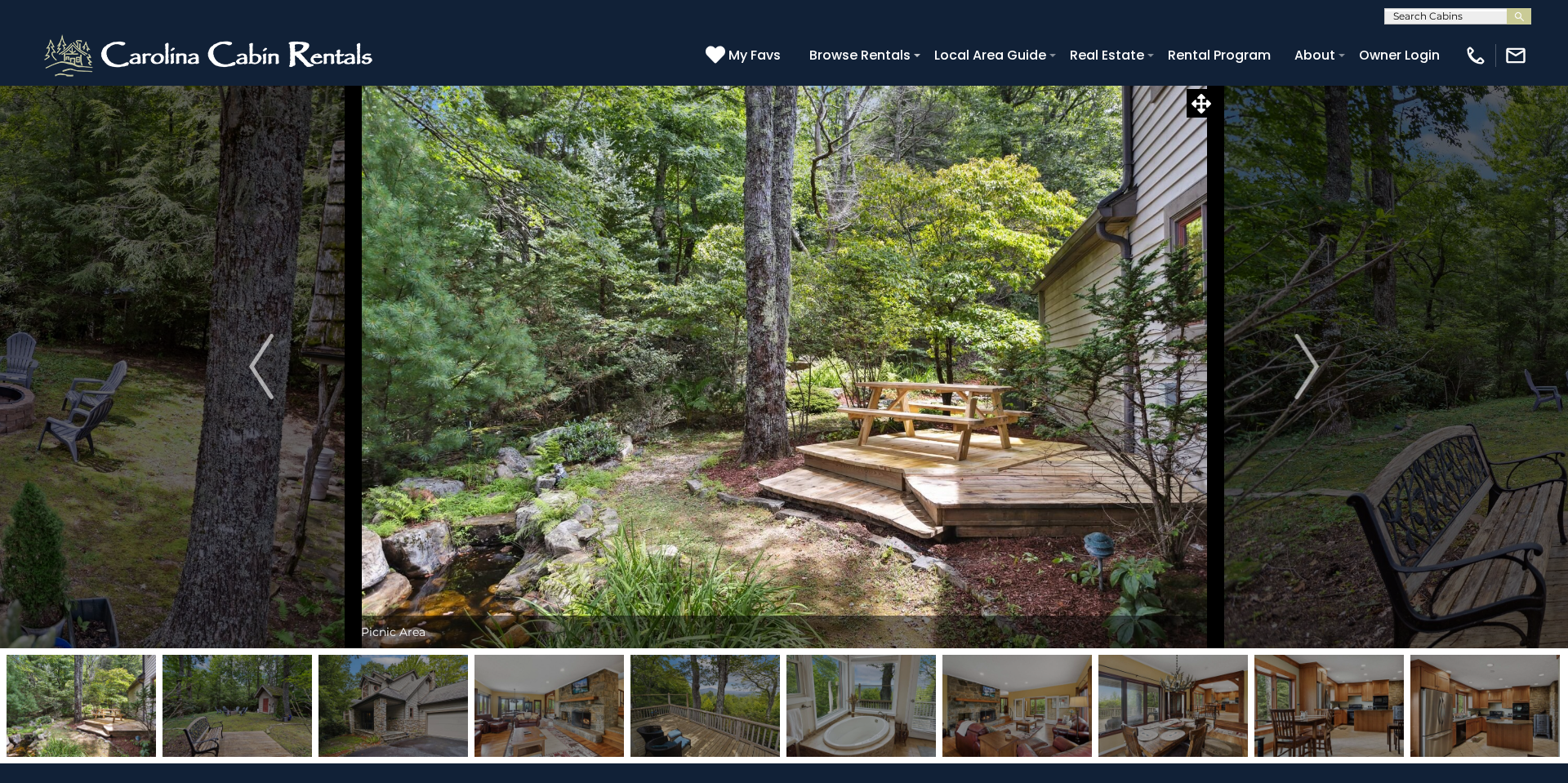
click at [1314, 366] on img "Next" at bounding box center [1306, 366] width 25 height 65
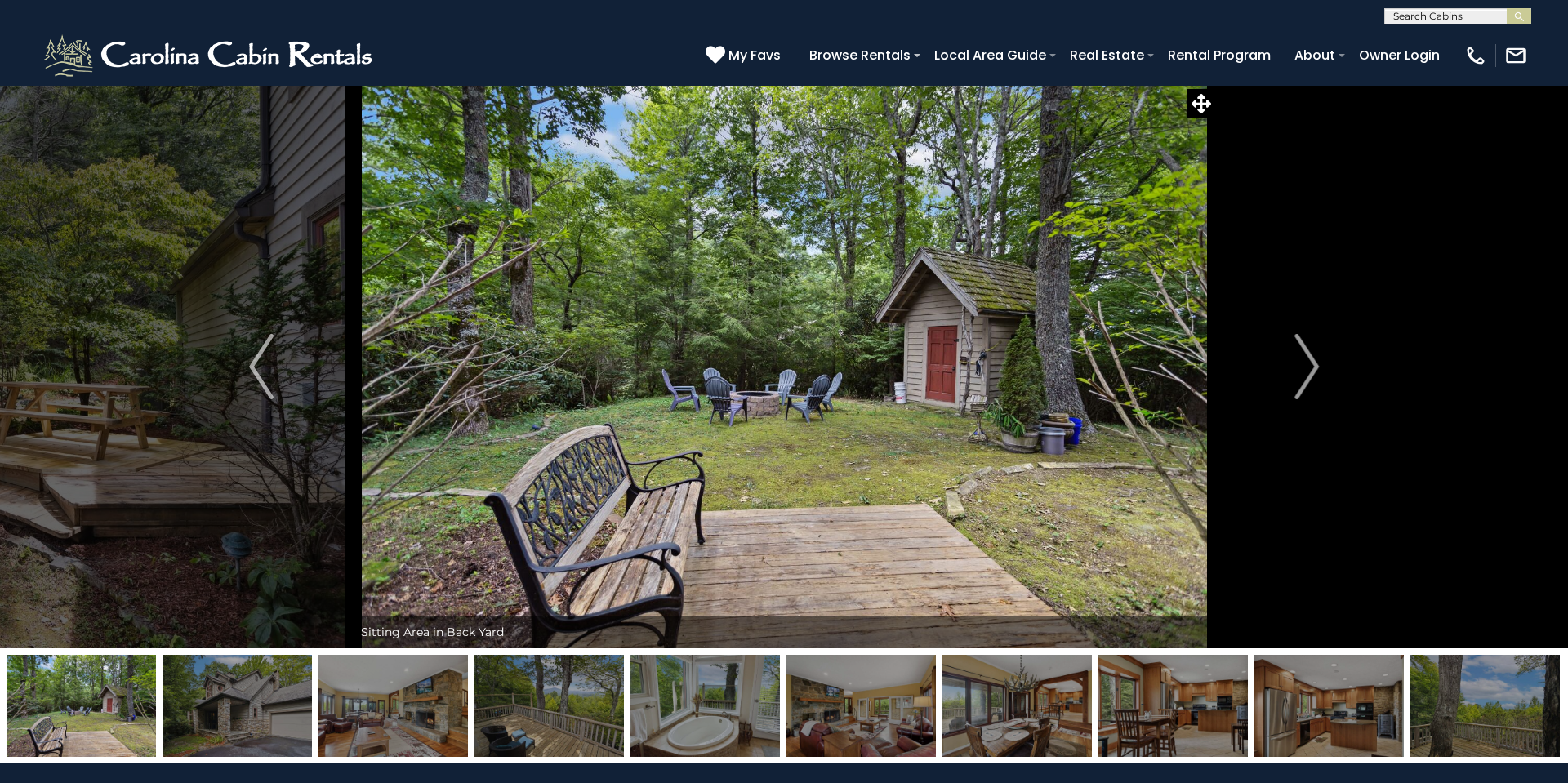
click at [1314, 366] on img "Next" at bounding box center [1306, 366] width 25 height 65
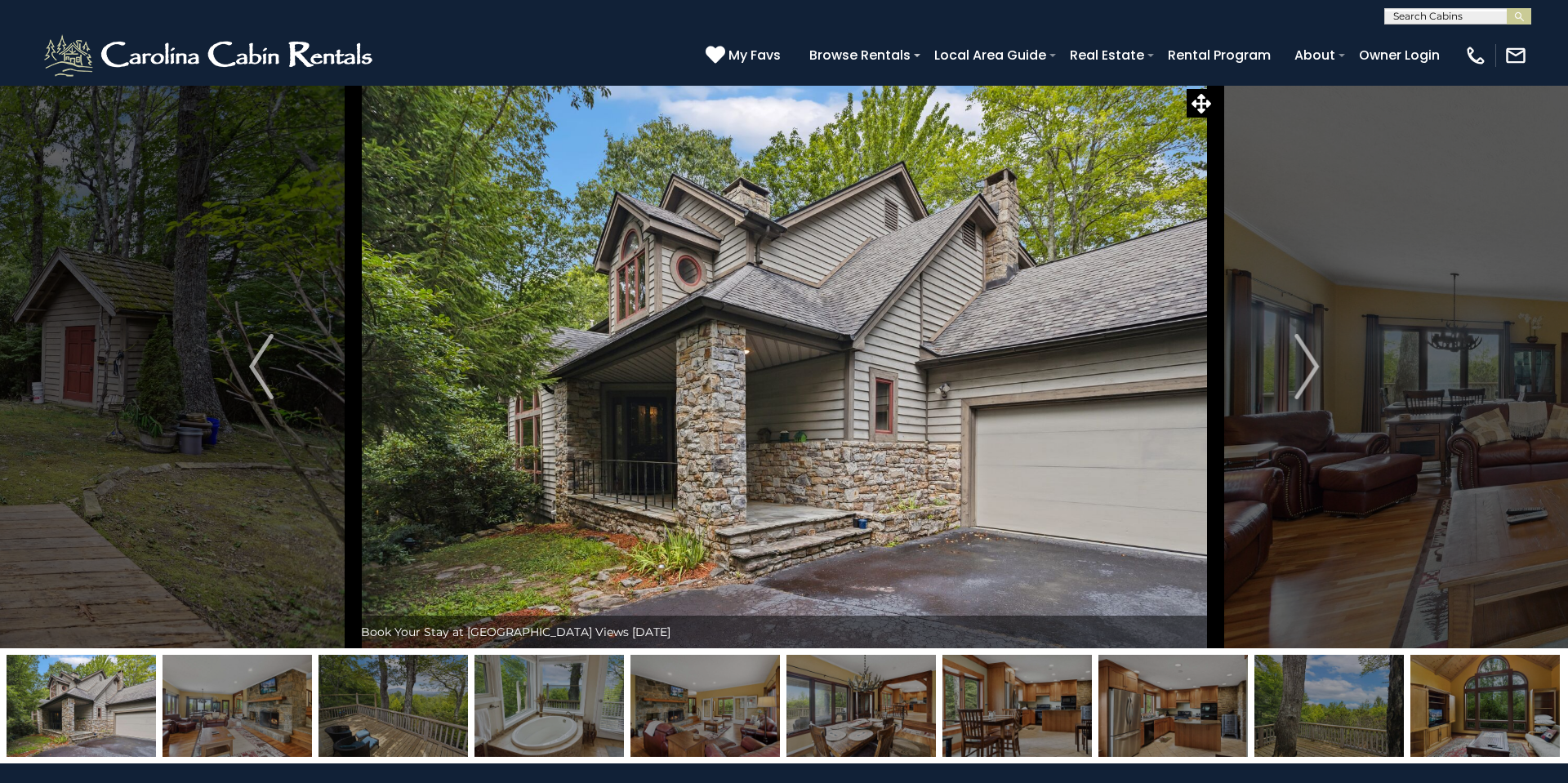
click at [1314, 366] on img "Next" at bounding box center [1306, 366] width 25 height 65
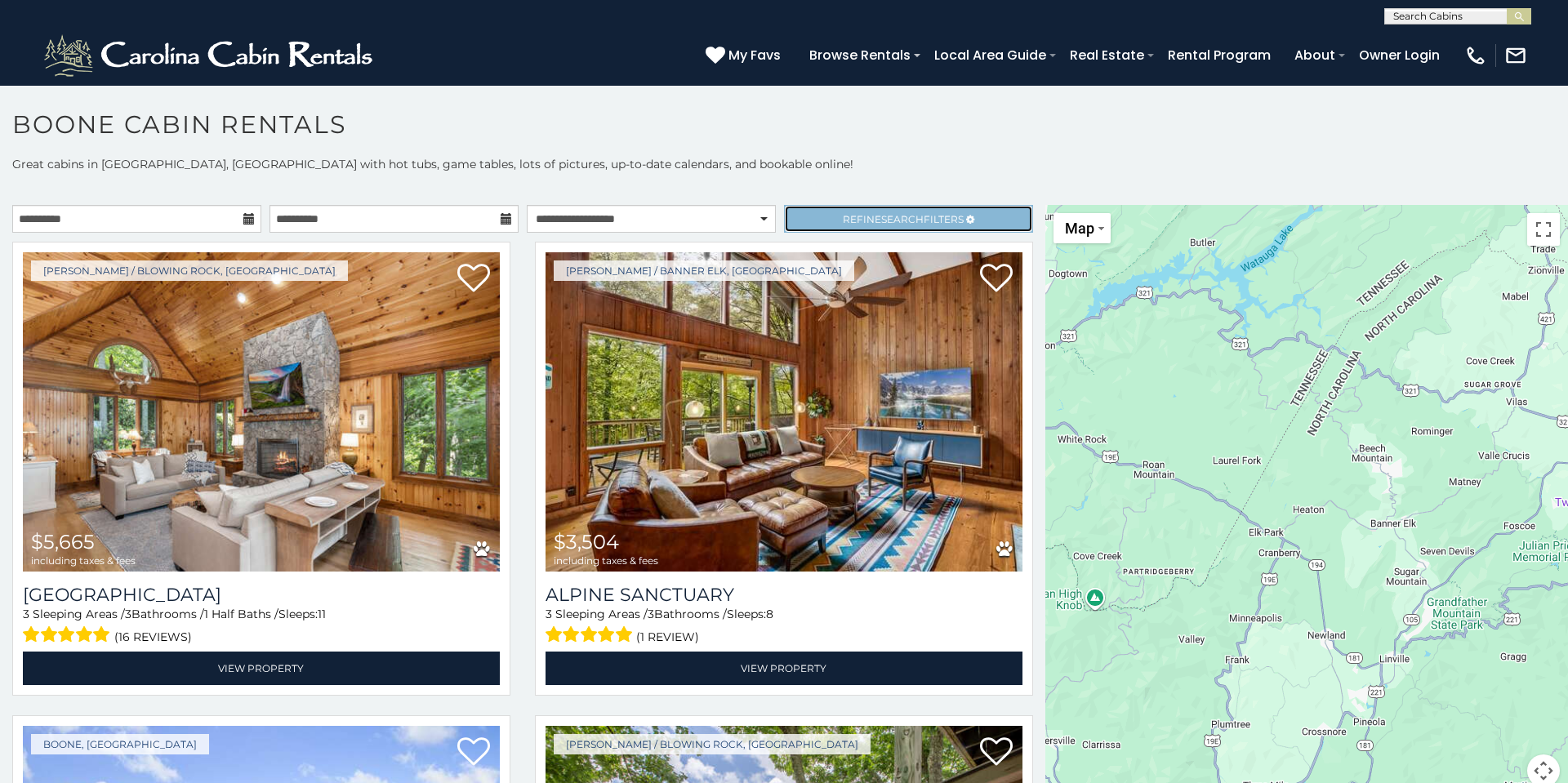
click at [853, 225] on span "Refine Search Filters" at bounding box center [903, 219] width 121 height 12
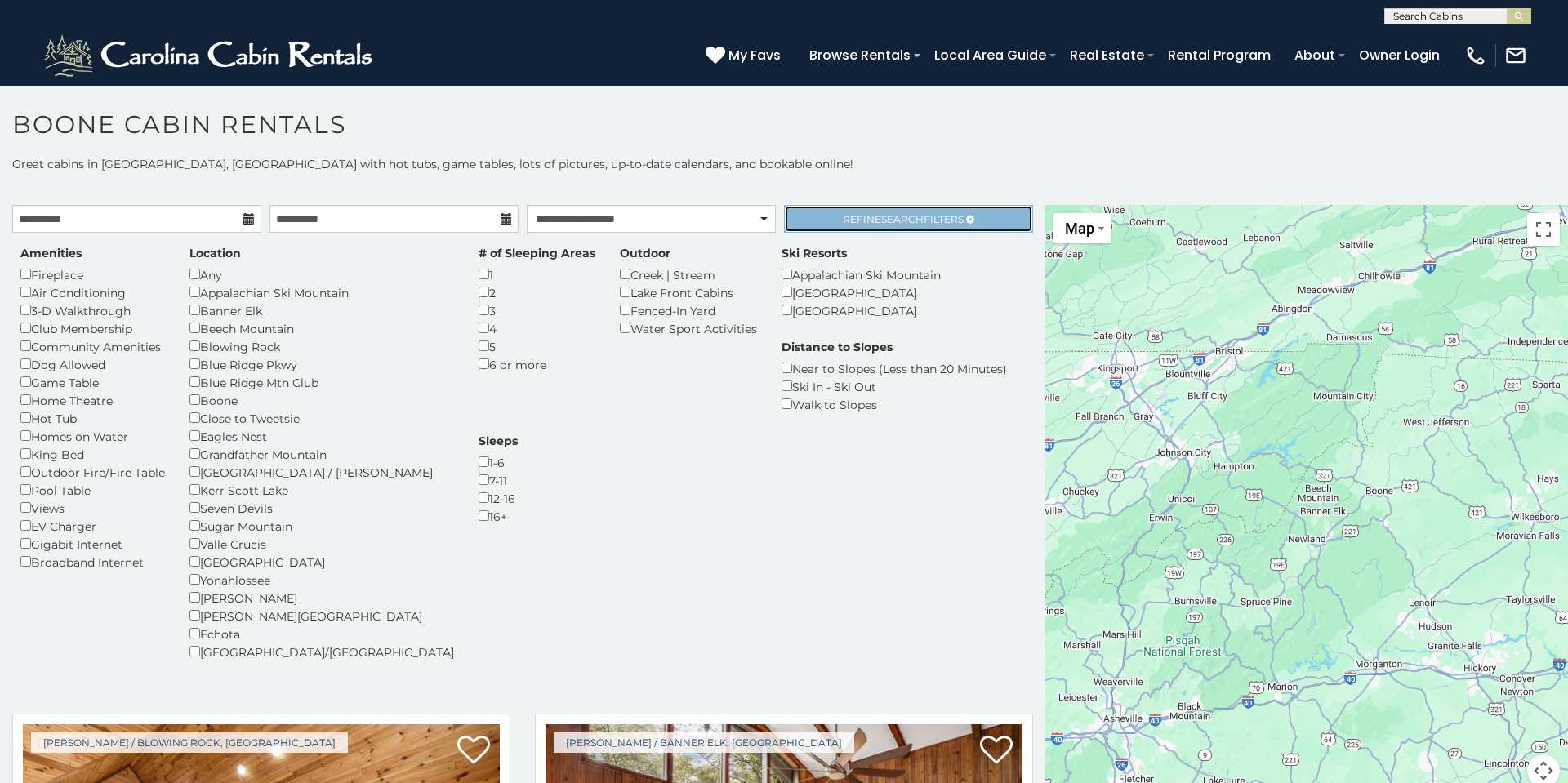
click at [900, 223] on span "Search" at bounding box center [903, 219] width 43 height 12
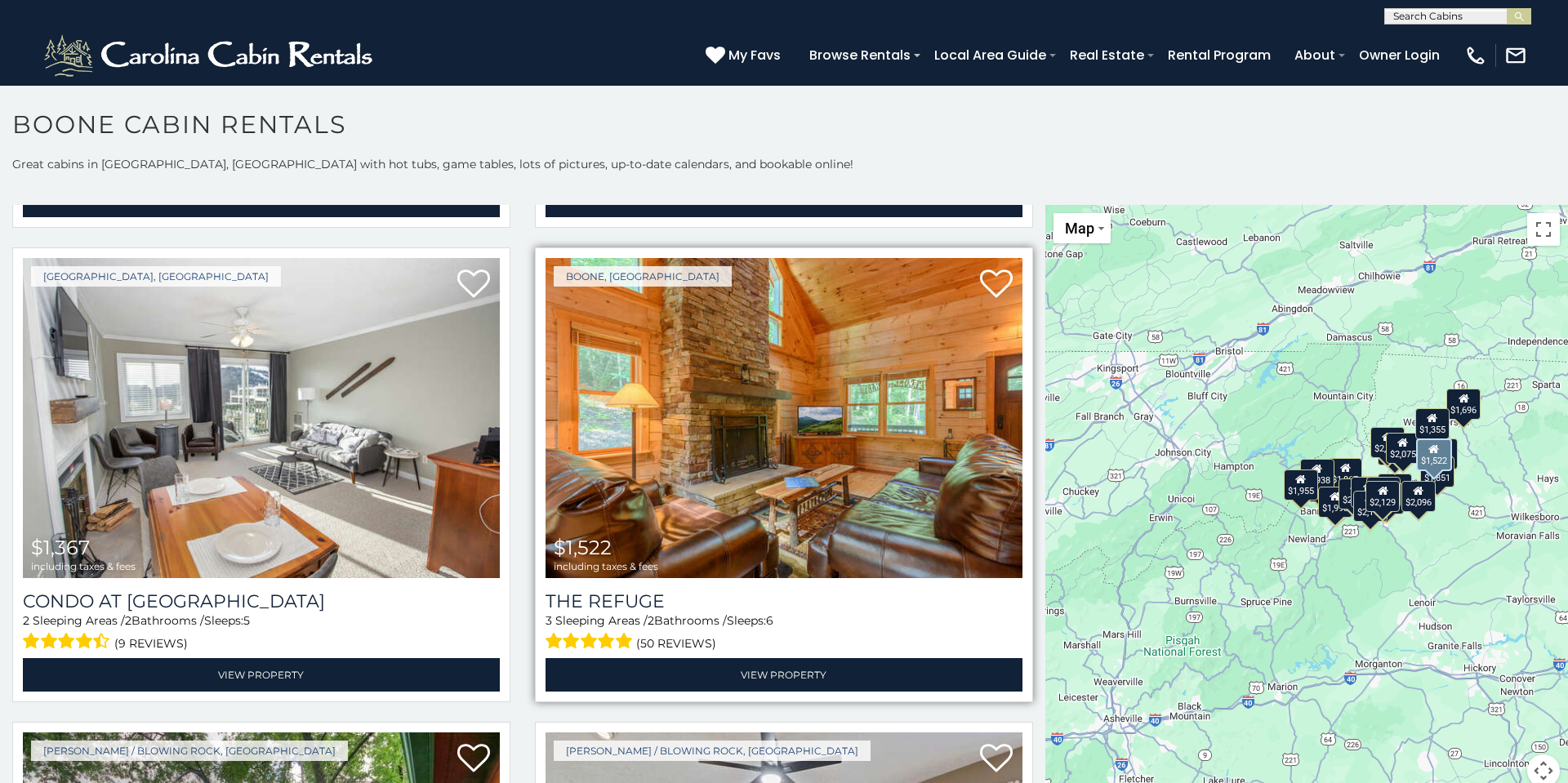
scroll to position [491, 0]
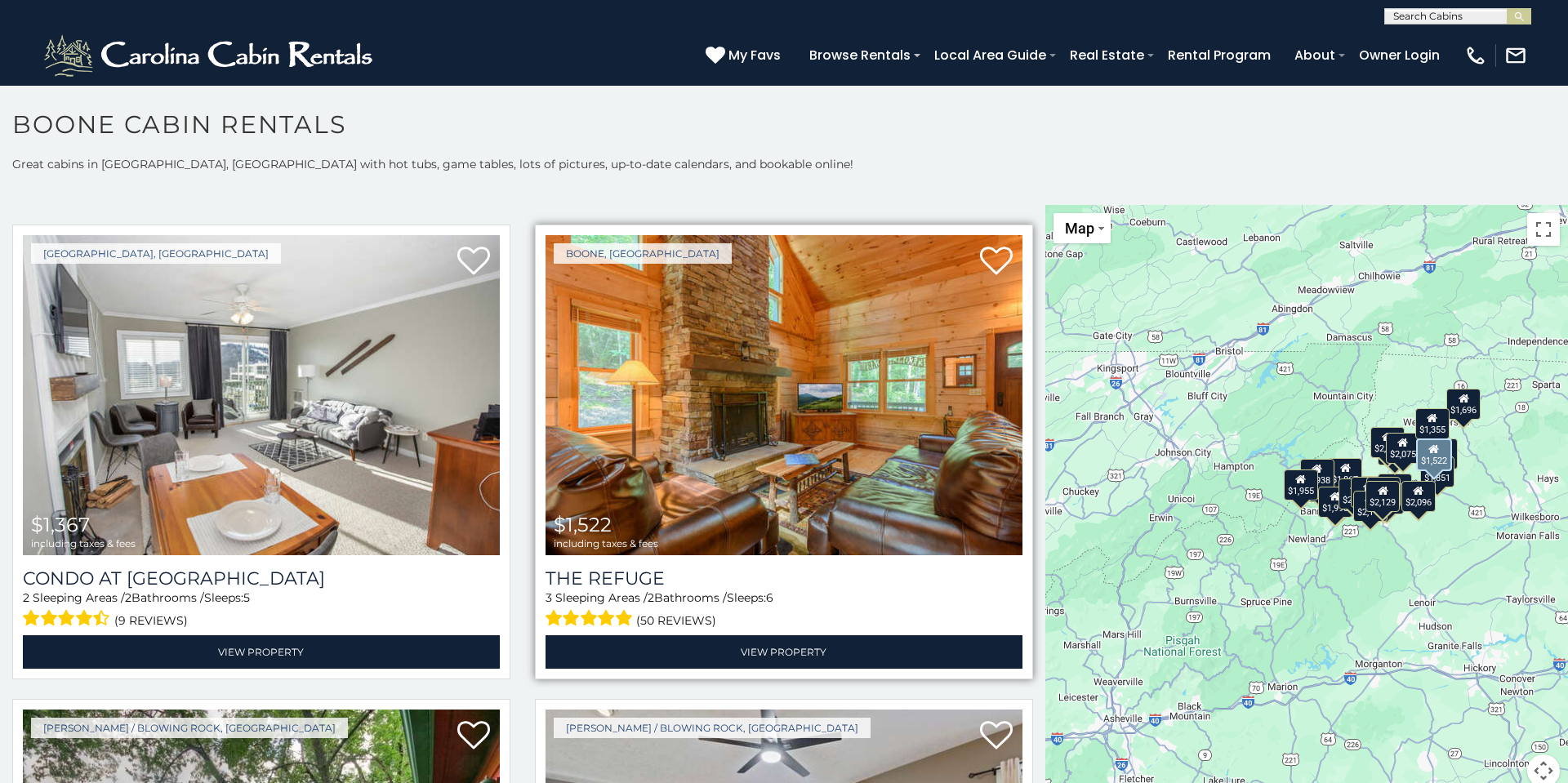
click at [838, 422] on img at bounding box center [783, 395] width 477 height 319
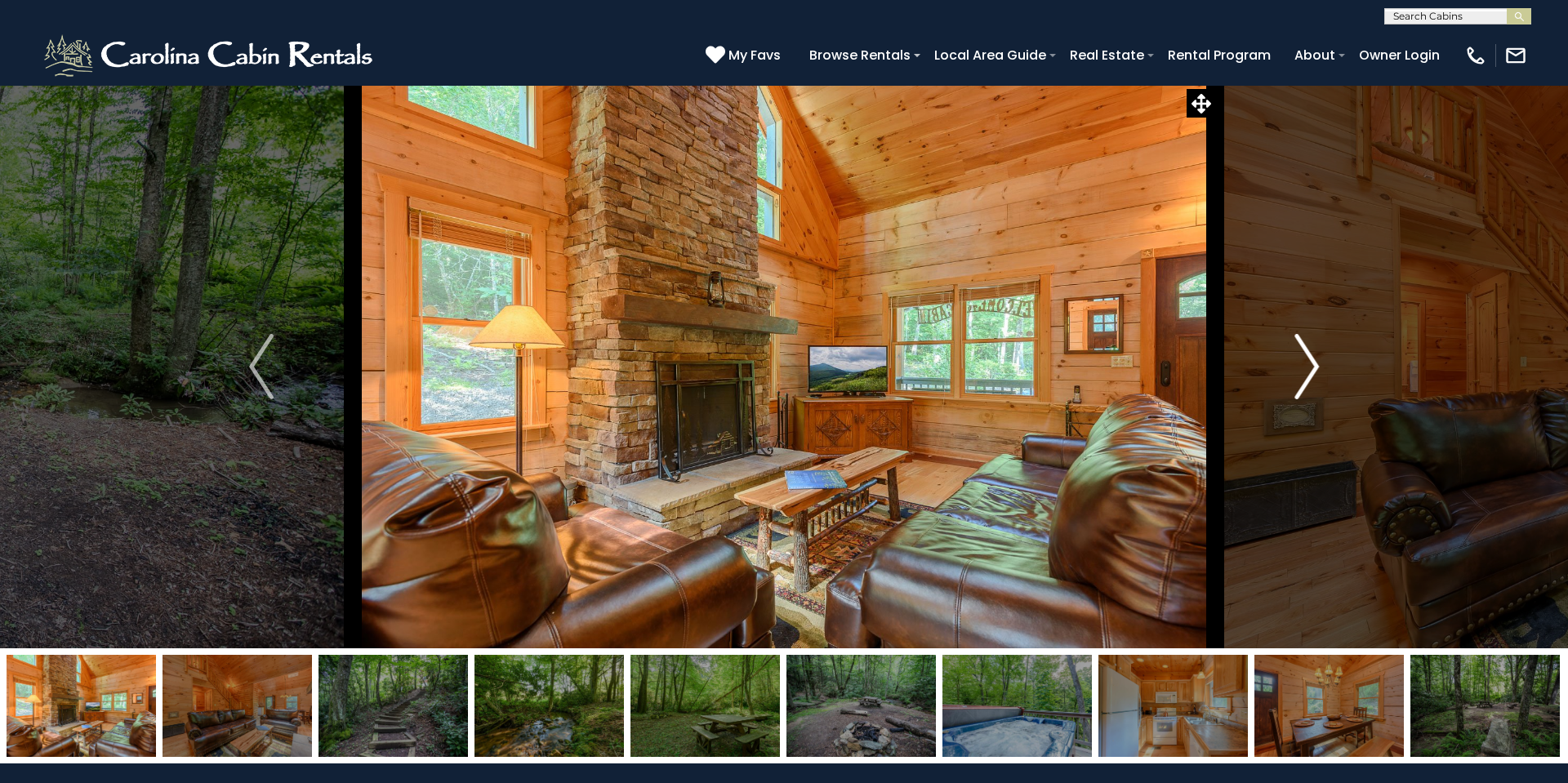
click at [1314, 366] on img "Next" at bounding box center [1306, 366] width 25 height 65
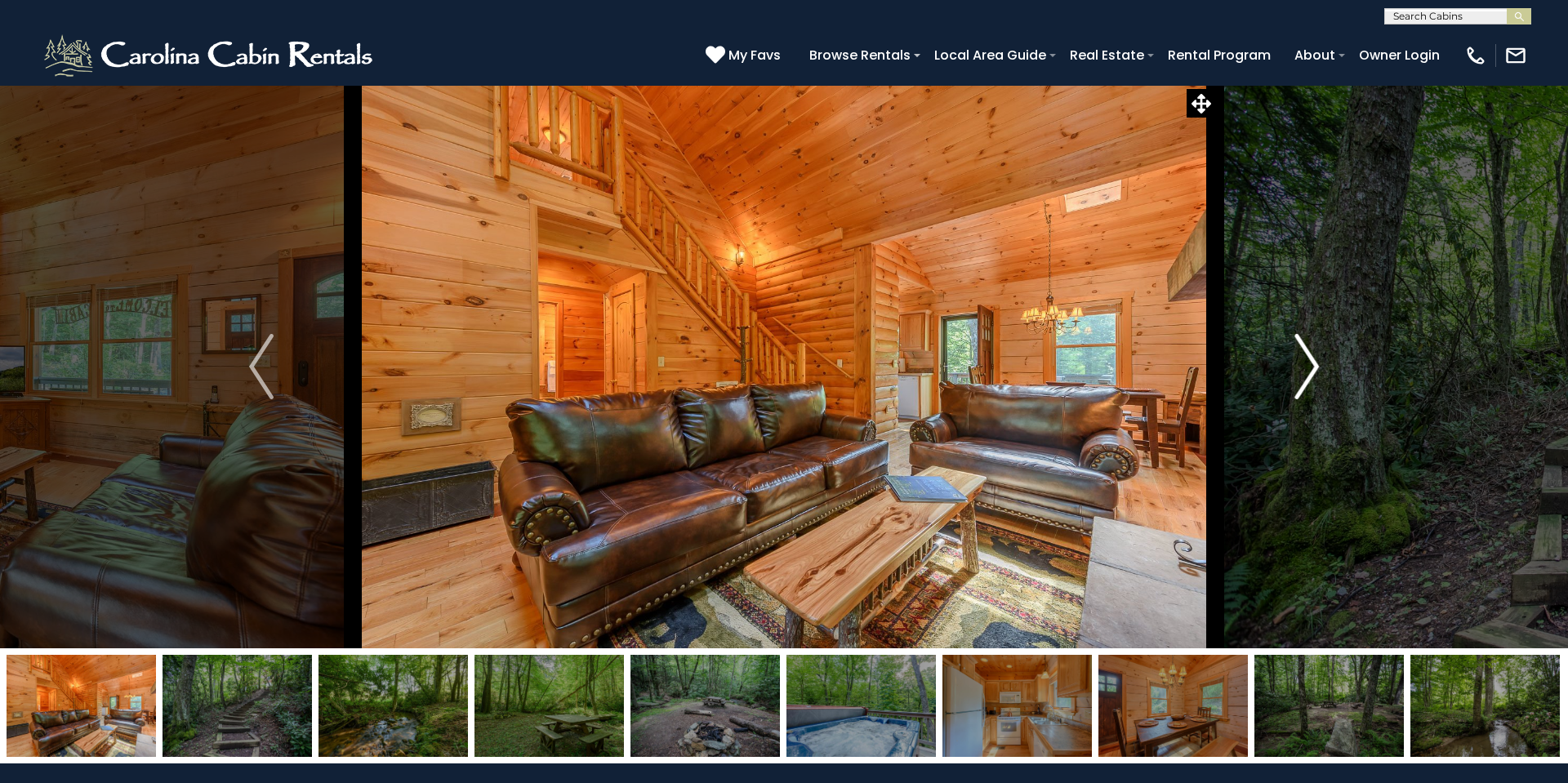
click at [1314, 366] on img "Next" at bounding box center [1306, 366] width 25 height 65
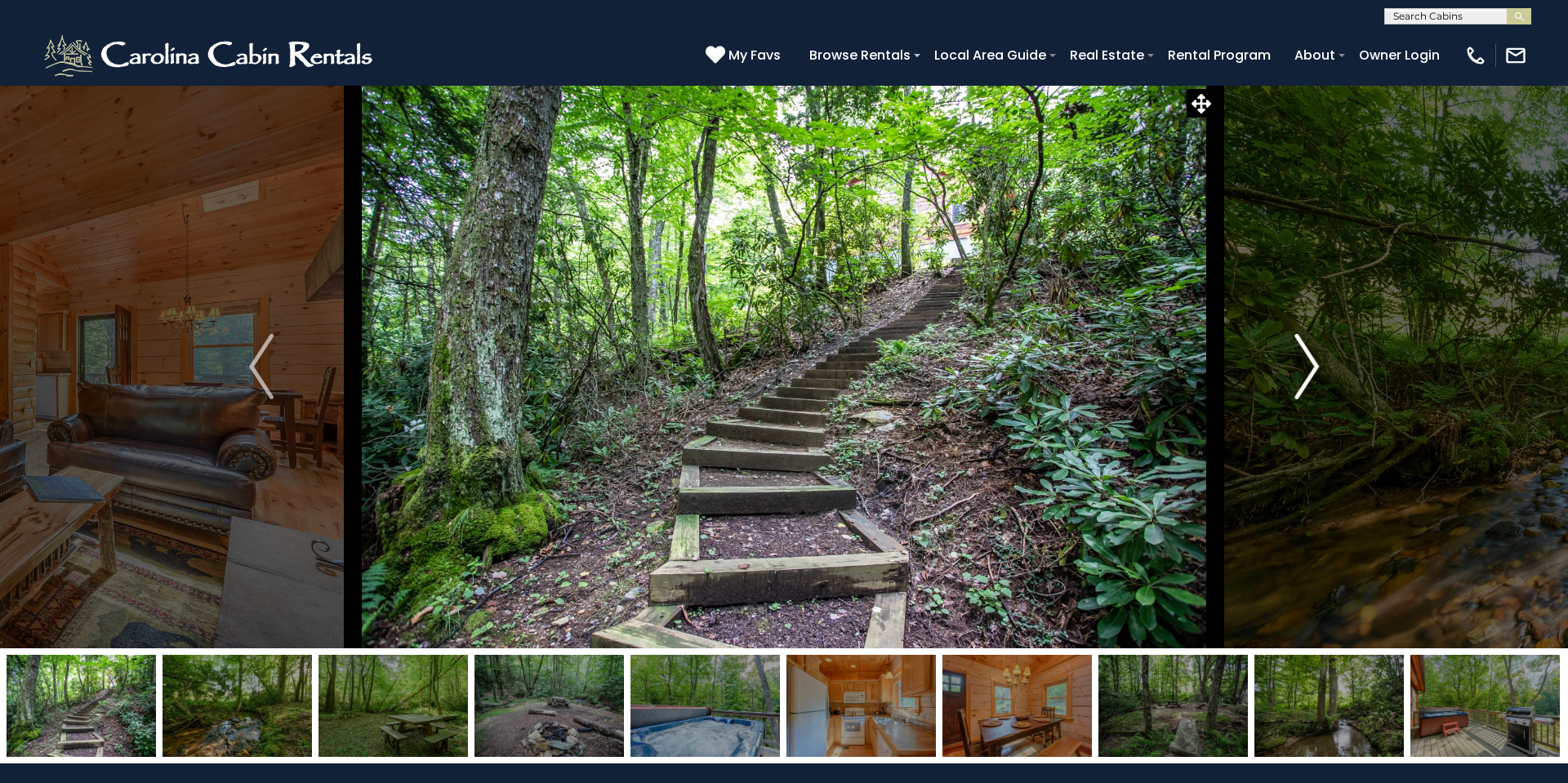
click at [1314, 366] on img "Next" at bounding box center [1306, 366] width 25 height 65
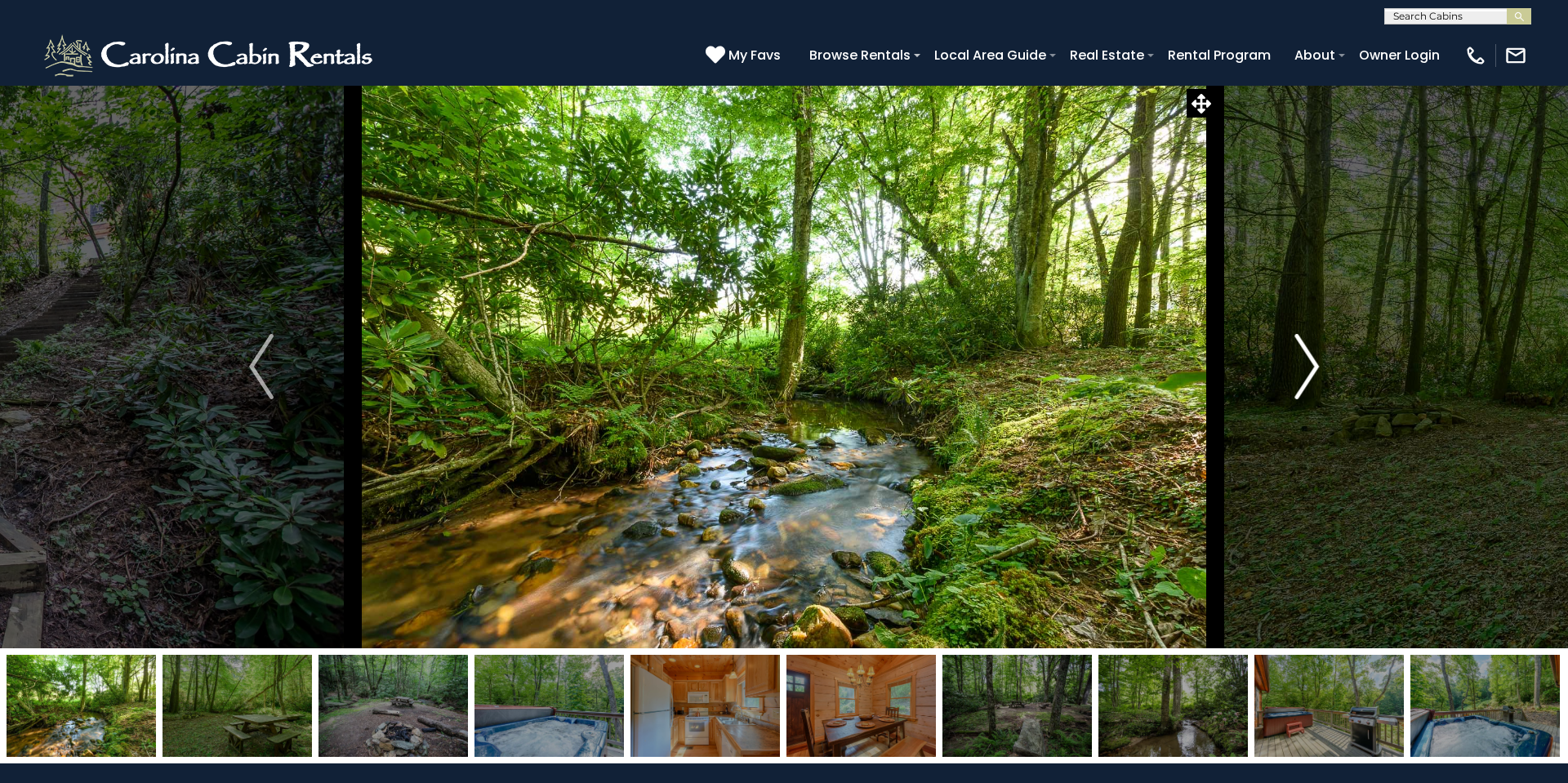
click at [1314, 366] on img "Next" at bounding box center [1306, 366] width 25 height 65
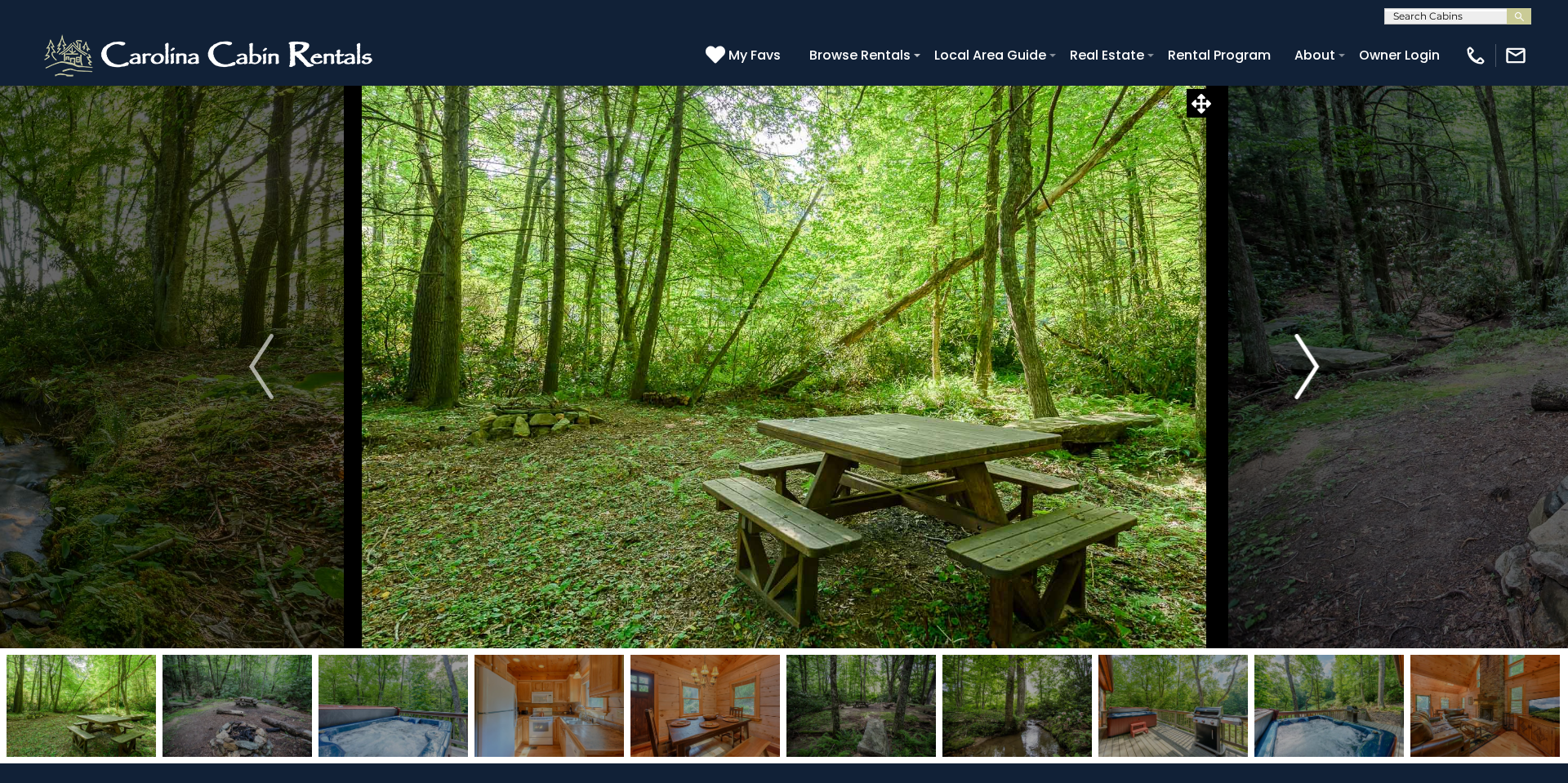
click at [1314, 366] on img "Next" at bounding box center [1306, 366] width 25 height 65
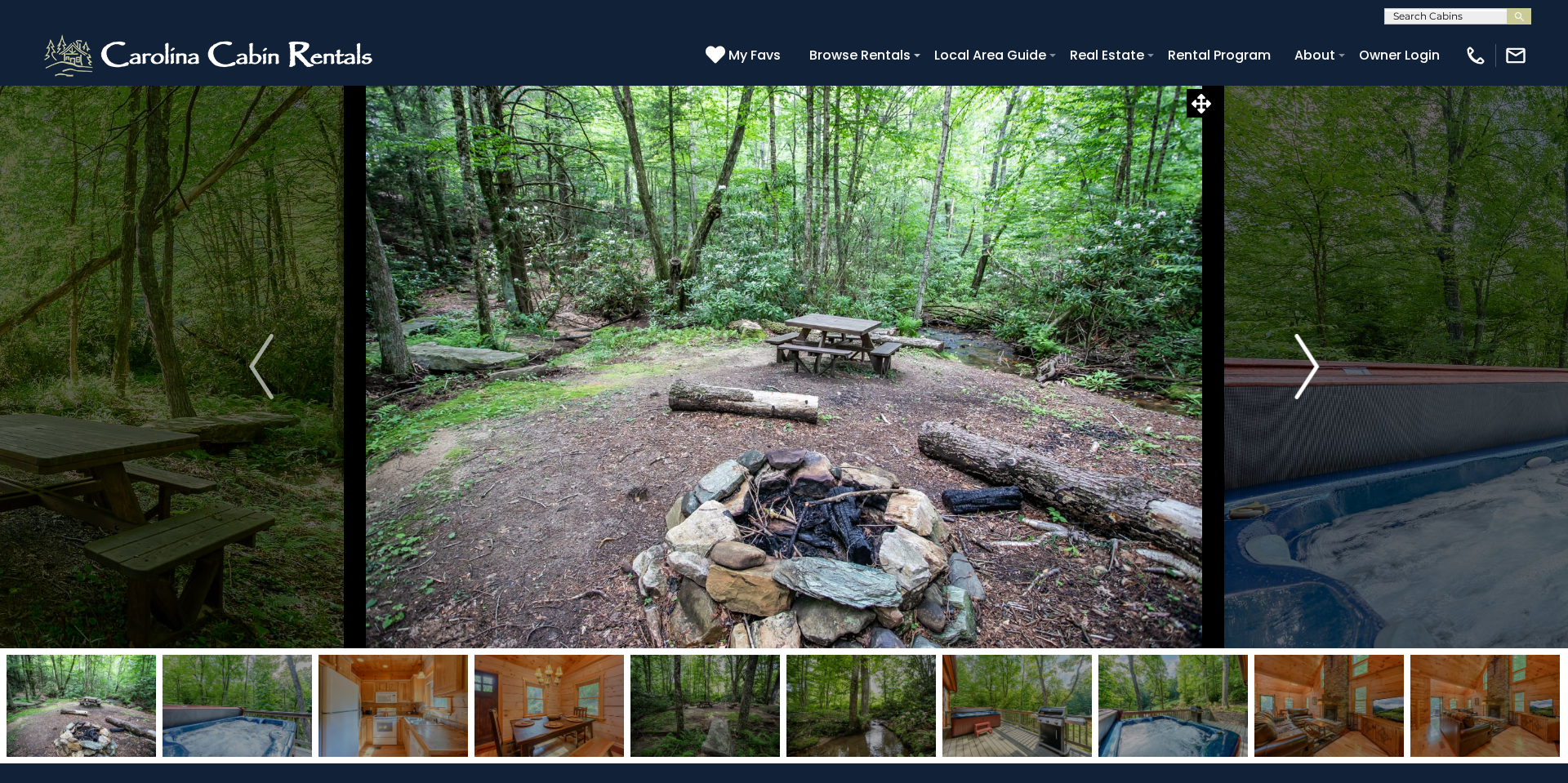
click at [1314, 366] on img "Next" at bounding box center [1306, 366] width 25 height 65
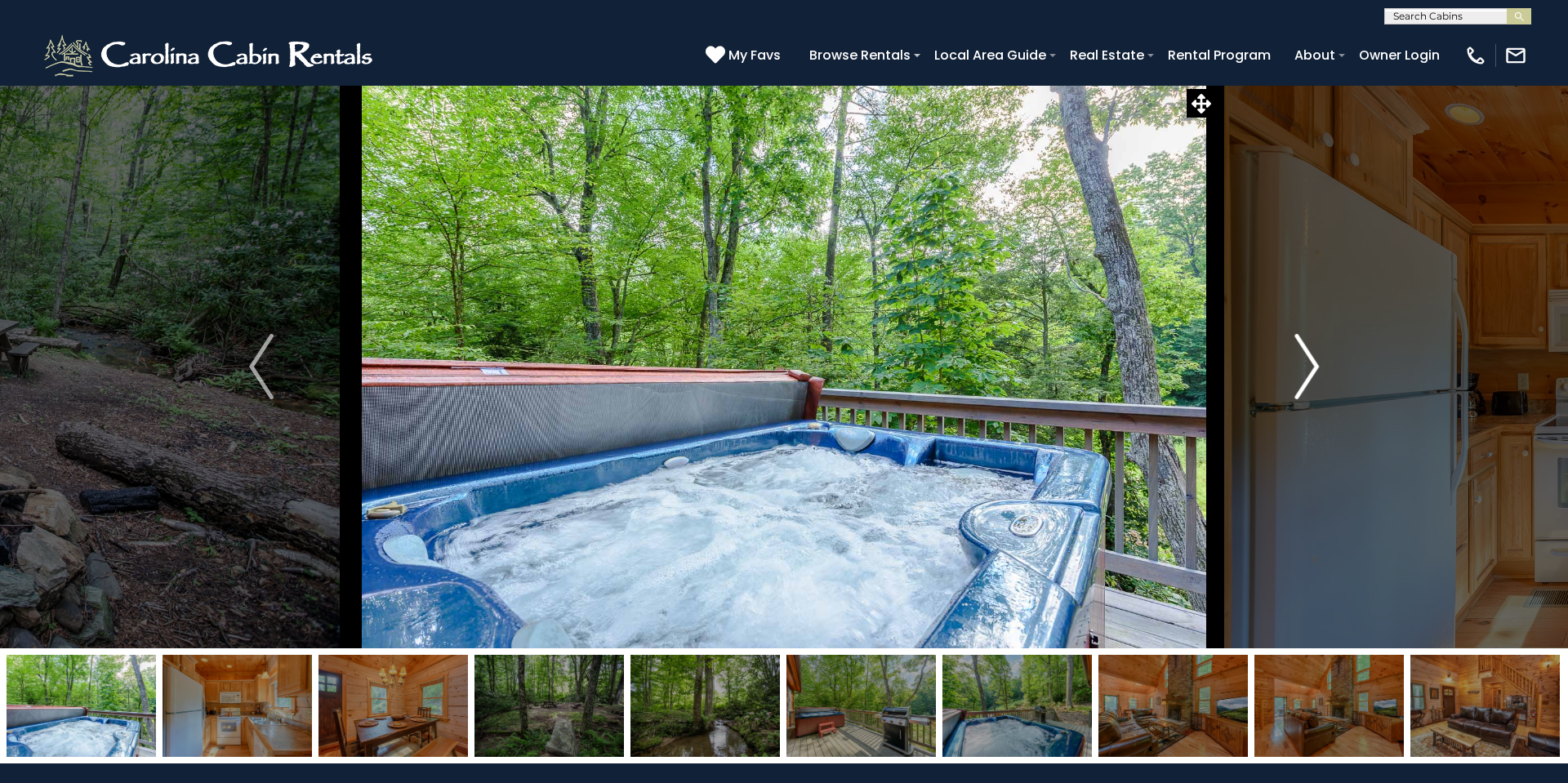
click at [1315, 366] on img "Next" at bounding box center [1306, 366] width 25 height 65
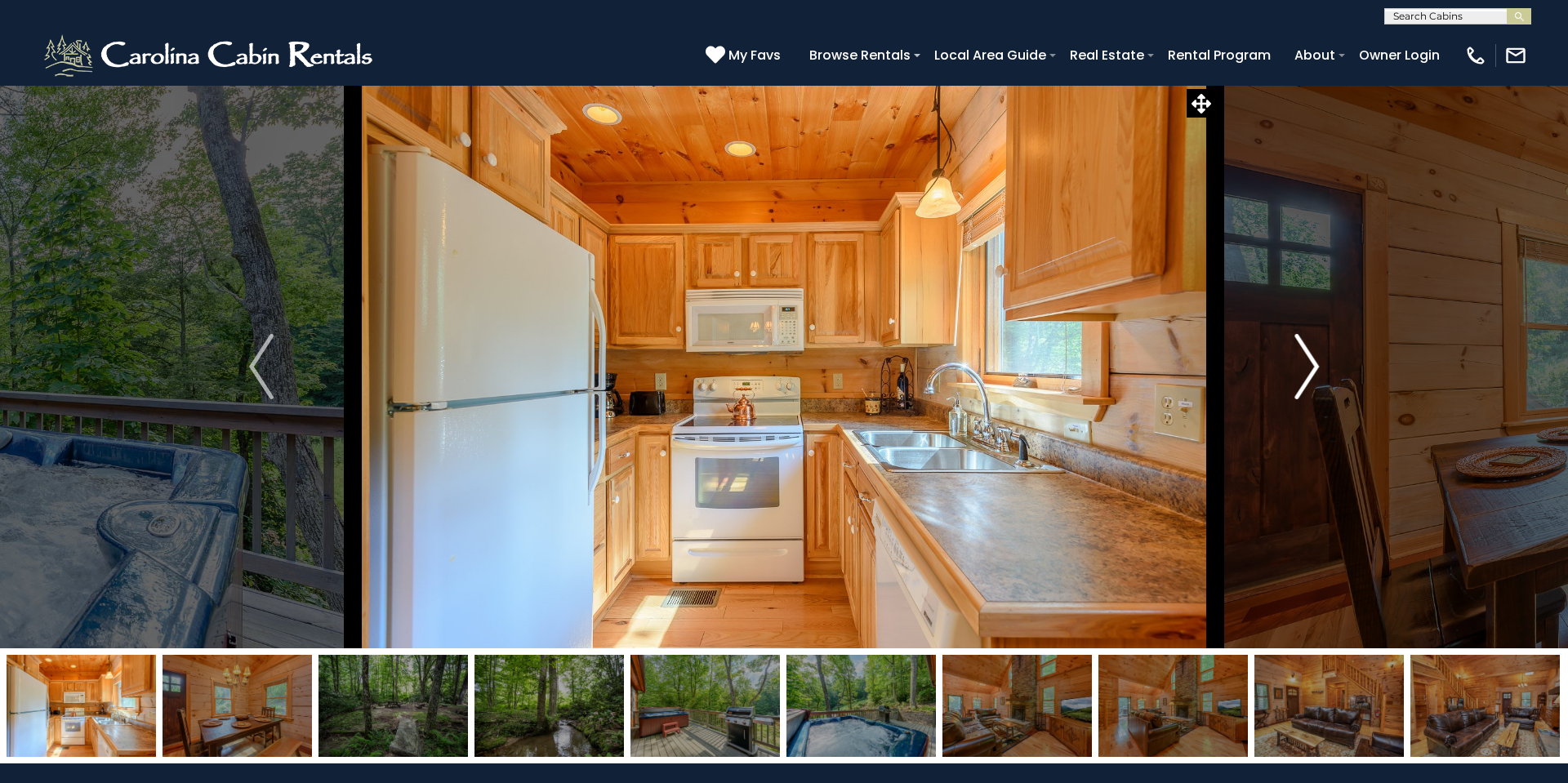
click at [1315, 366] on img "Next" at bounding box center [1306, 366] width 25 height 65
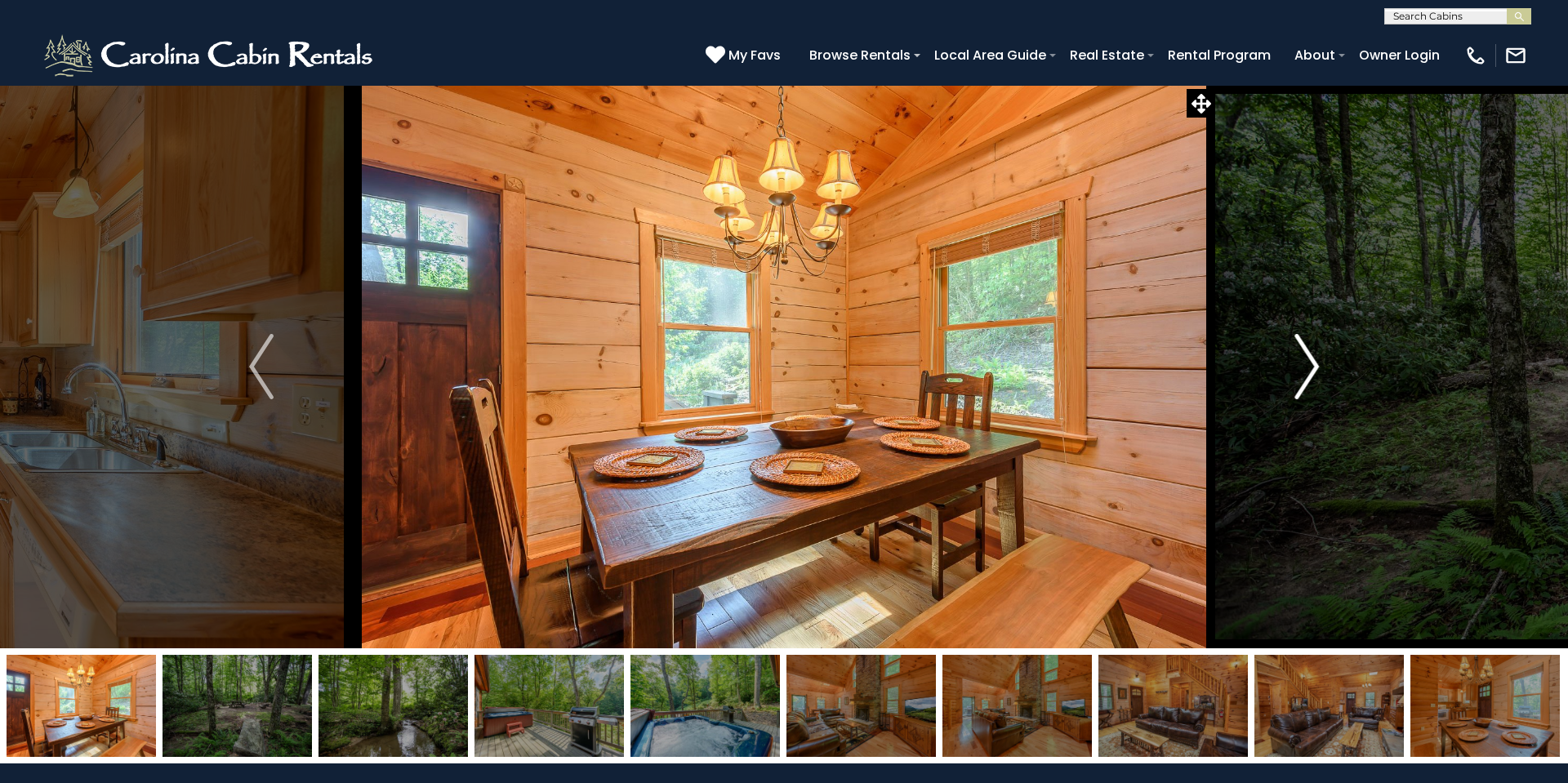
click at [1315, 366] on img "Next" at bounding box center [1306, 366] width 25 height 65
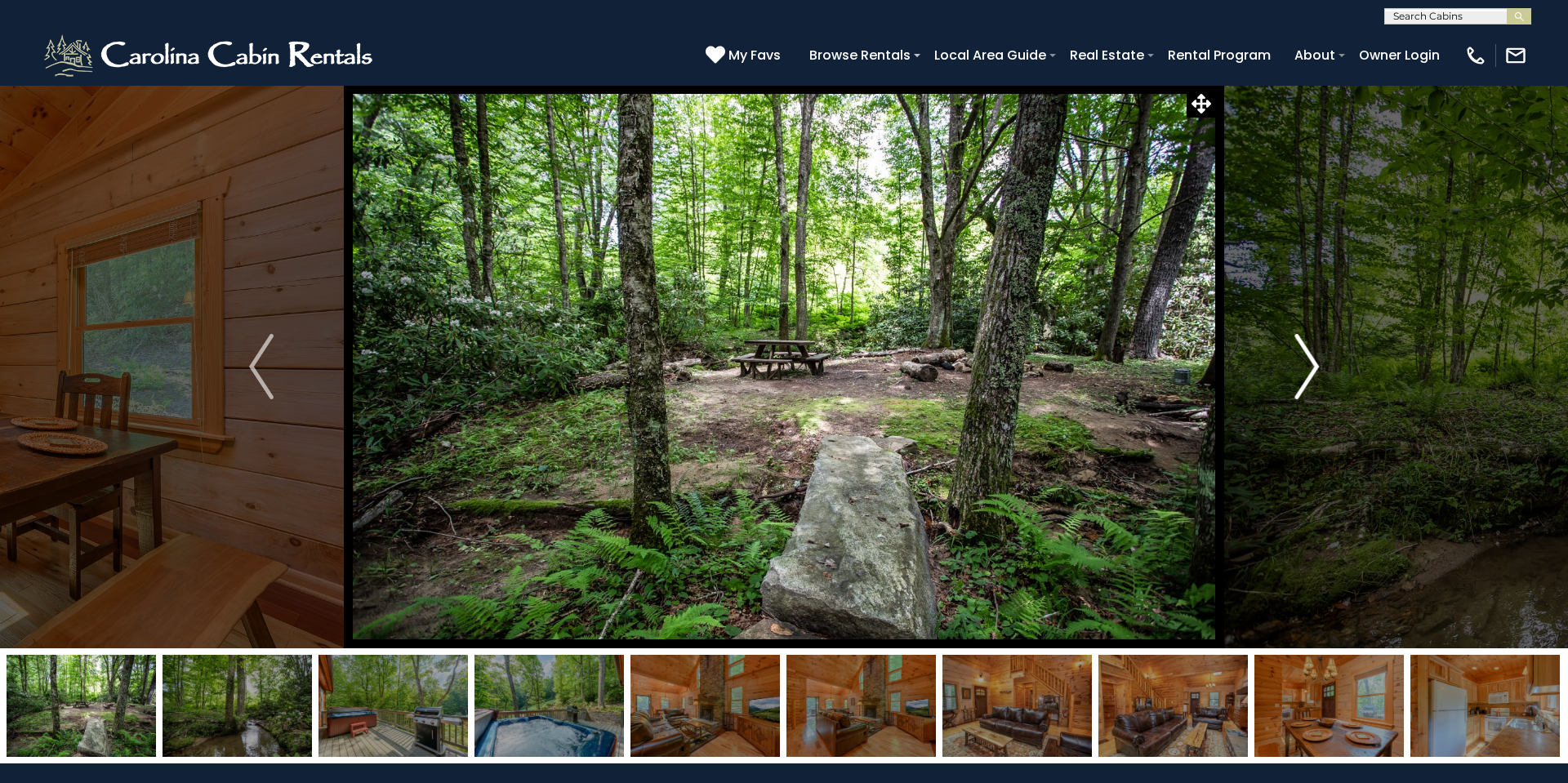
click at [1315, 366] on img "Next" at bounding box center [1306, 366] width 25 height 65
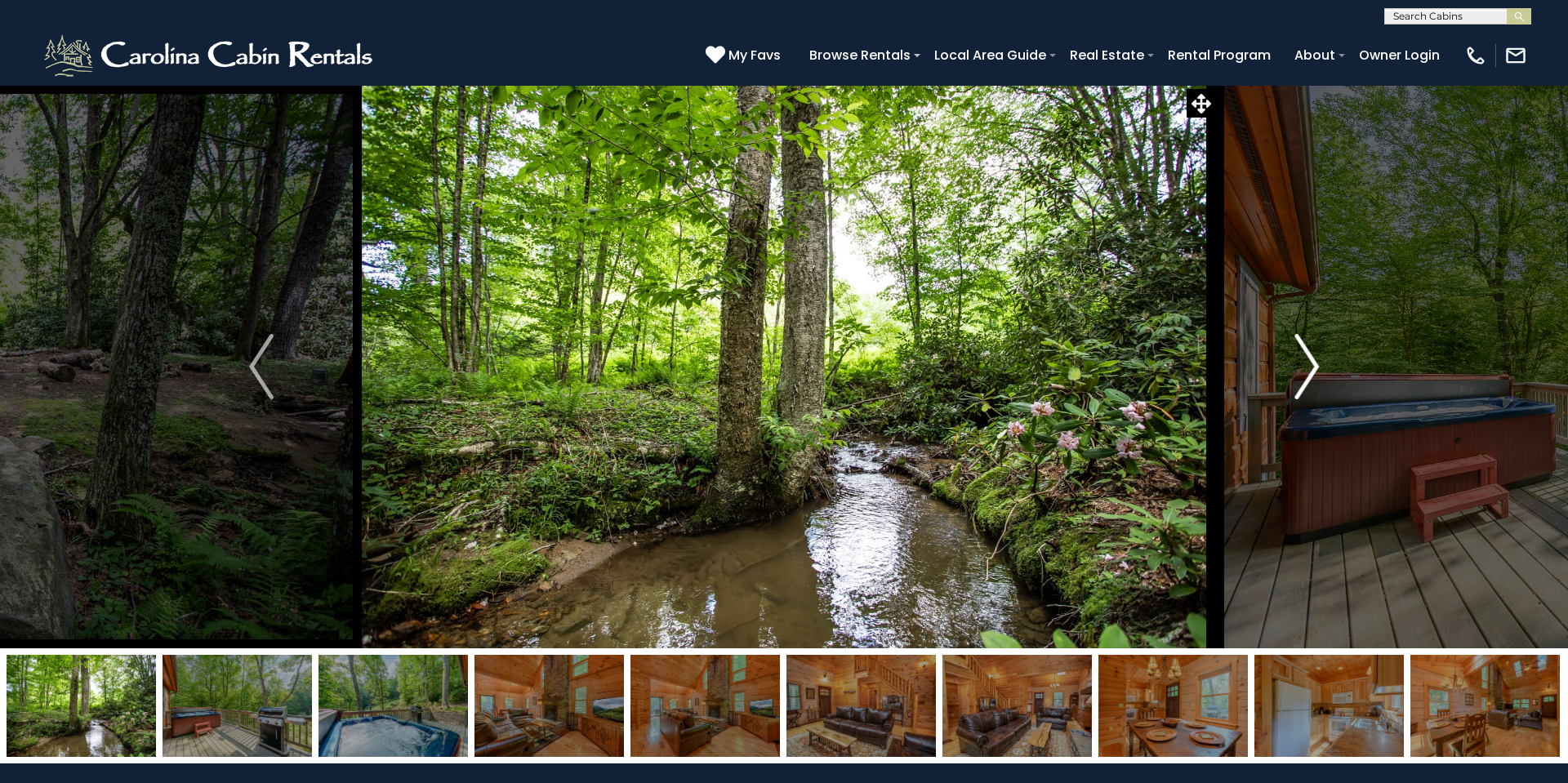
click at [1315, 366] on img "Next" at bounding box center [1306, 366] width 25 height 65
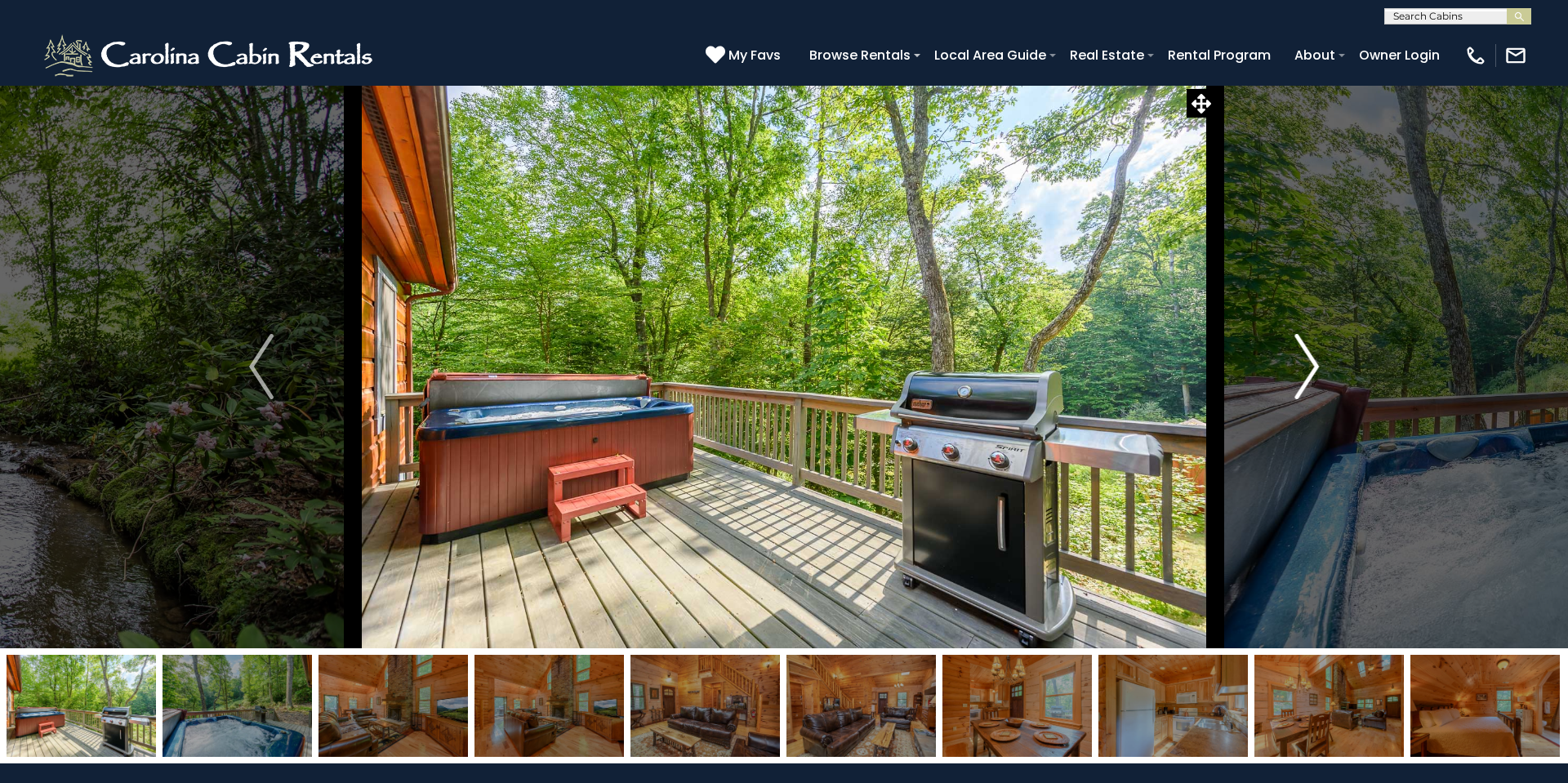
click at [1315, 366] on img "Next" at bounding box center [1306, 366] width 25 height 65
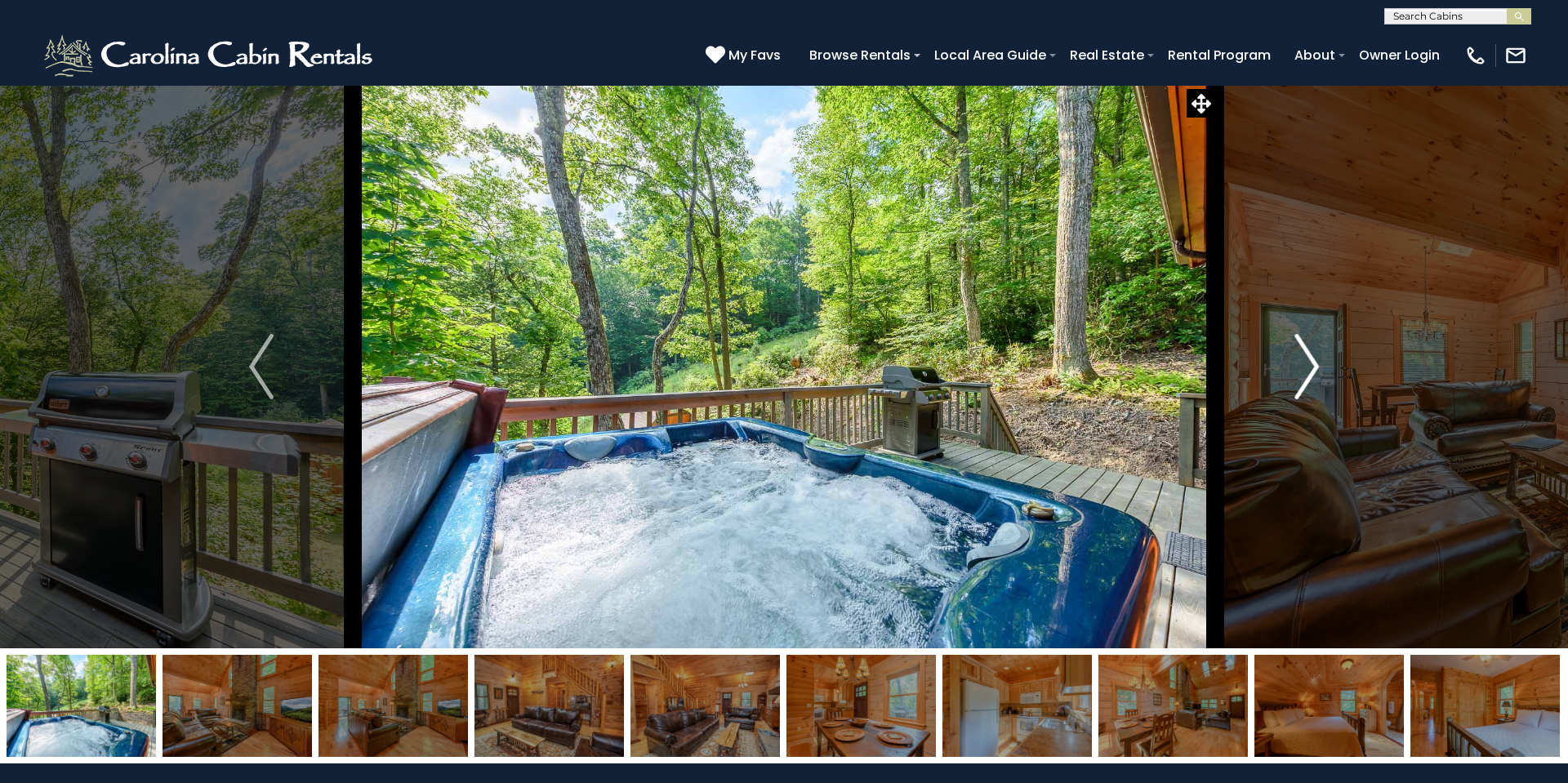
click at [1315, 366] on img "Next" at bounding box center [1306, 366] width 25 height 65
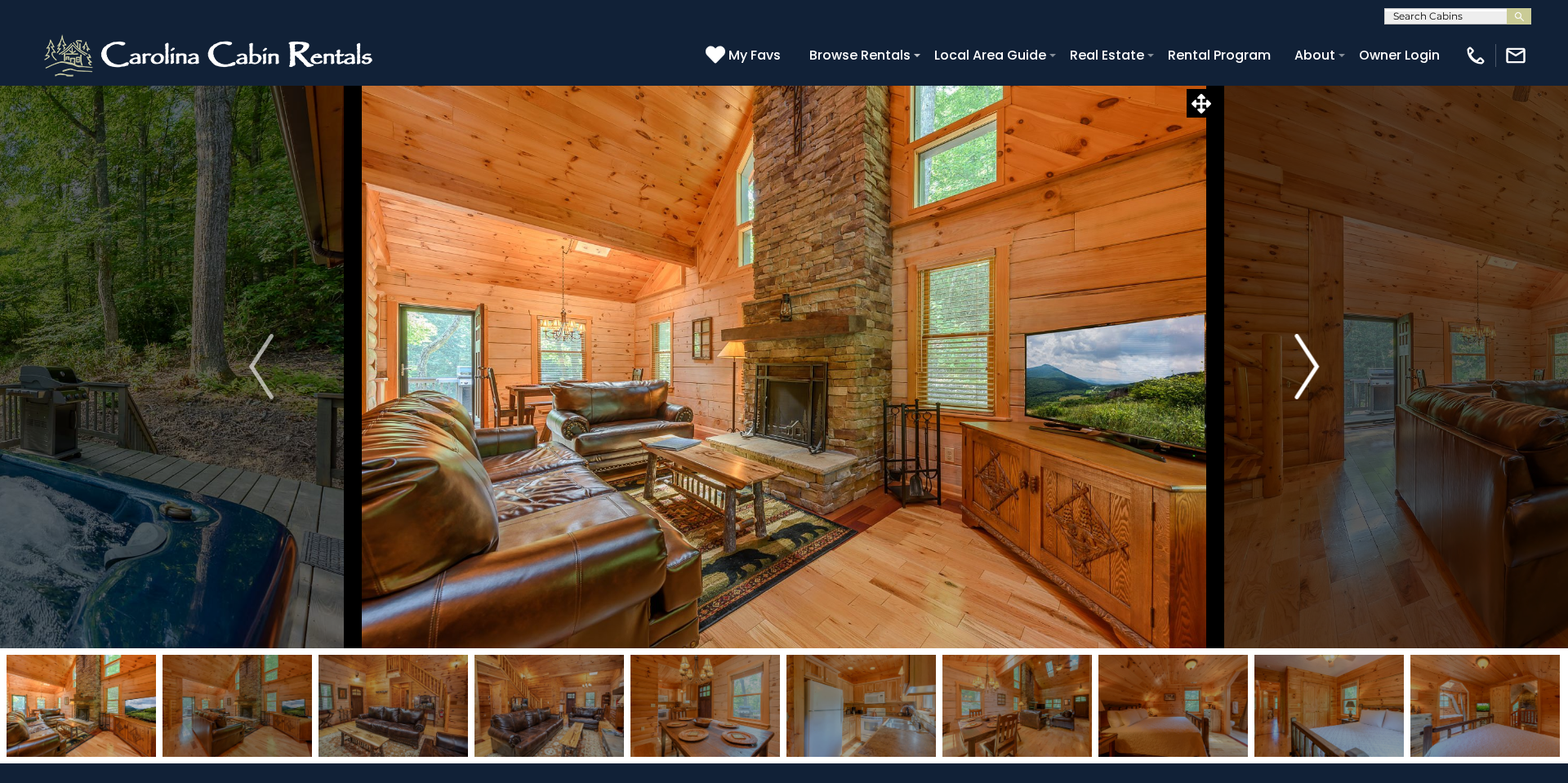
click at [1315, 366] on img "Next" at bounding box center [1306, 366] width 25 height 65
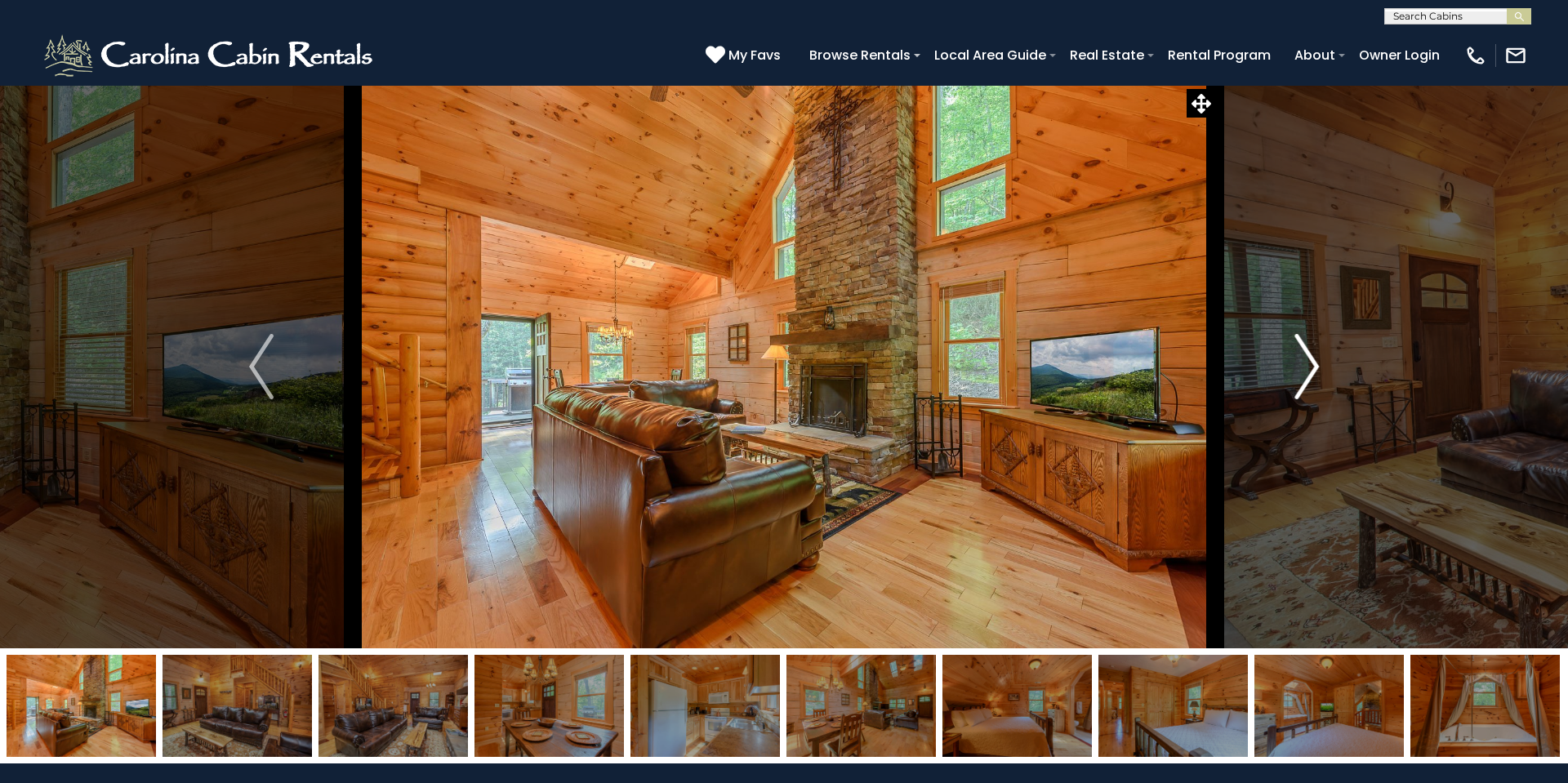
click at [1315, 366] on img "Next" at bounding box center [1306, 366] width 25 height 65
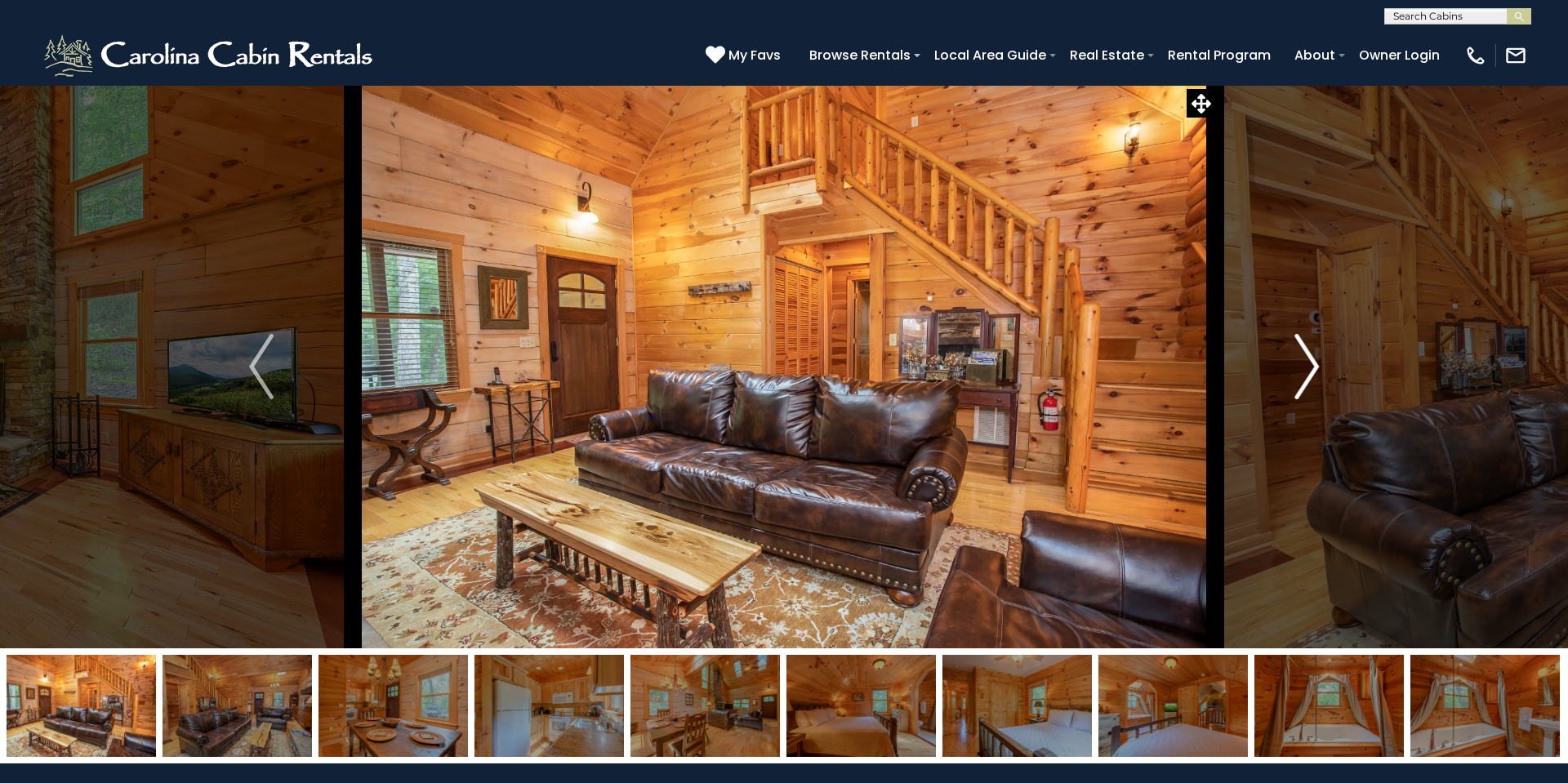
click at [1315, 366] on img "Next" at bounding box center [1306, 366] width 25 height 65
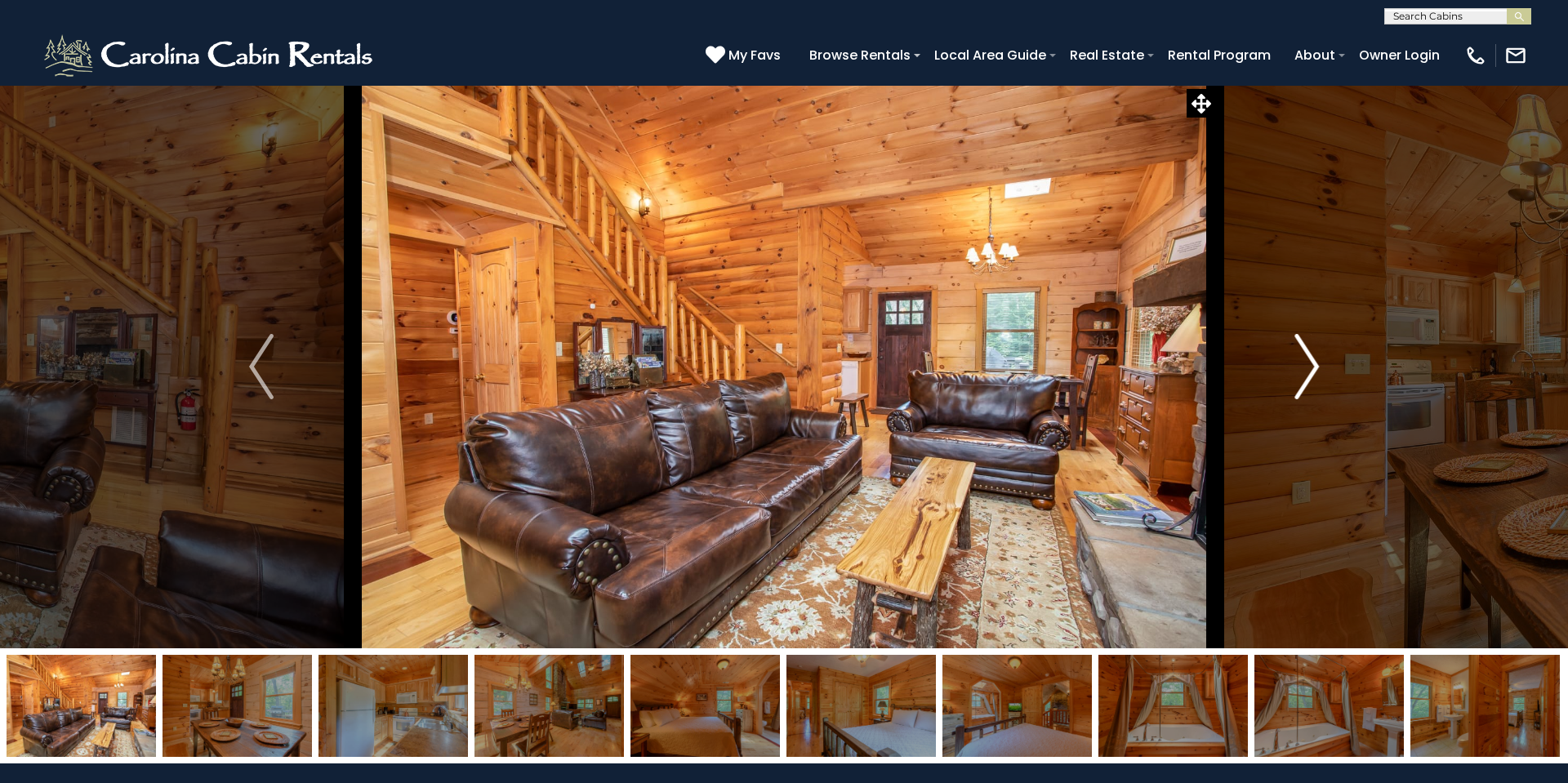
click at [1315, 366] on img "Next" at bounding box center [1306, 366] width 25 height 65
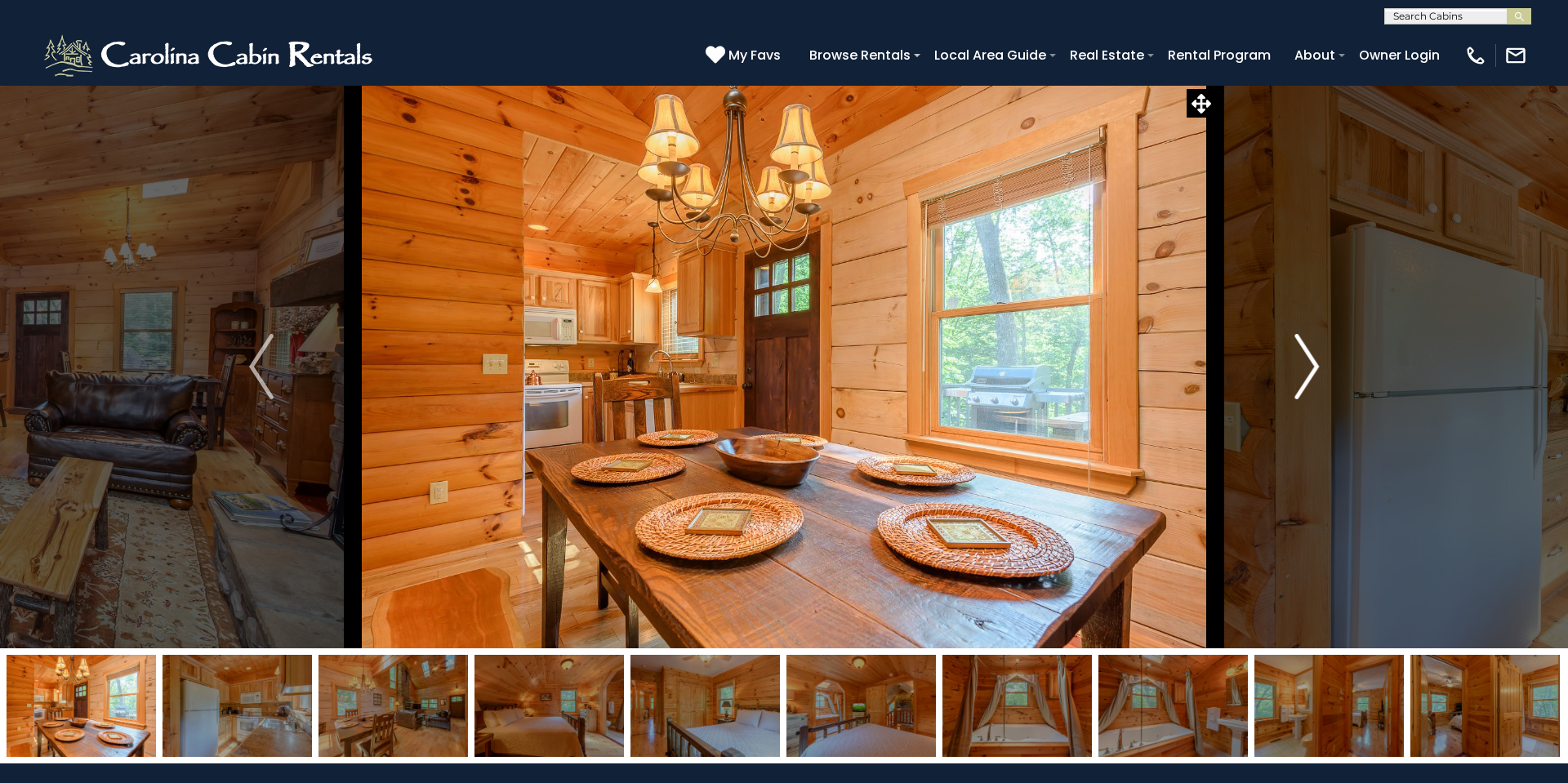
click at [1315, 366] on img "Next" at bounding box center [1306, 366] width 25 height 65
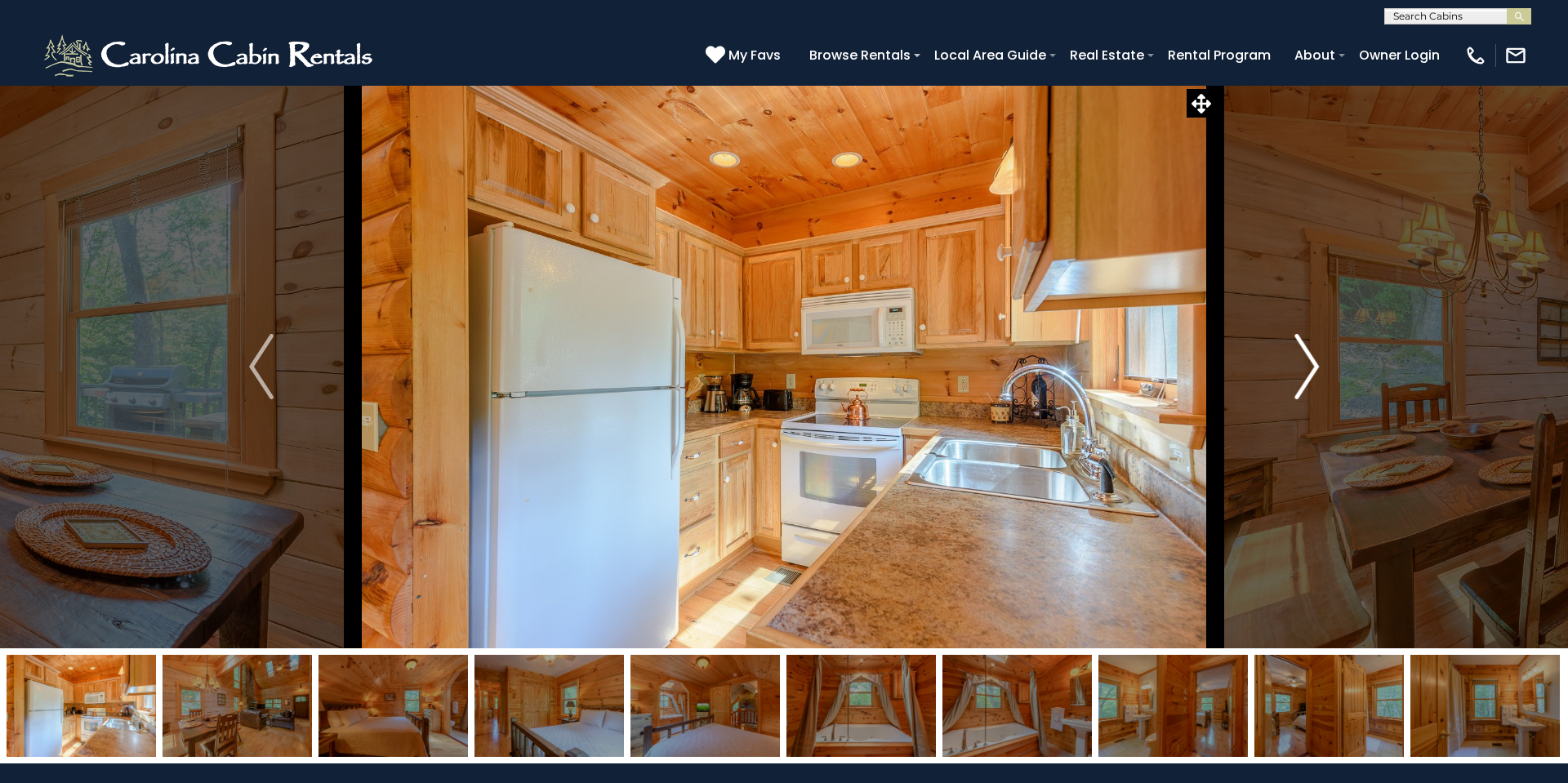
click at [1315, 366] on img "Next" at bounding box center [1306, 366] width 25 height 65
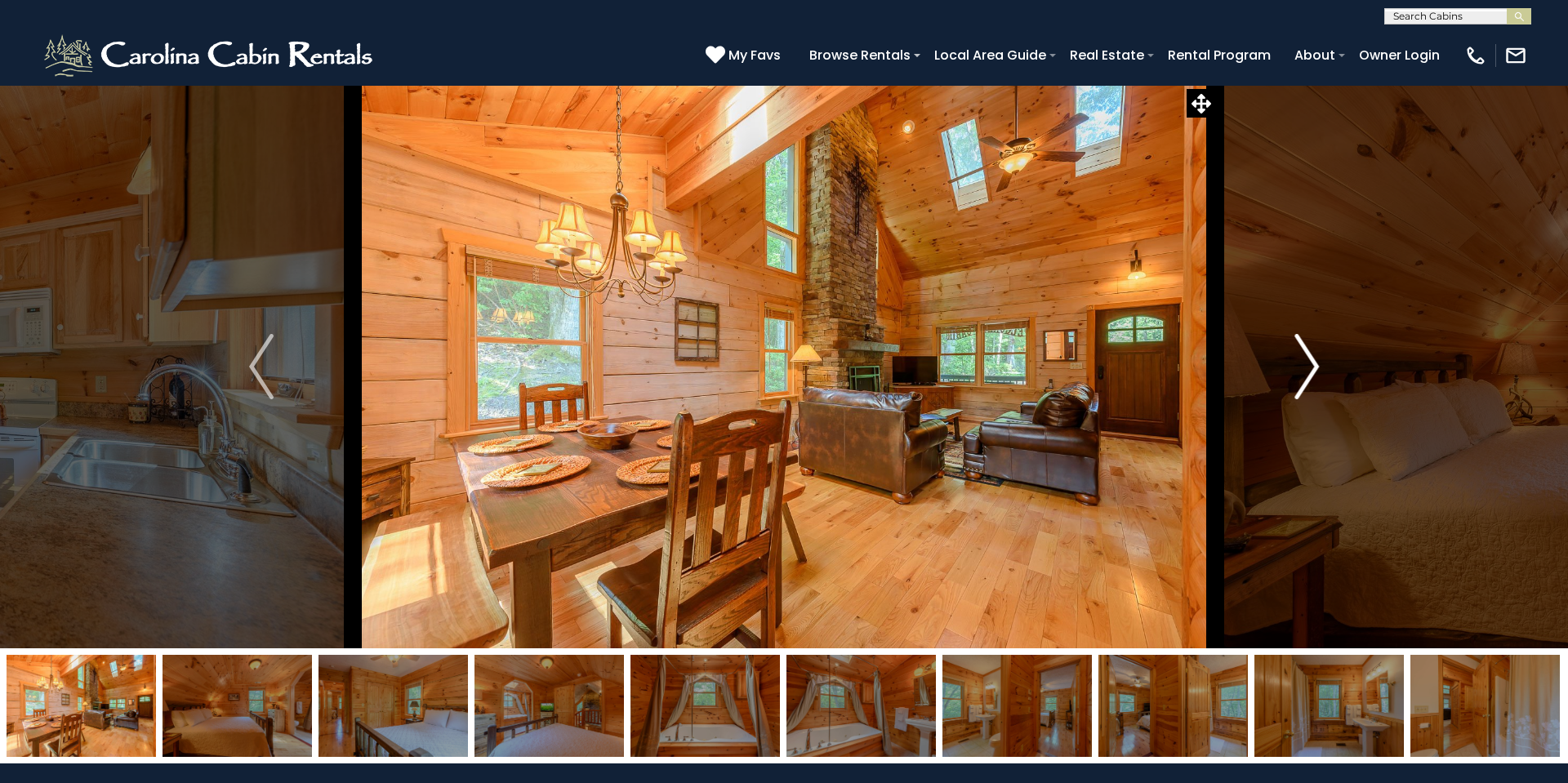
click at [1315, 366] on img "Next" at bounding box center [1306, 366] width 25 height 65
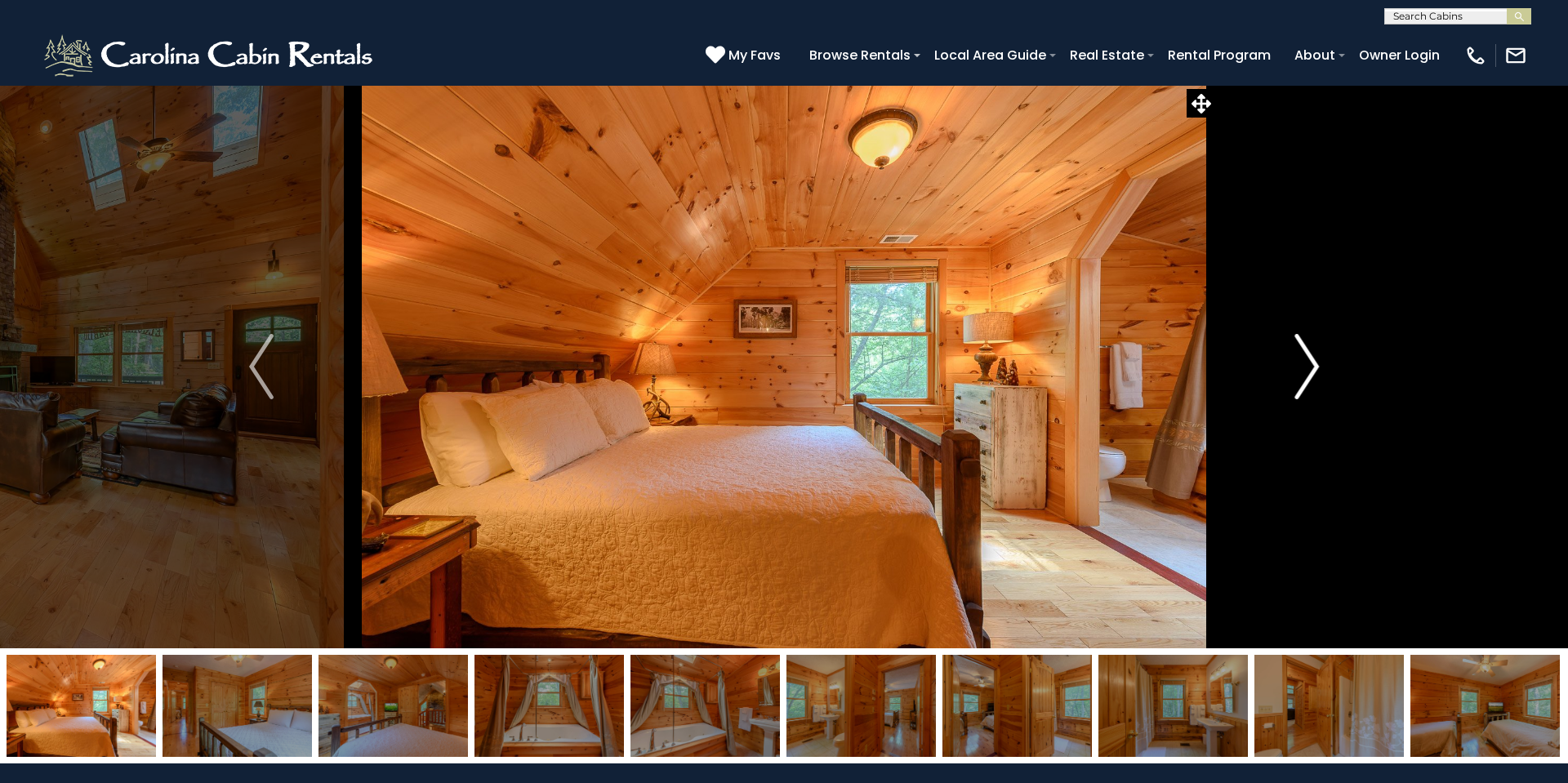
click at [1315, 366] on img "Next" at bounding box center [1306, 366] width 25 height 65
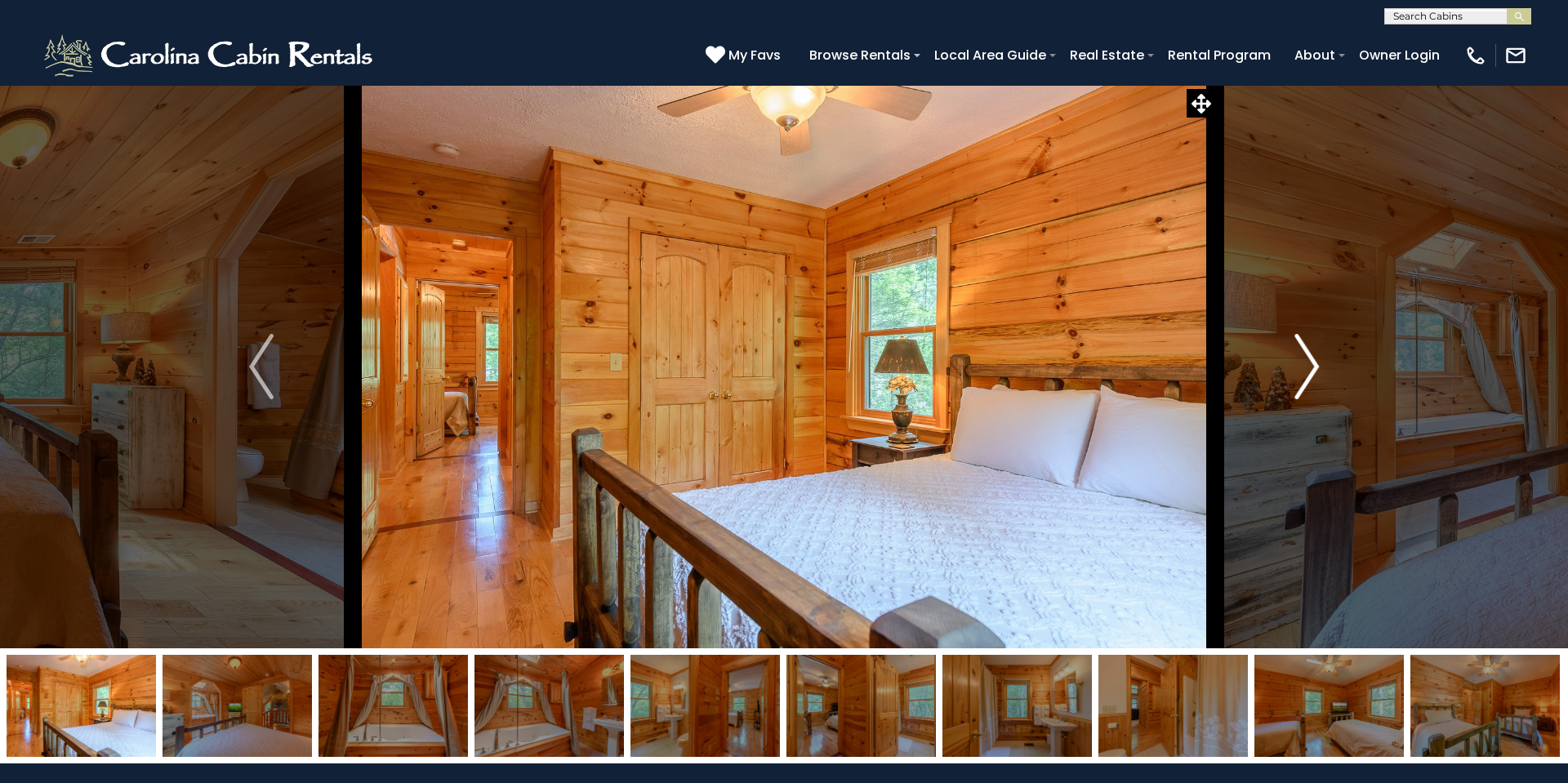
click at [1315, 366] on img "Next" at bounding box center [1306, 366] width 25 height 65
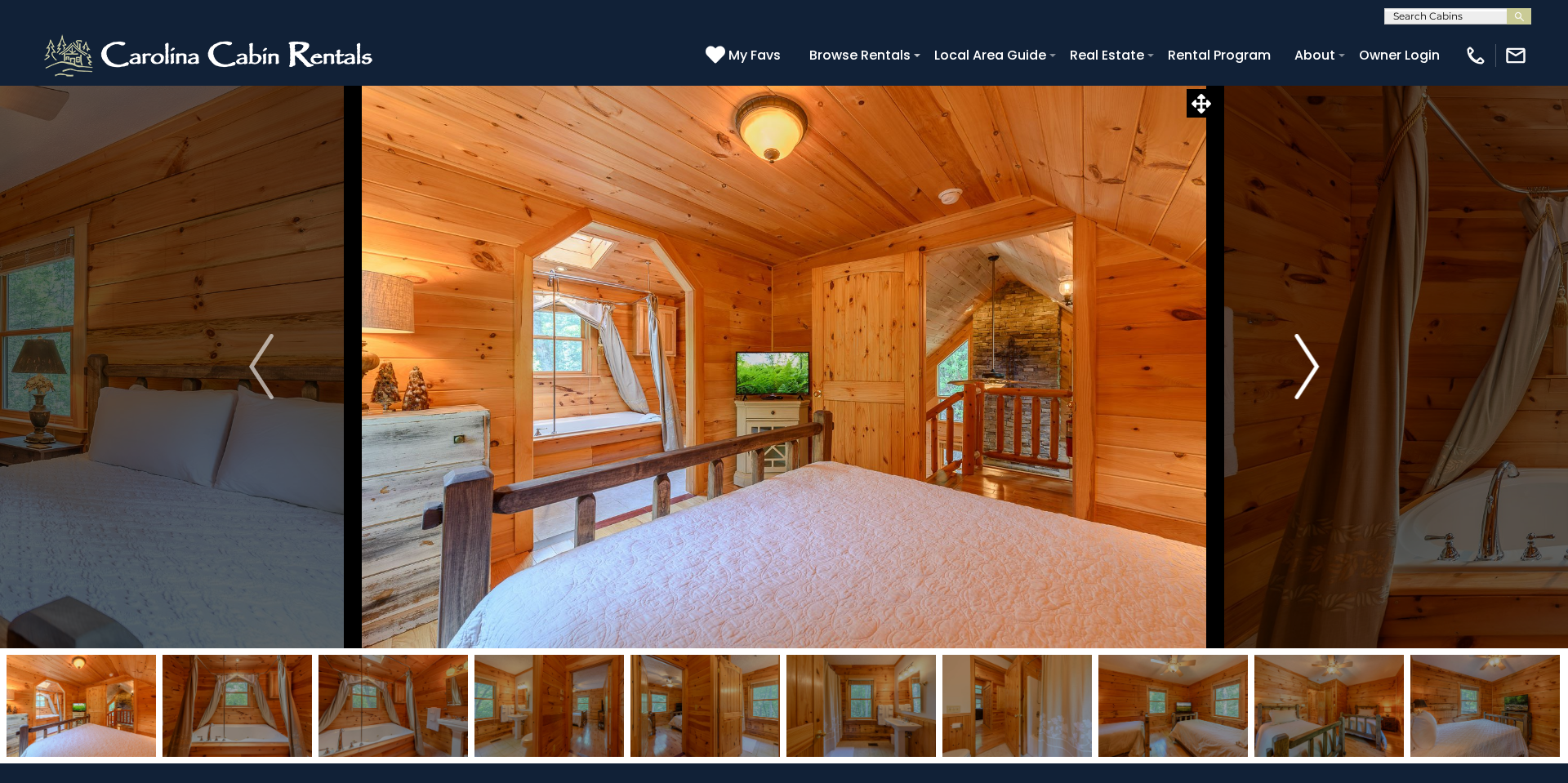
click at [1315, 366] on img "Next" at bounding box center [1306, 366] width 25 height 65
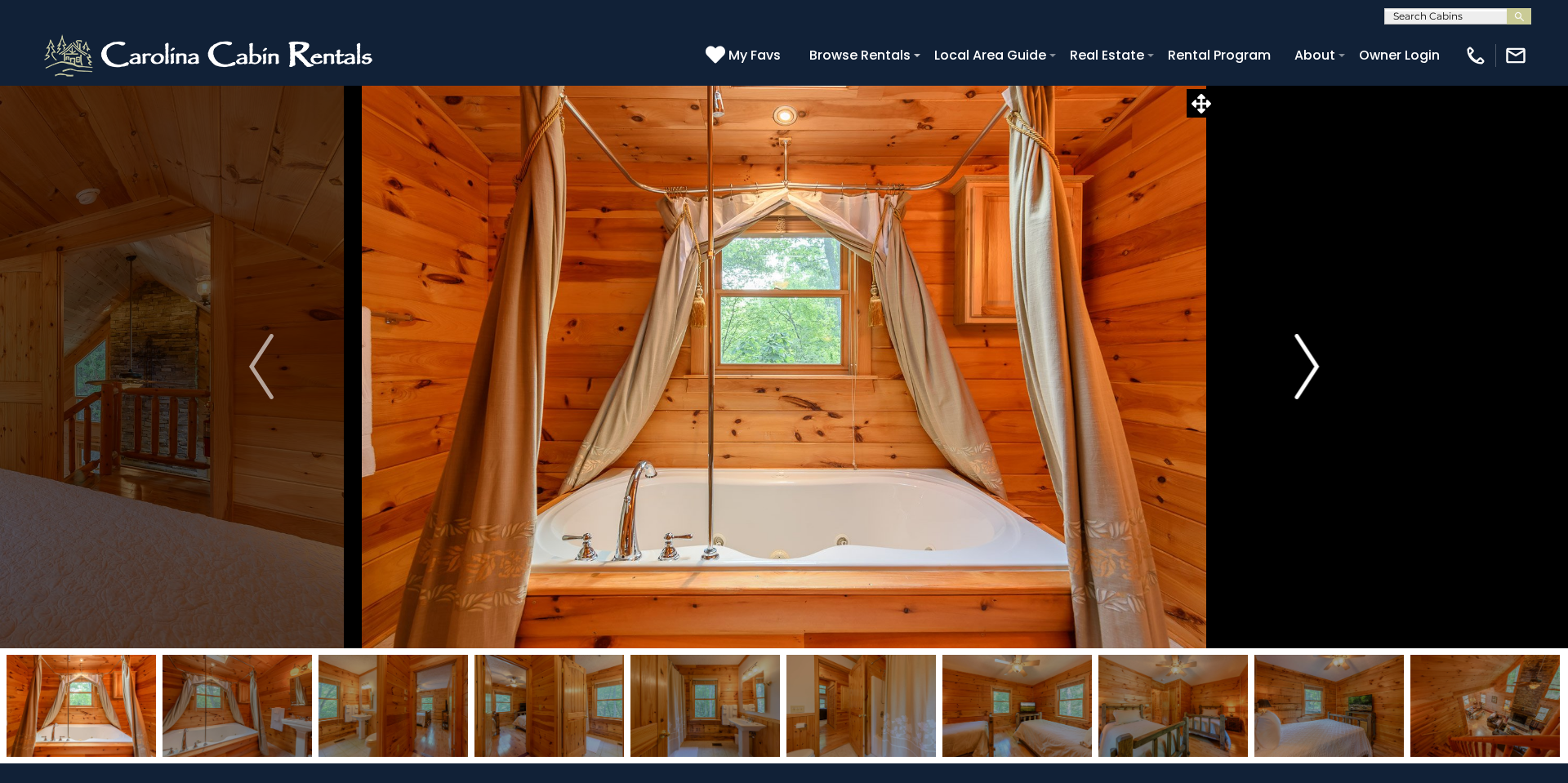
click at [1315, 366] on img "Next" at bounding box center [1306, 366] width 25 height 65
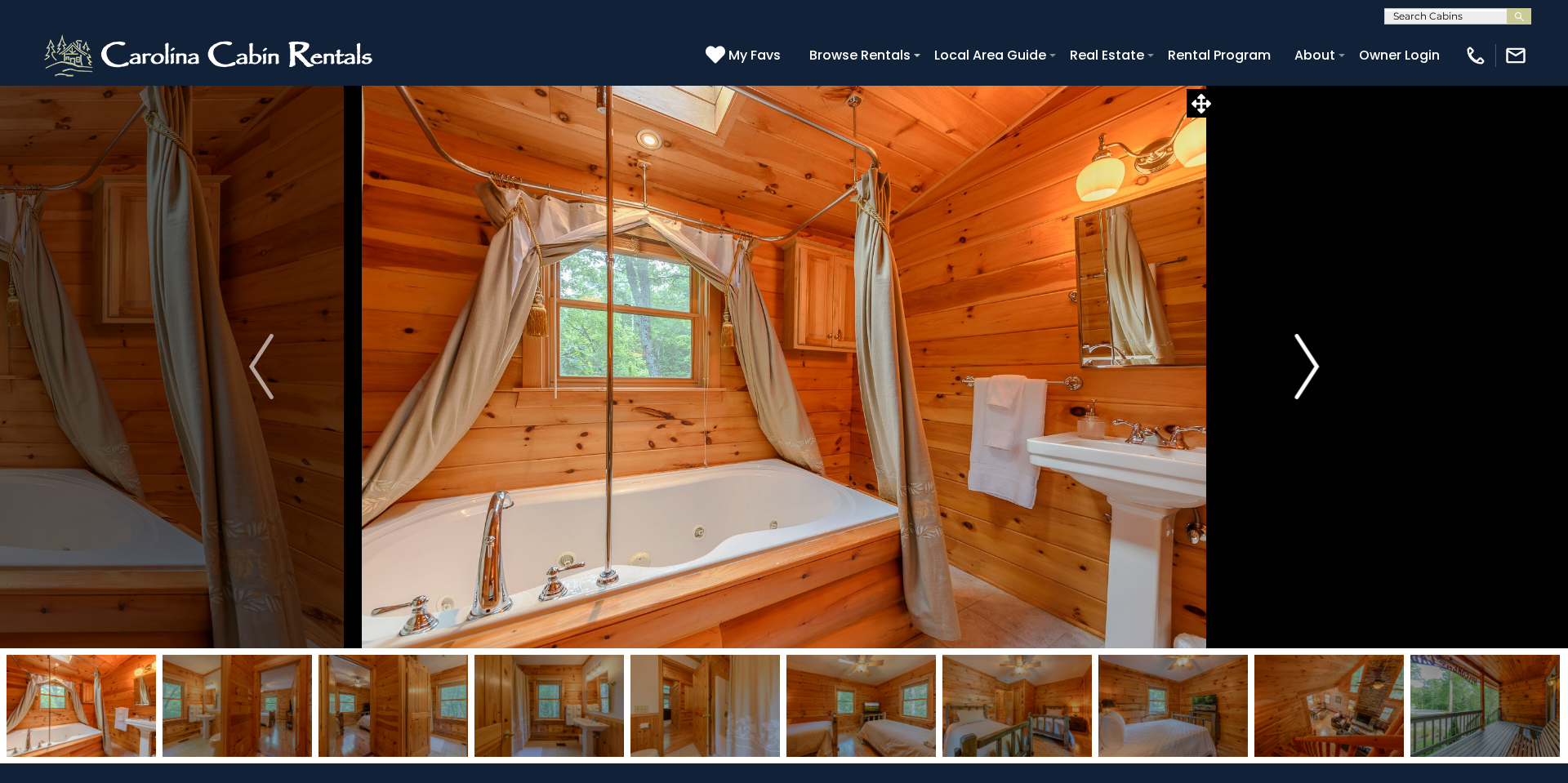
click at [1315, 366] on img "Next" at bounding box center [1306, 366] width 25 height 65
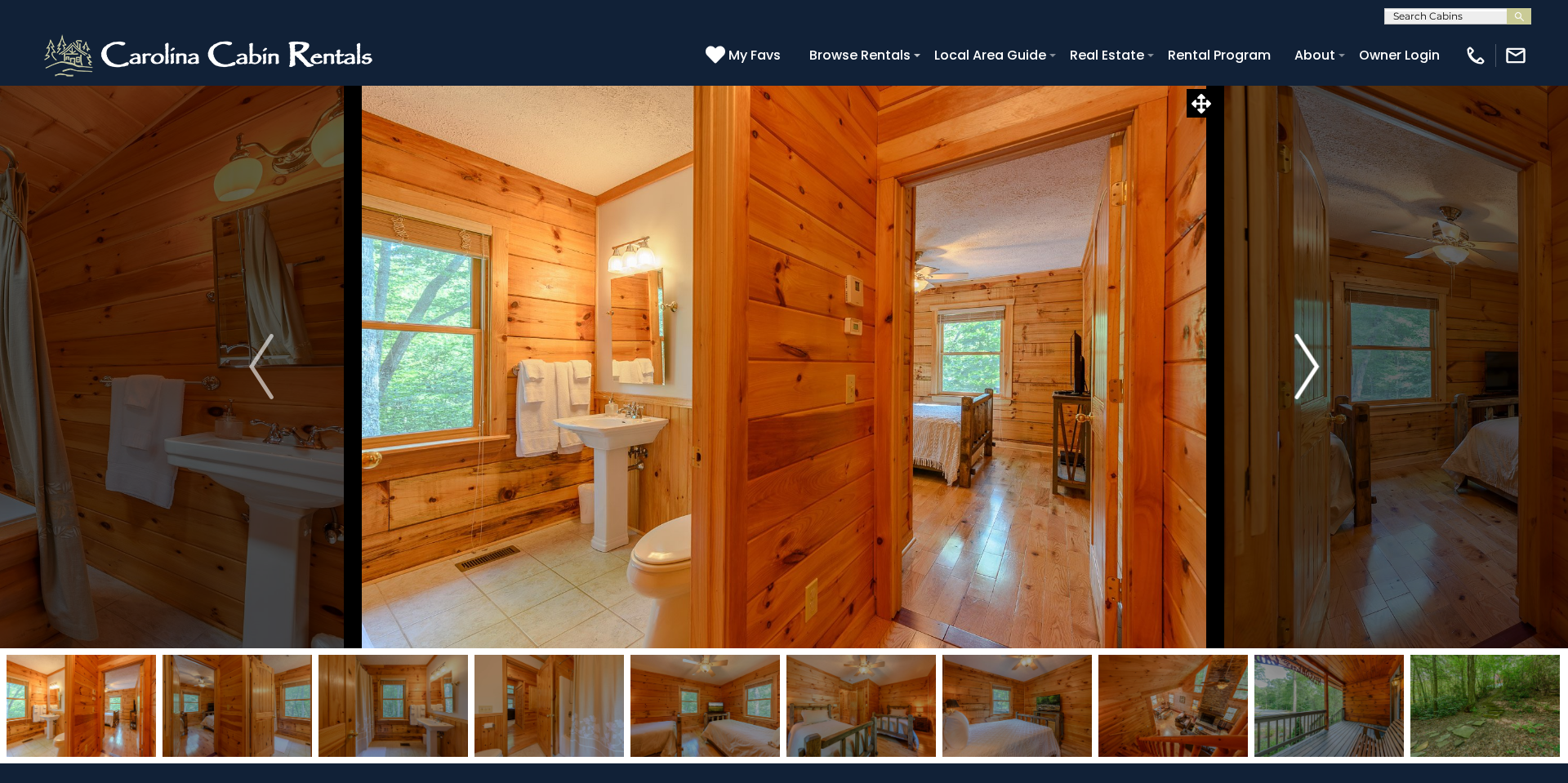
click at [1315, 366] on img "Next" at bounding box center [1306, 366] width 25 height 65
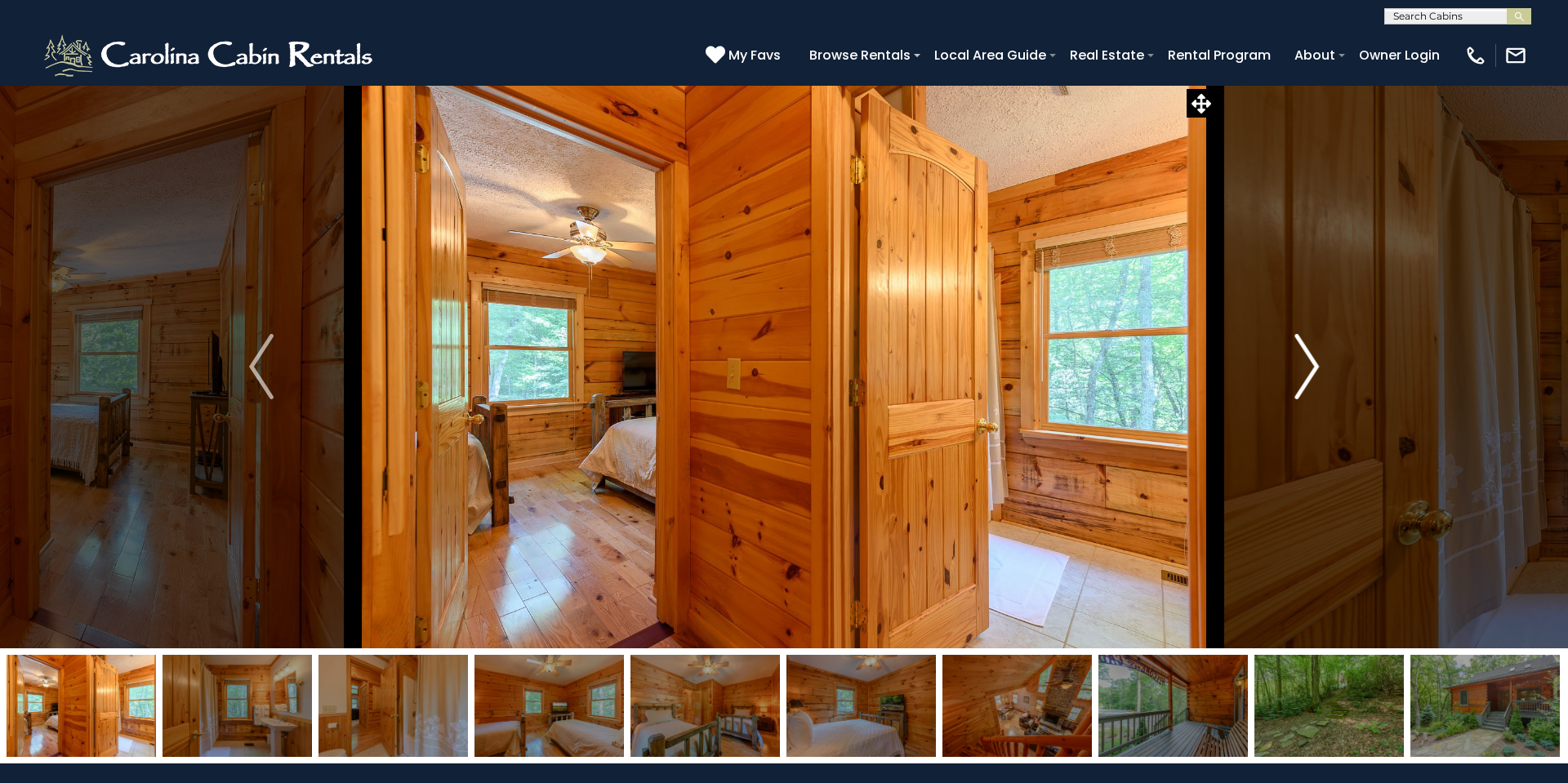
click at [1315, 366] on img "Next" at bounding box center [1306, 366] width 25 height 65
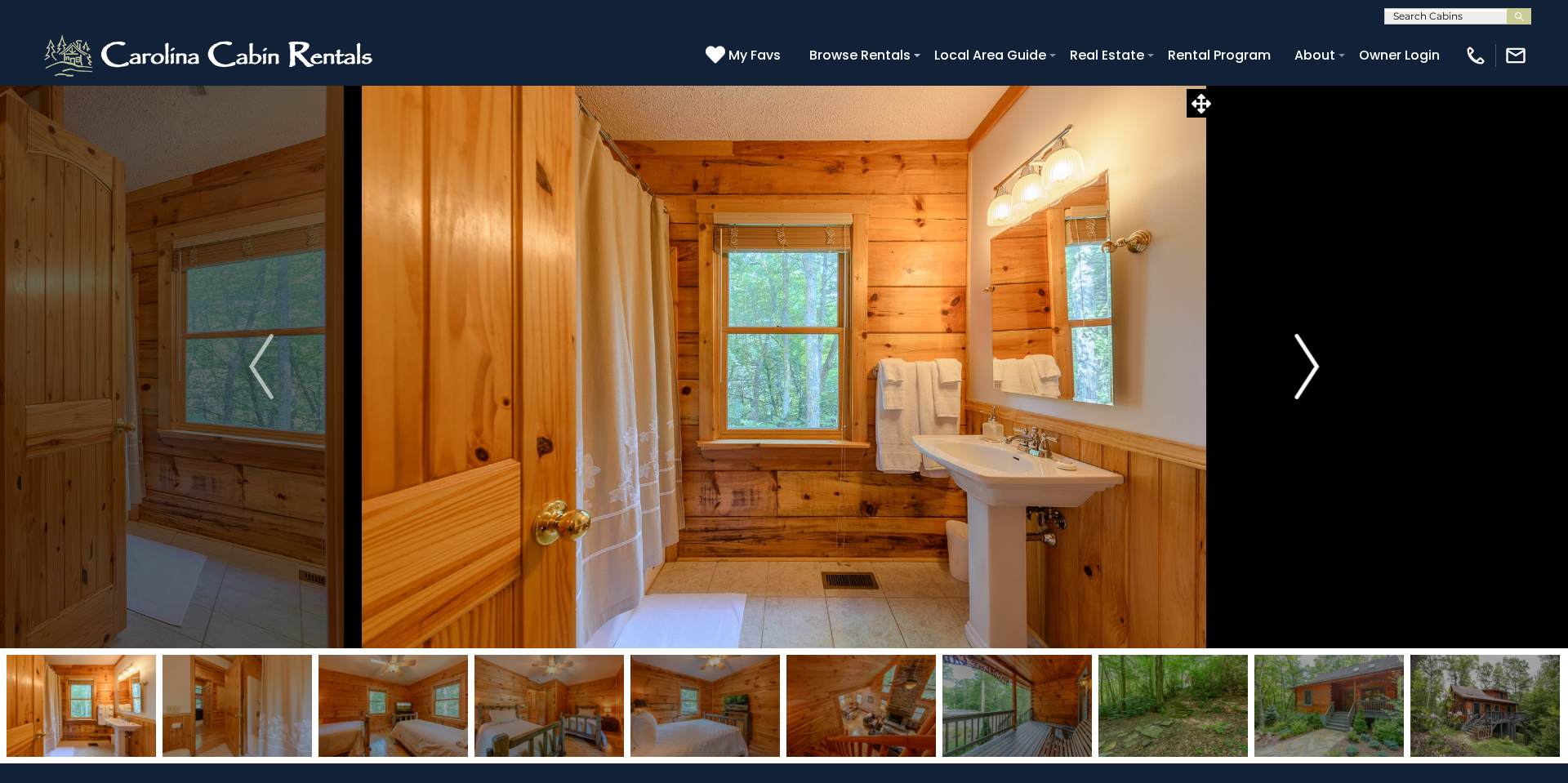
click at [1315, 366] on img "Next" at bounding box center [1306, 366] width 25 height 65
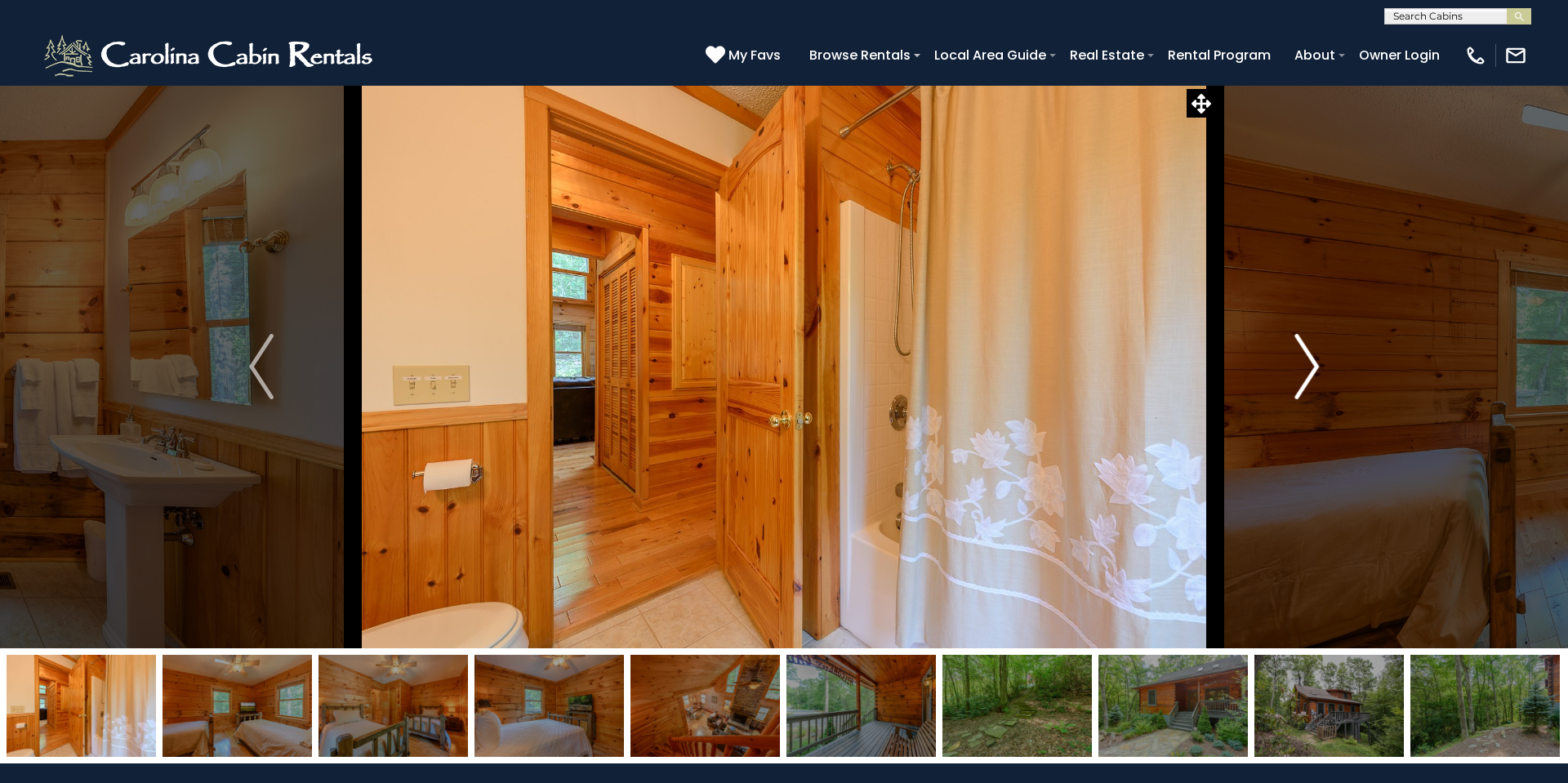
click at [1315, 366] on img "Next" at bounding box center [1306, 366] width 25 height 65
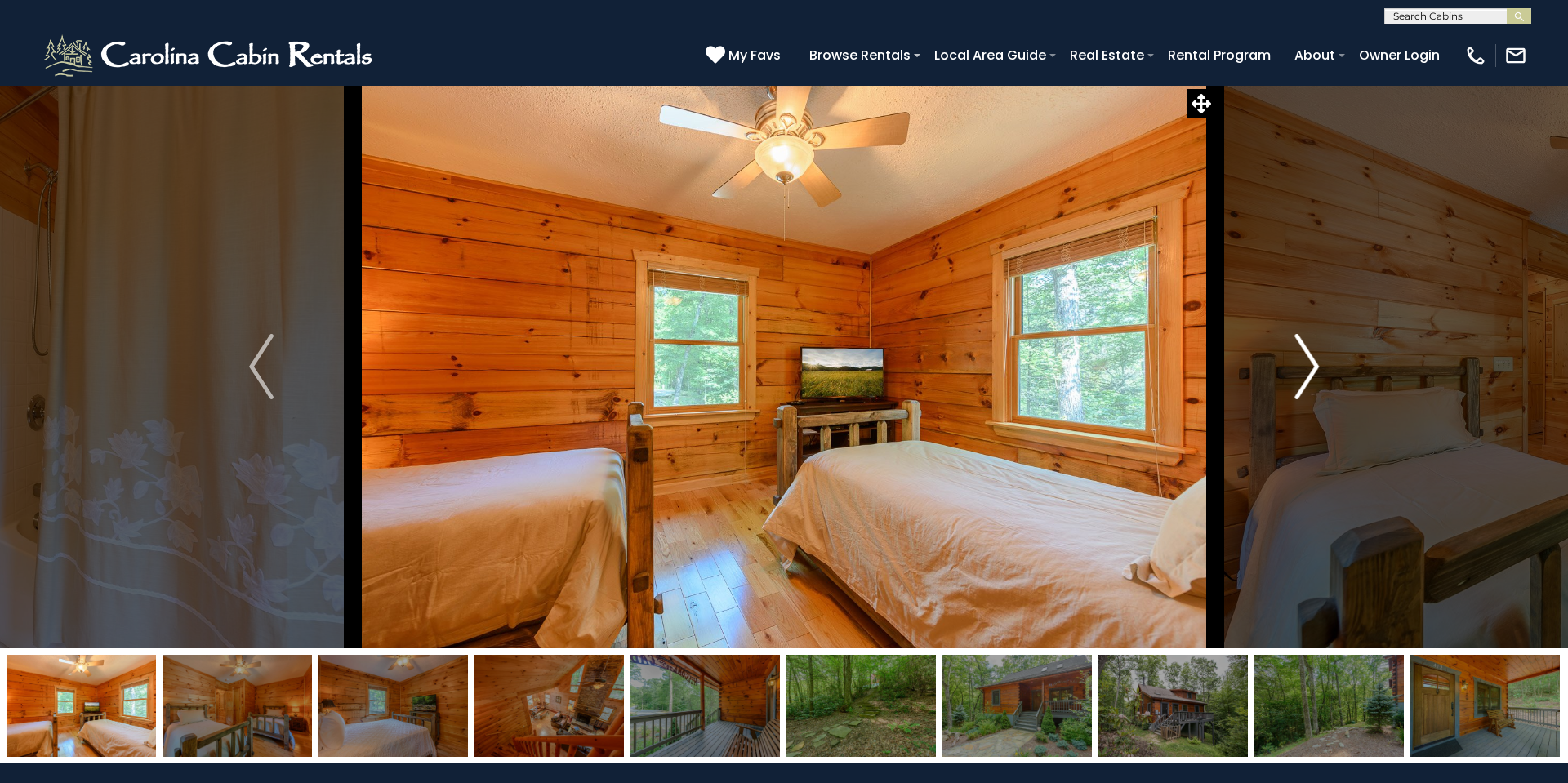
click at [1315, 366] on img "Next" at bounding box center [1306, 366] width 25 height 65
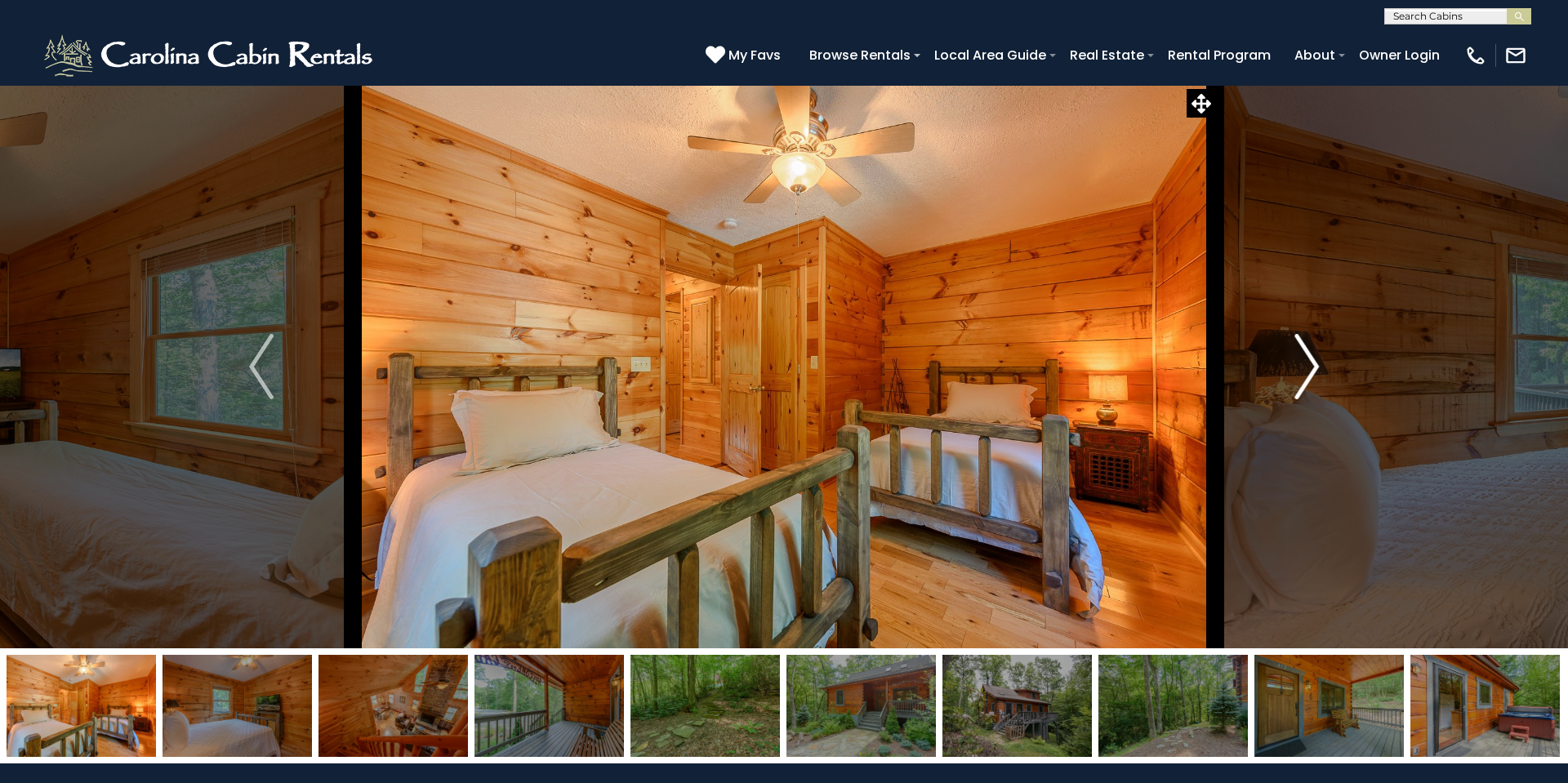
click at [1315, 366] on img "Next" at bounding box center [1306, 366] width 25 height 65
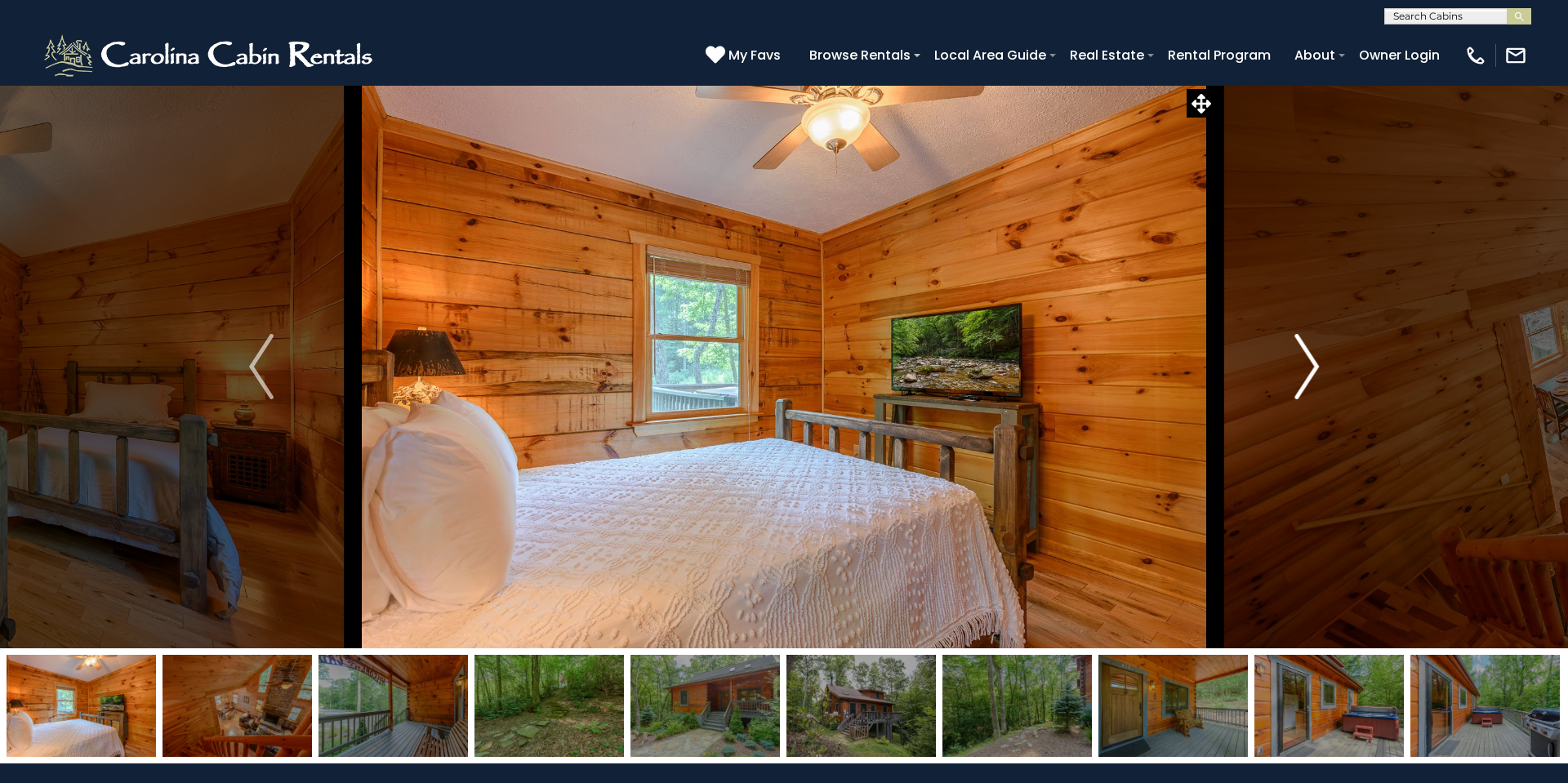
click at [1315, 366] on img "Next" at bounding box center [1306, 366] width 25 height 65
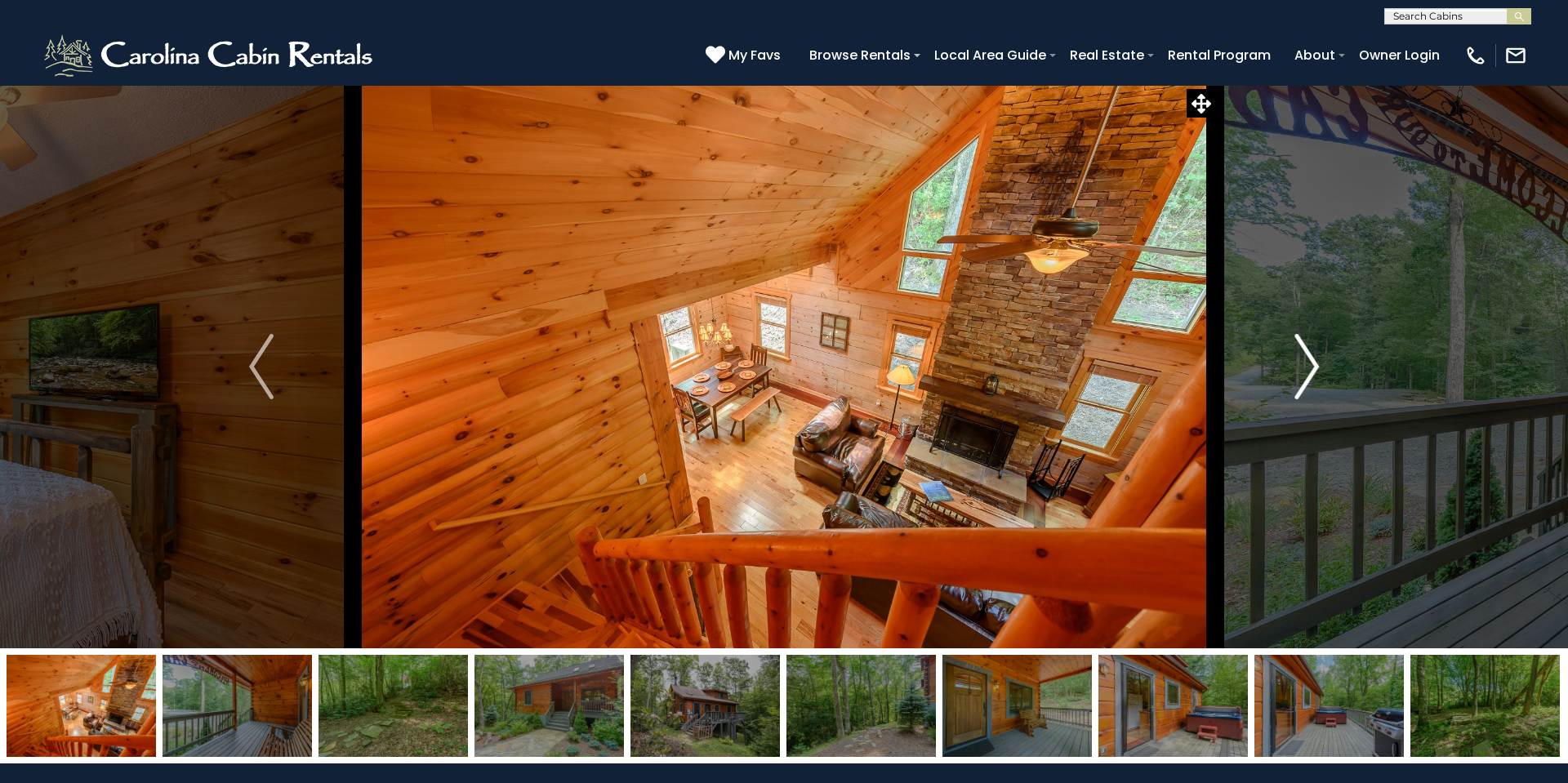
click at [1315, 366] on img "Next" at bounding box center [1306, 366] width 25 height 65
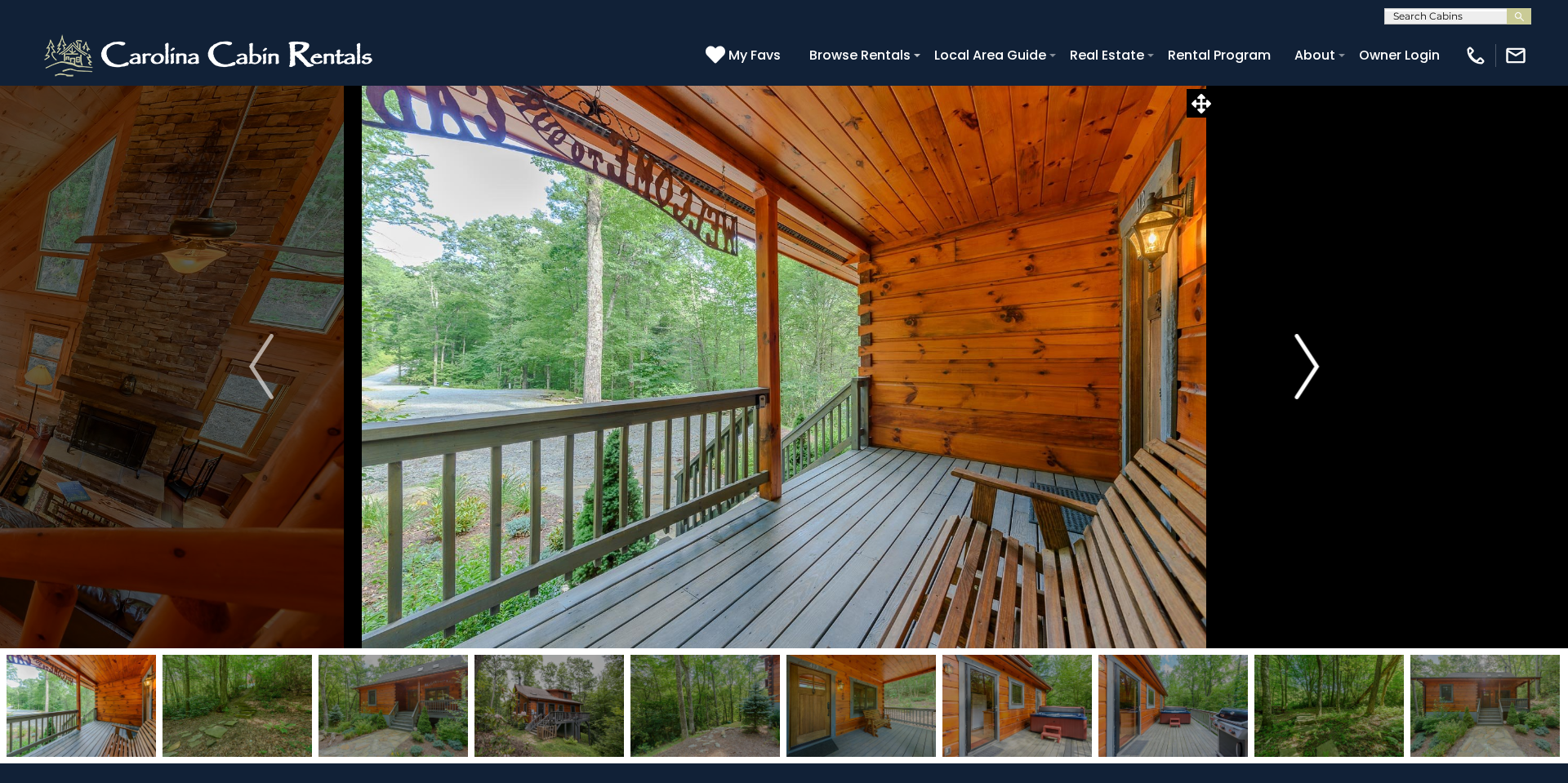
click at [1313, 370] on img "Next" at bounding box center [1306, 366] width 25 height 65
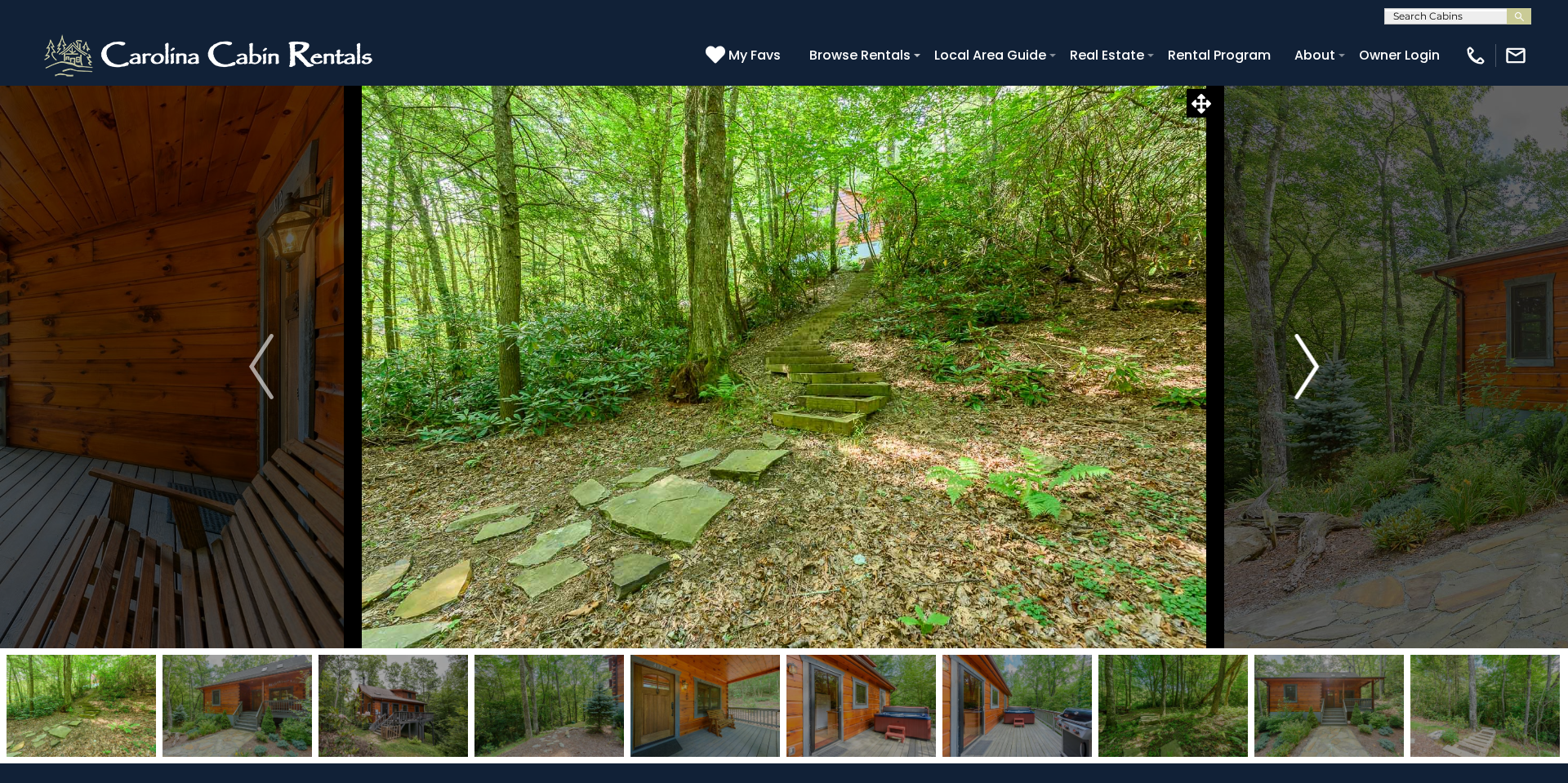
click at [1313, 370] on img "Next" at bounding box center [1306, 366] width 25 height 65
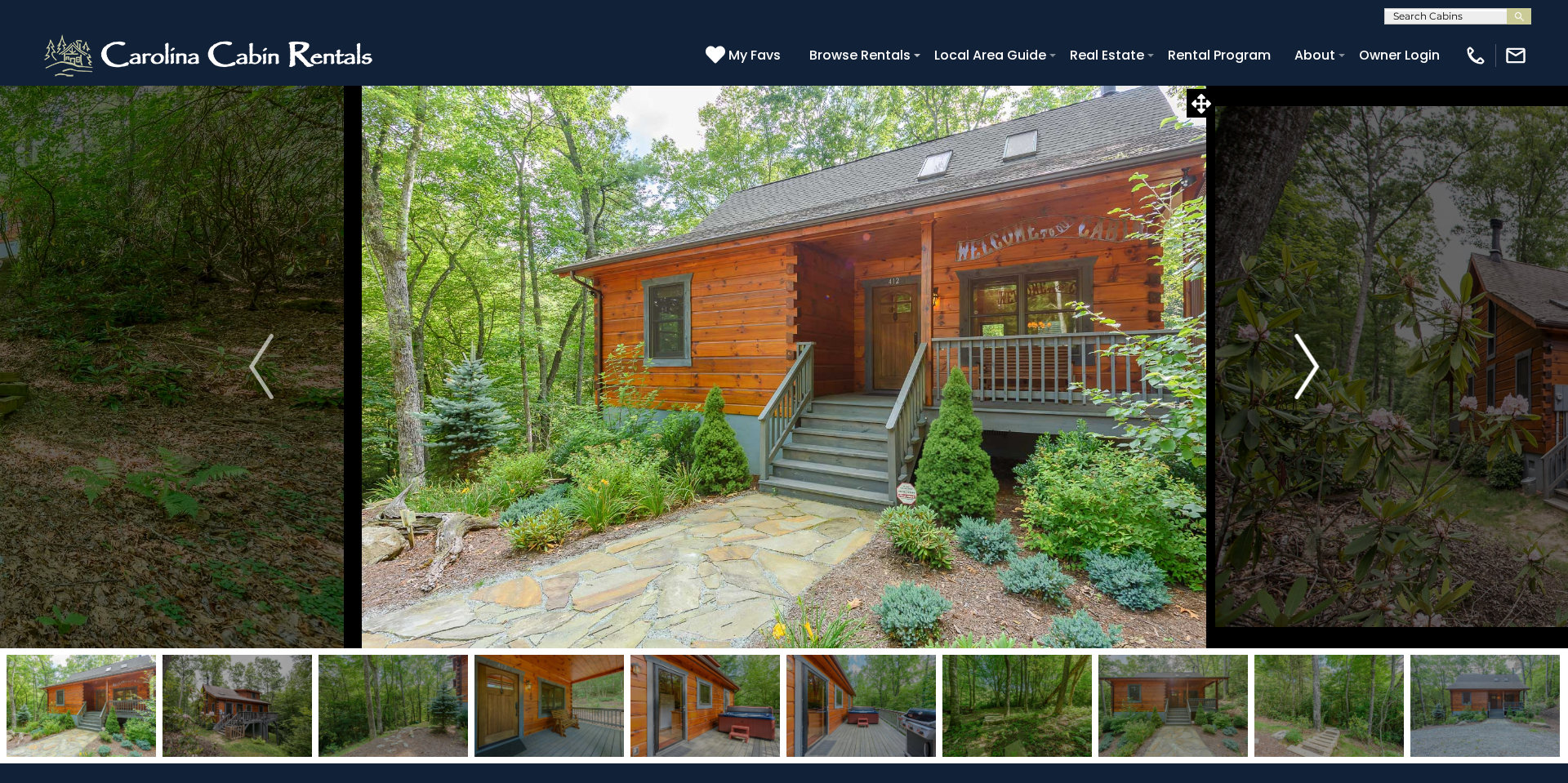
click at [1313, 370] on img "Next" at bounding box center [1306, 366] width 25 height 65
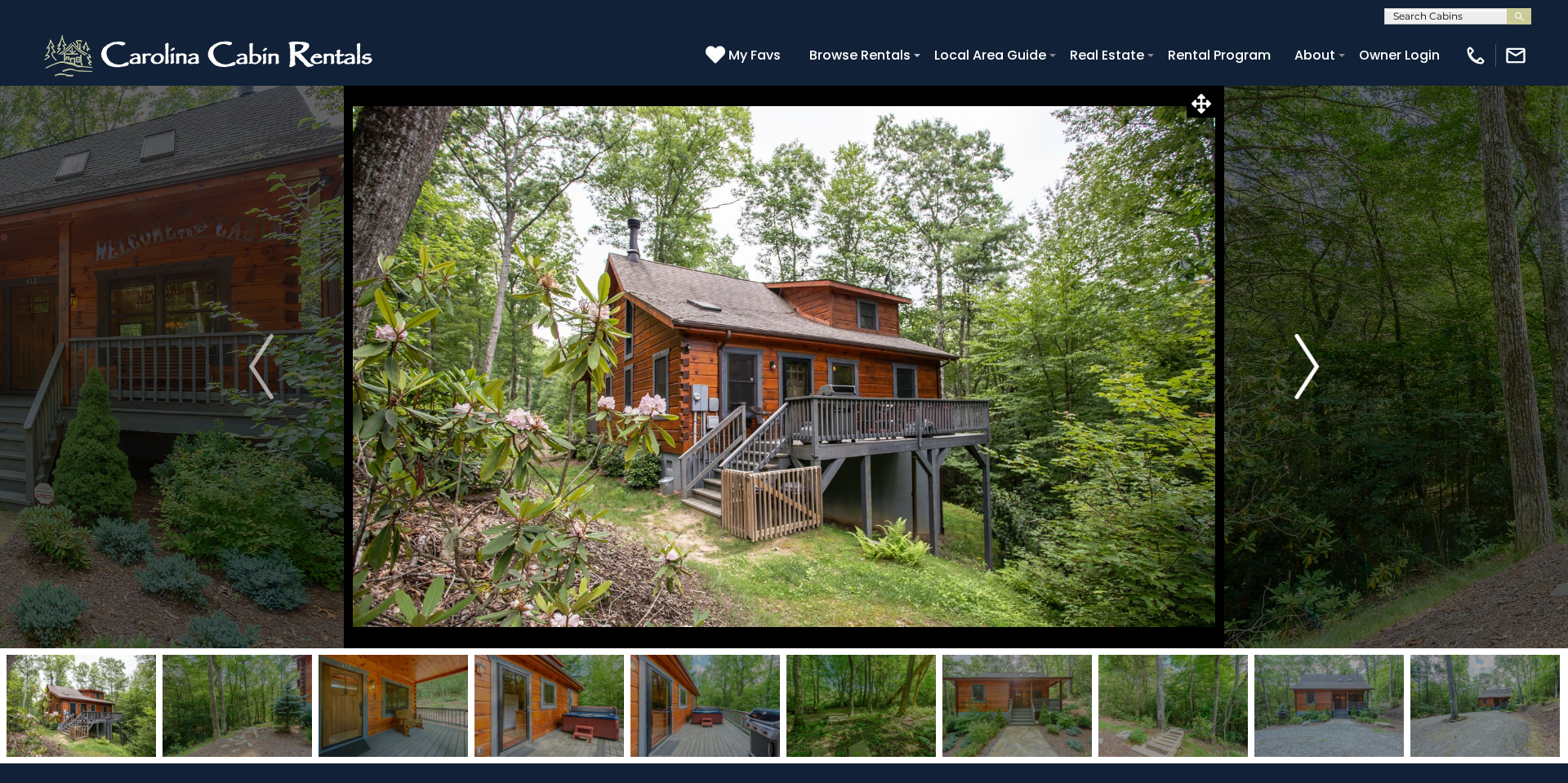
click at [1313, 370] on img "Next" at bounding box center [1306, 366] width 25 height 65
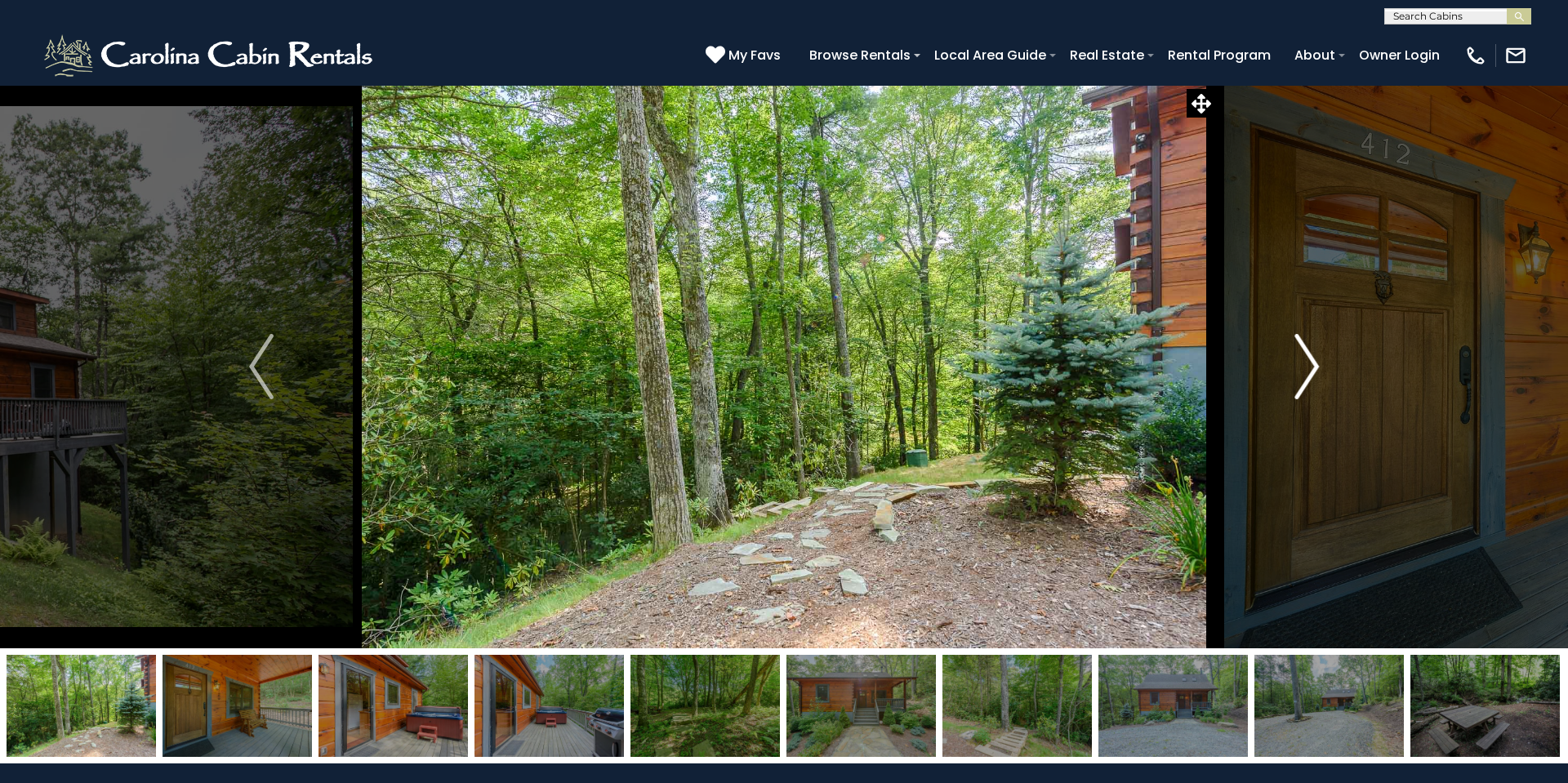
click at [1313, 370] on img "Next" at bounding box center [1306, 366] width 25 height 65
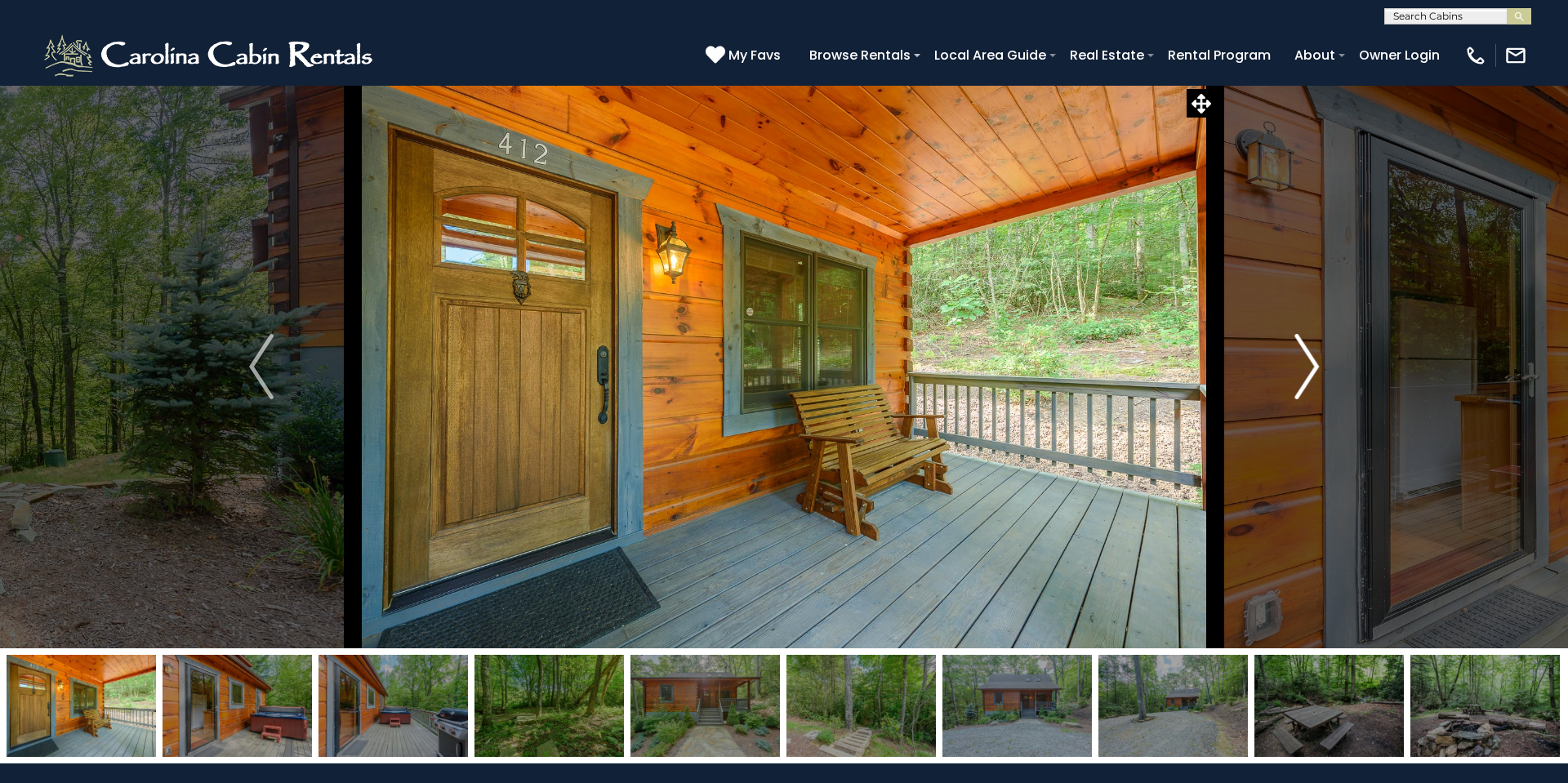
click at [1313, 370] on img "Next" at bounding box center [1306, 366] width 25 height 65
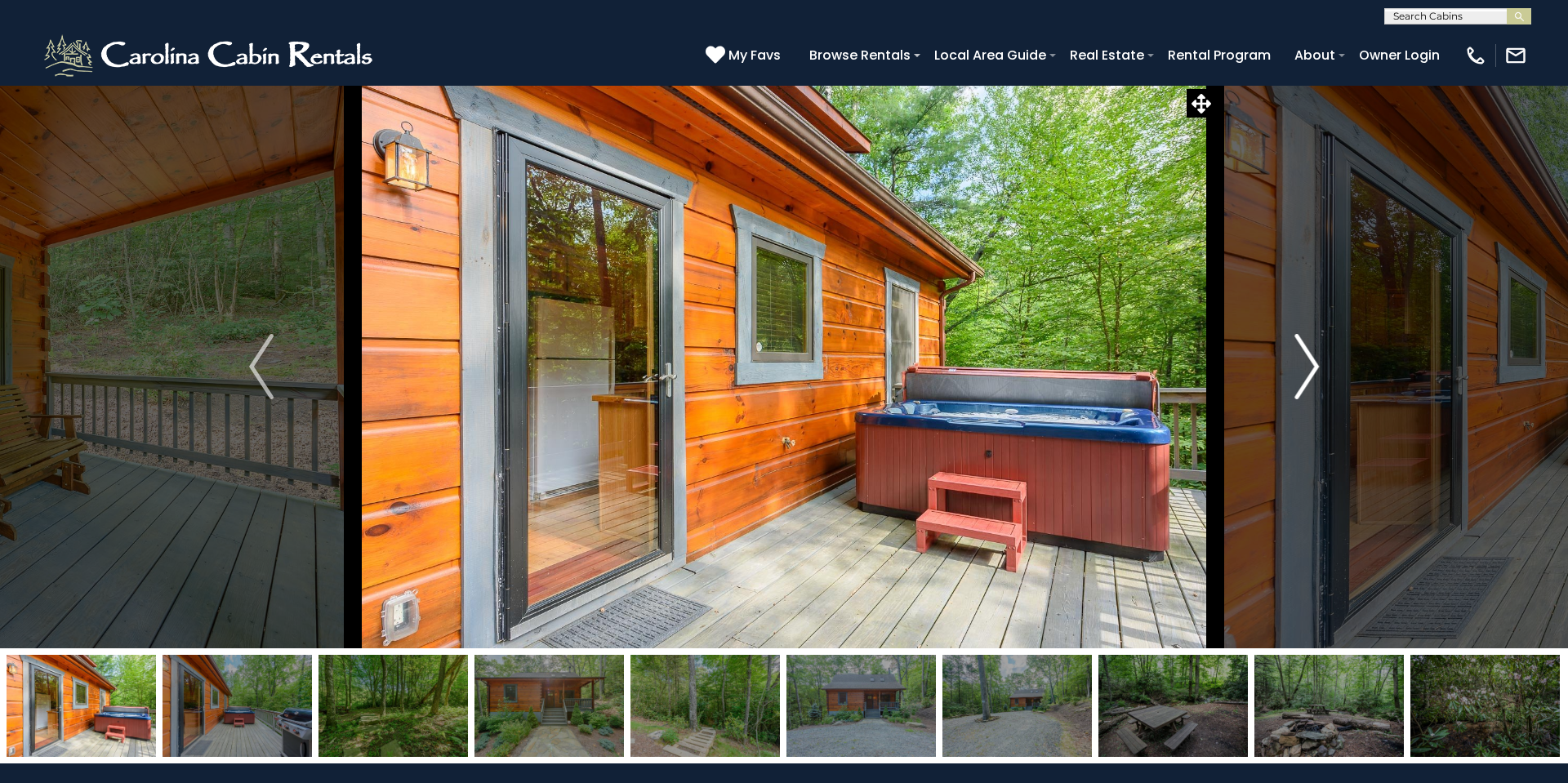
click at [1313, 370] on img "Next" at bounding box center [1306, 366] width 25 height 65
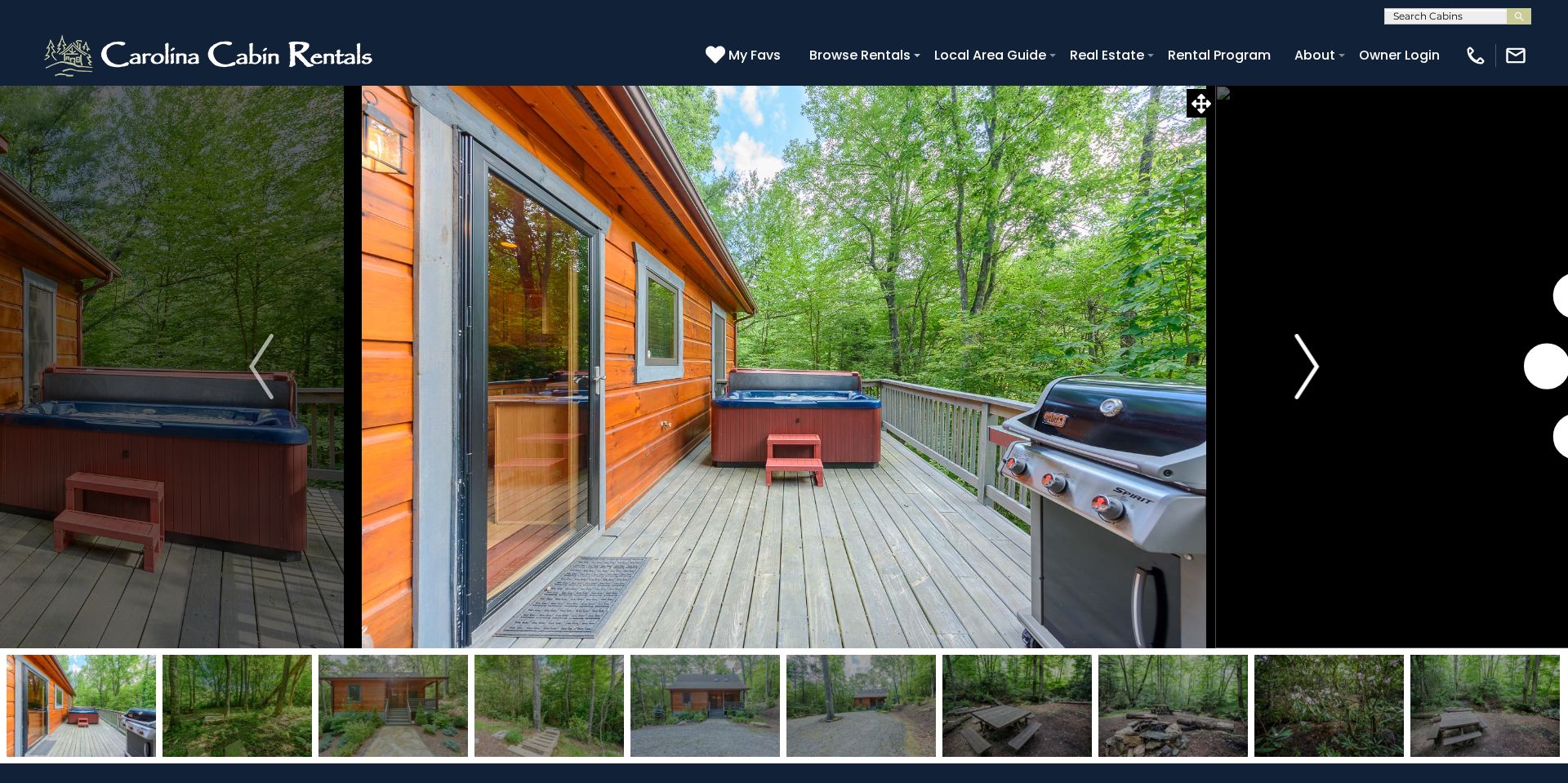
click at [1313, 370] on img "Next" at bounding box center [1306, 366] width 25 height 65
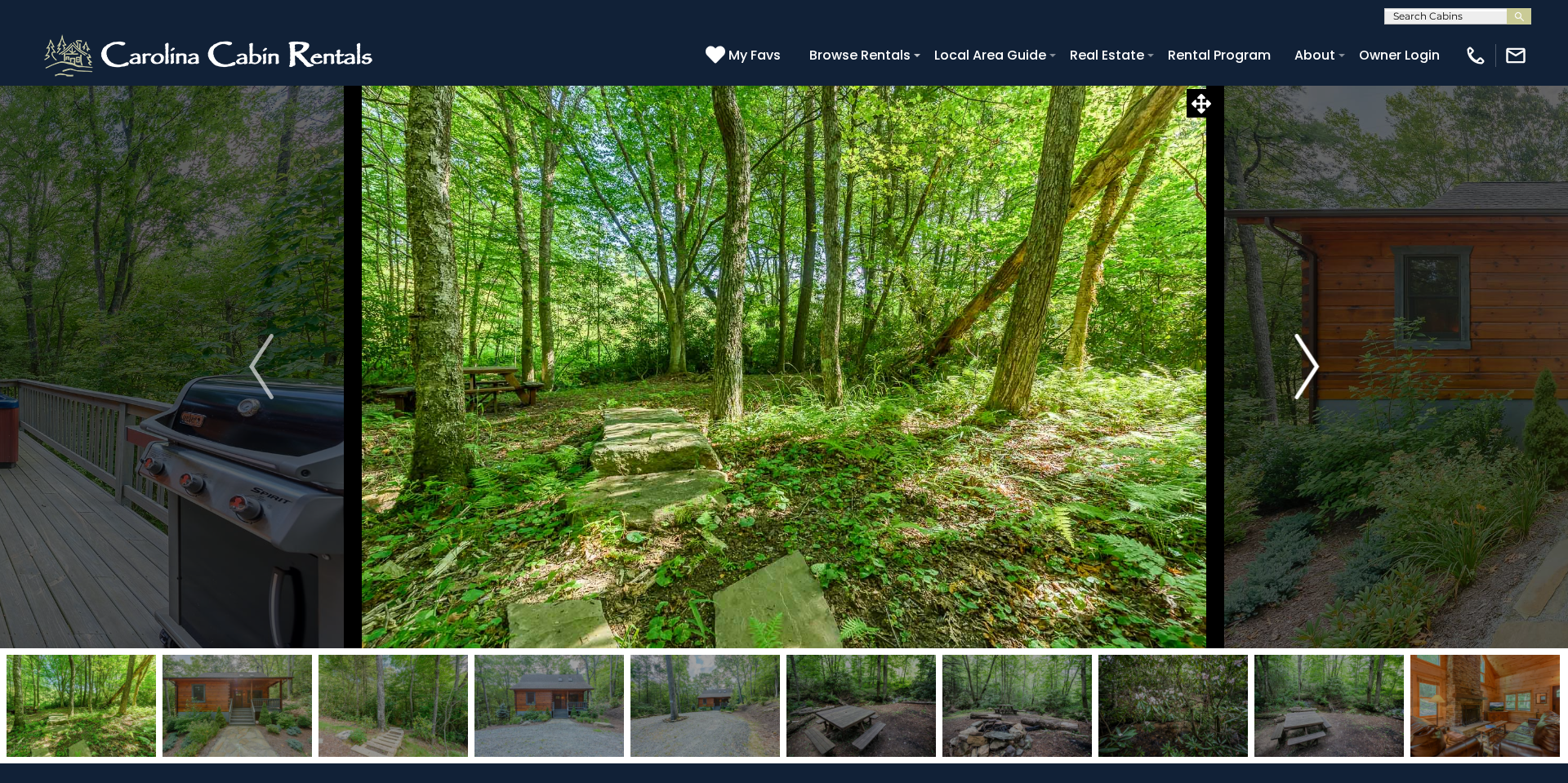
click at [1313, 370] on img "Next" at bounding box center [1306, 366] width 25 height 65
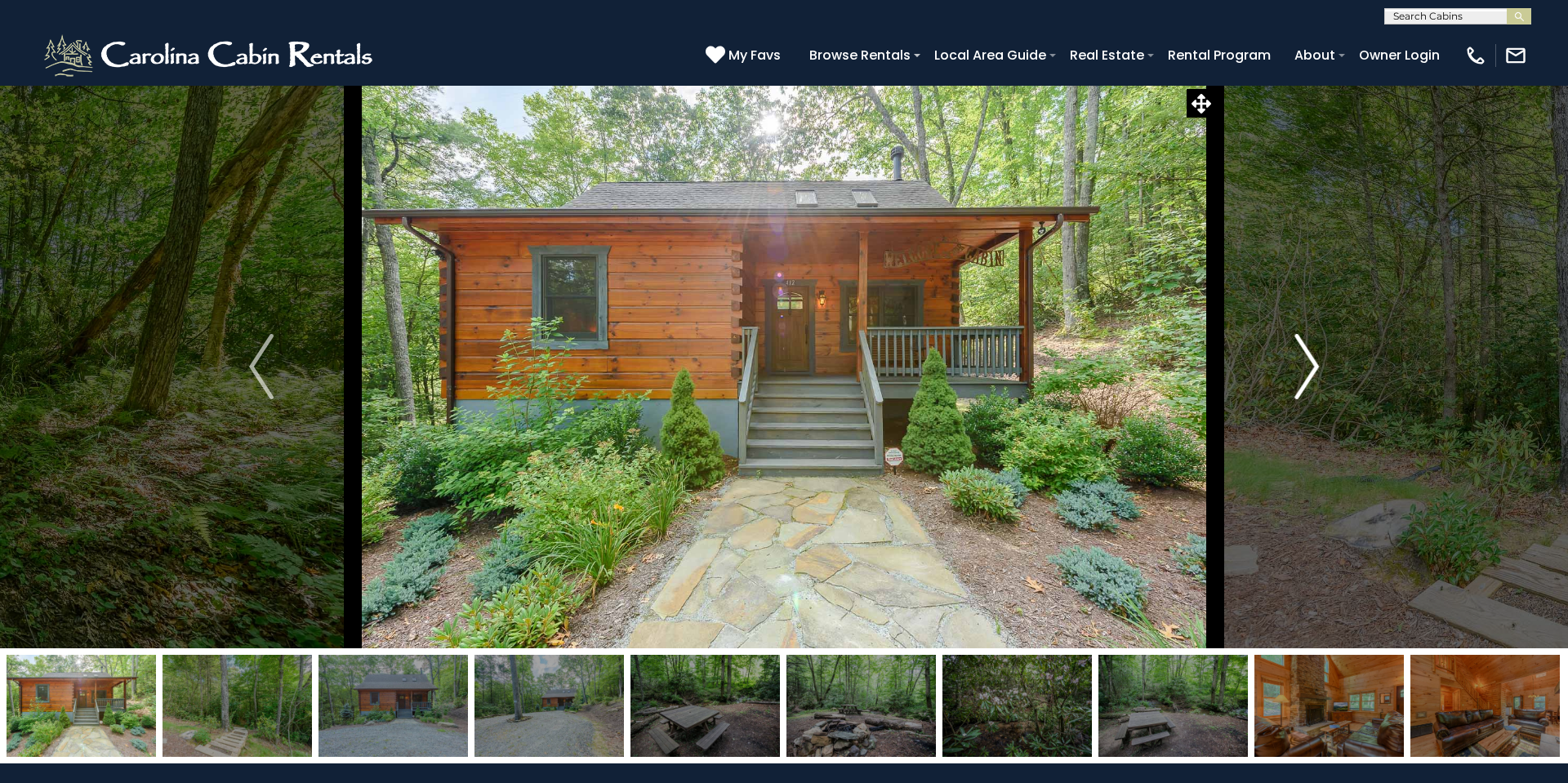
click at [1313, 370] on img "Next" at bounding box center [1306, 366] width 25 height 65
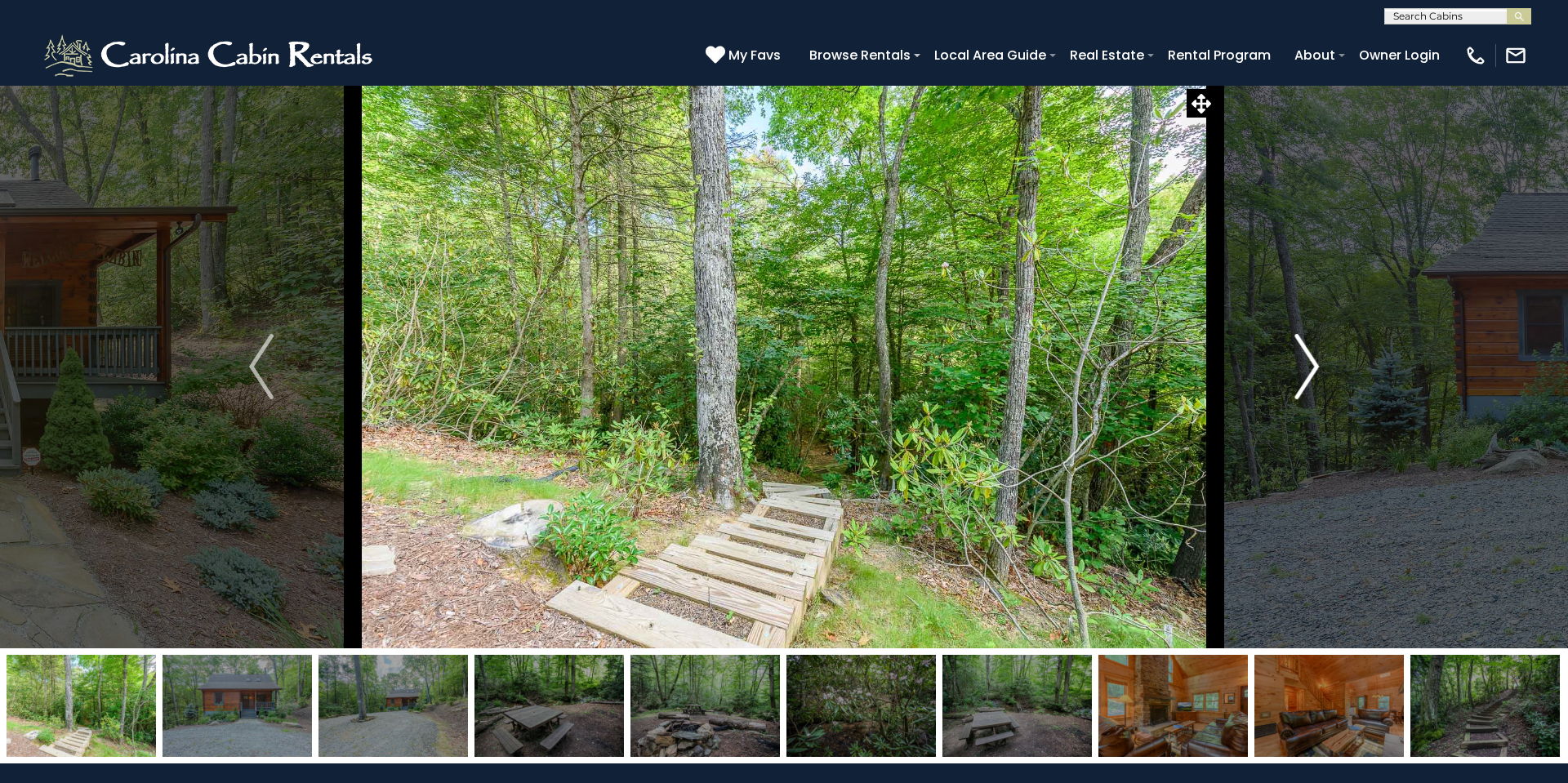
click at [1313, 370] on img "Next" at bounding box center [1306, 366] width 25 height 65
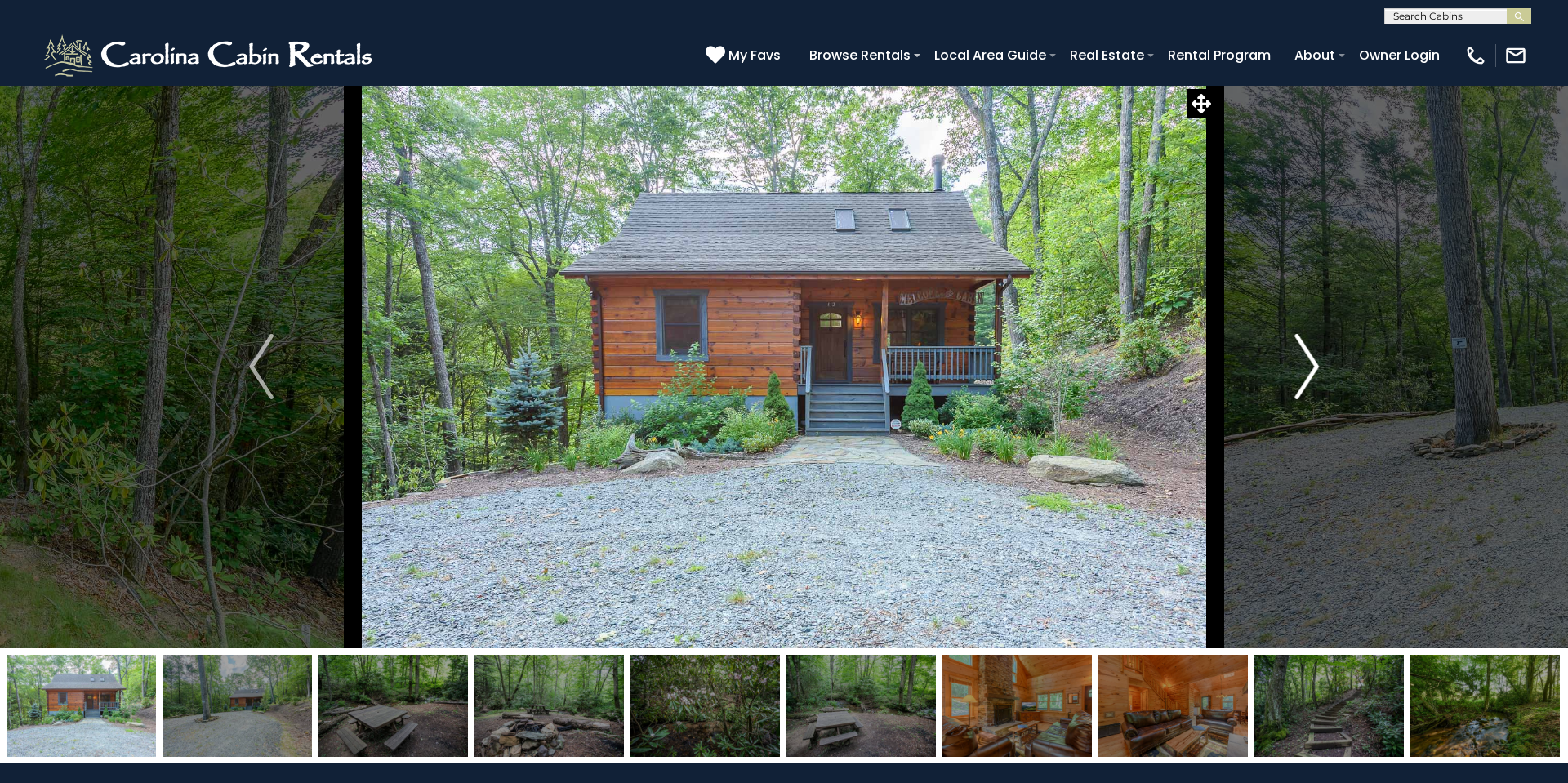
click at [1312, 371] on img "Next" at bounding box center [1306, 366] width 25 height 65
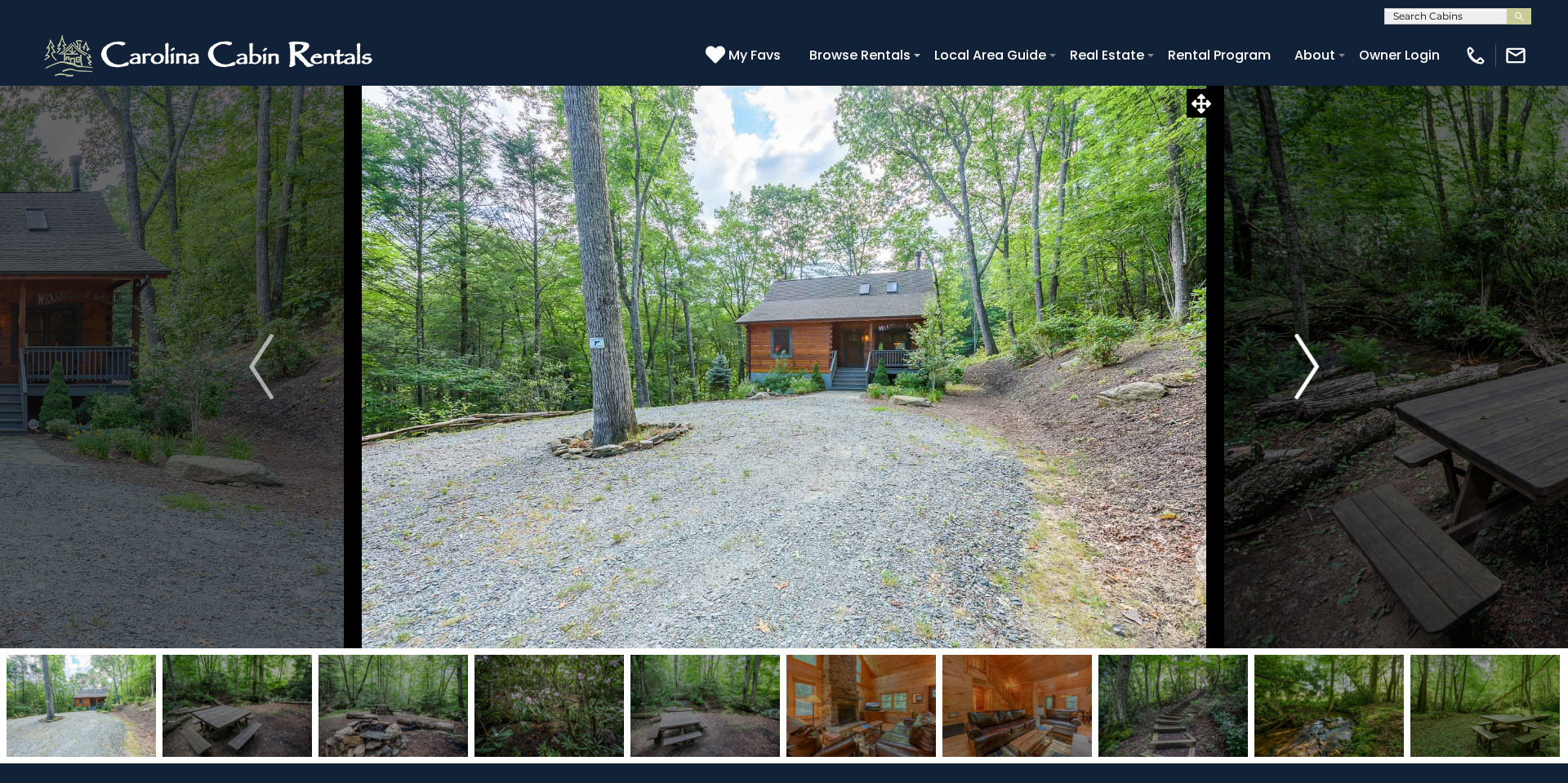
click at [1312, 371] on img "Next" at bounding box center [1306, 366] width 25 height 65
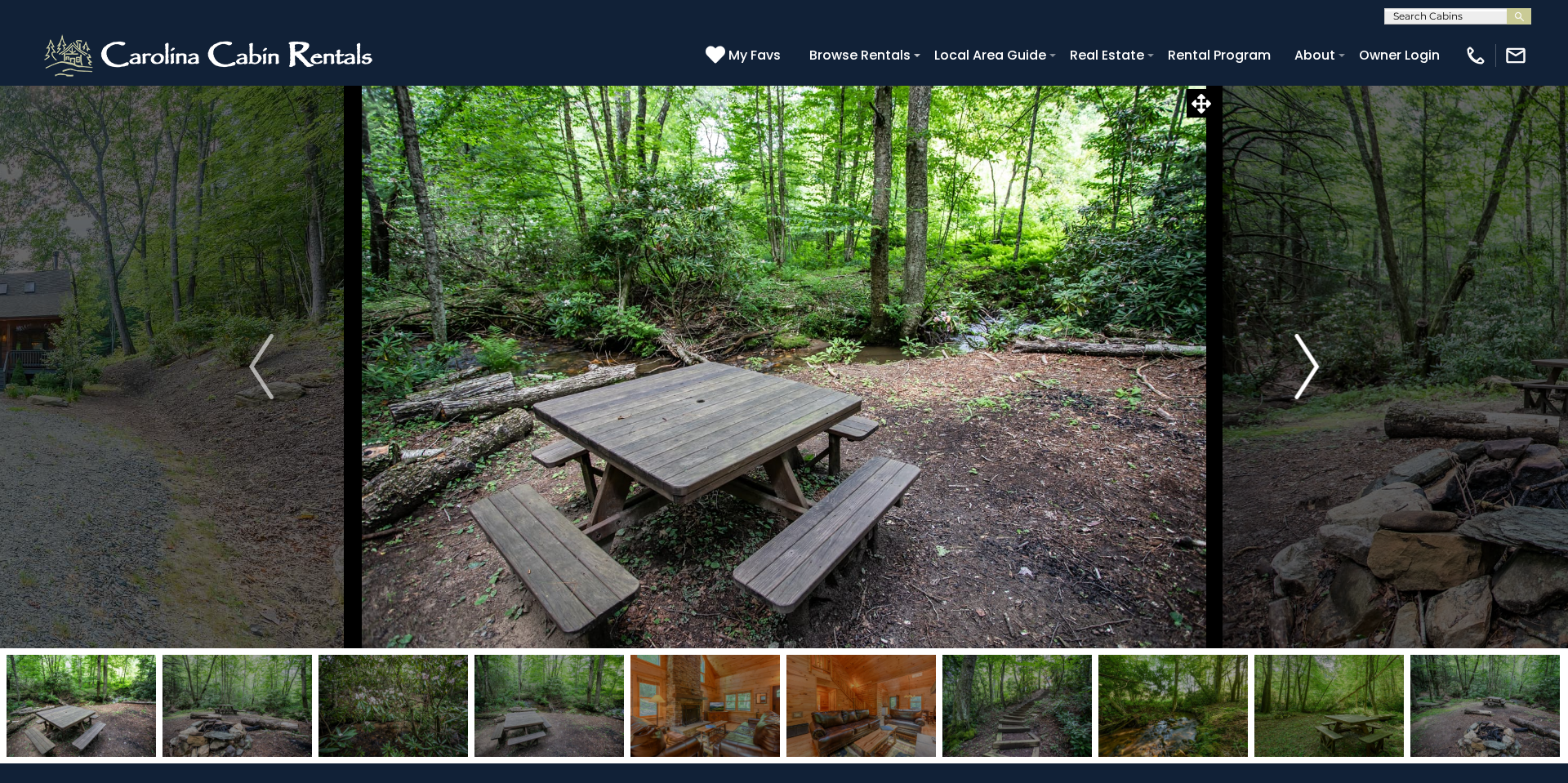
click at [1312, 371] on img "Next" at bounding box center [1306, 366] width 25 height 65
